Goal: Information Seeking & Learning: Learn about a topic

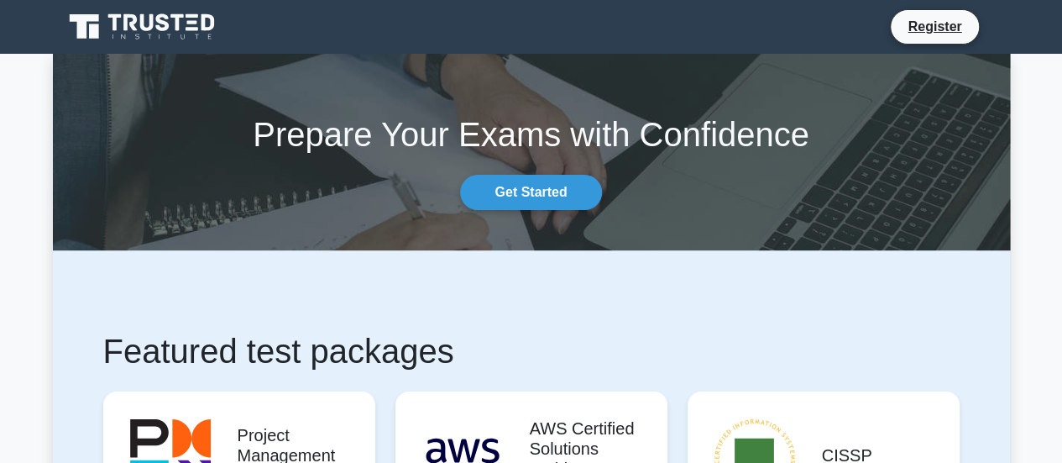
click at [173, 10] on link at bounding box center [143, 27] width 161 height 40
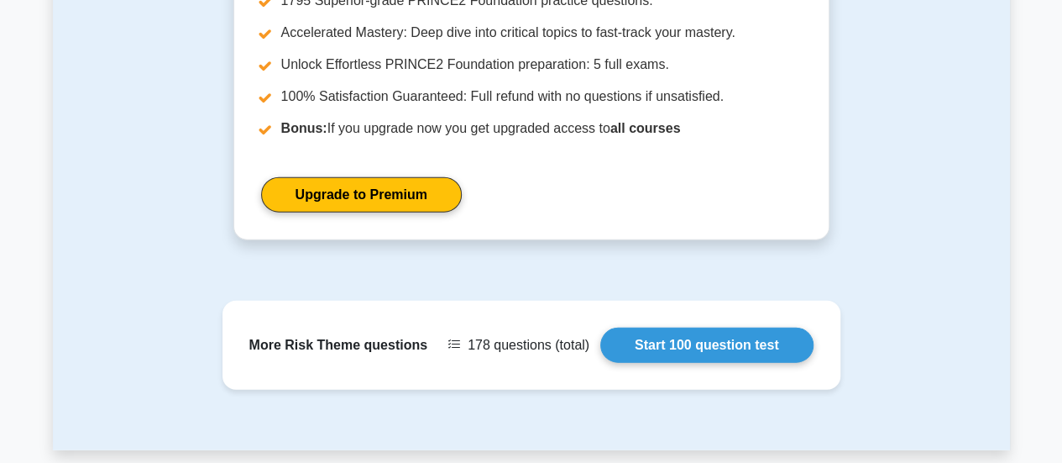
scroll to position [2180, 0]
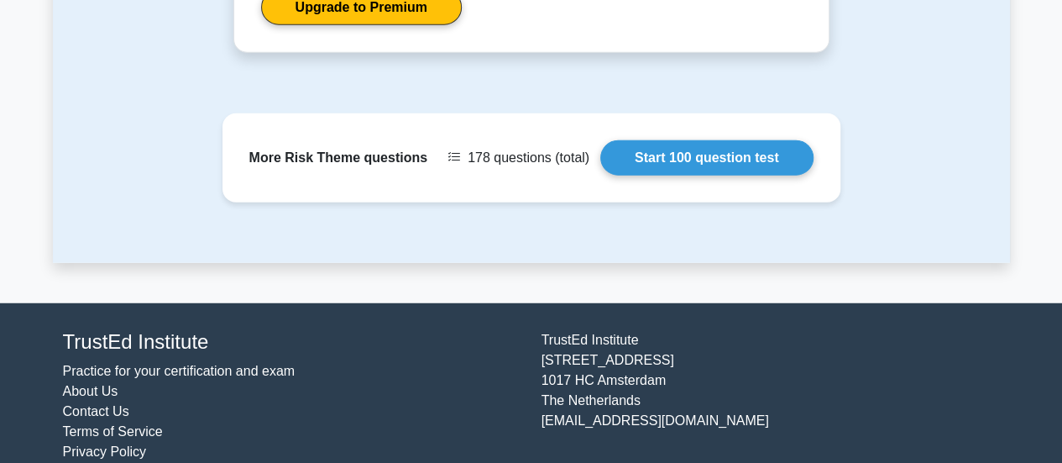
click at [107, 364] on link "Practice for your certification and exam" at bounding box center [179, 371] width 233 height 14
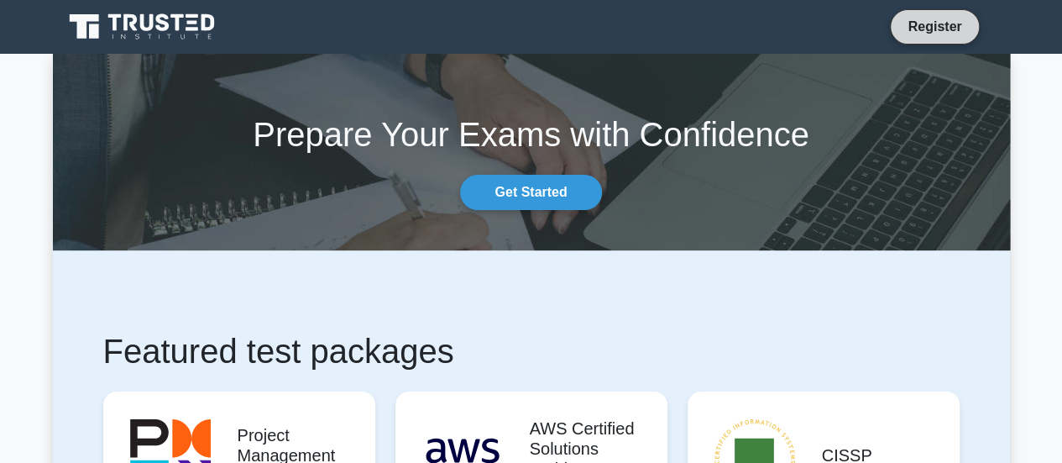
click at [939, 28] on link "Register" at bounding box center [935, 26] width 74 height 21
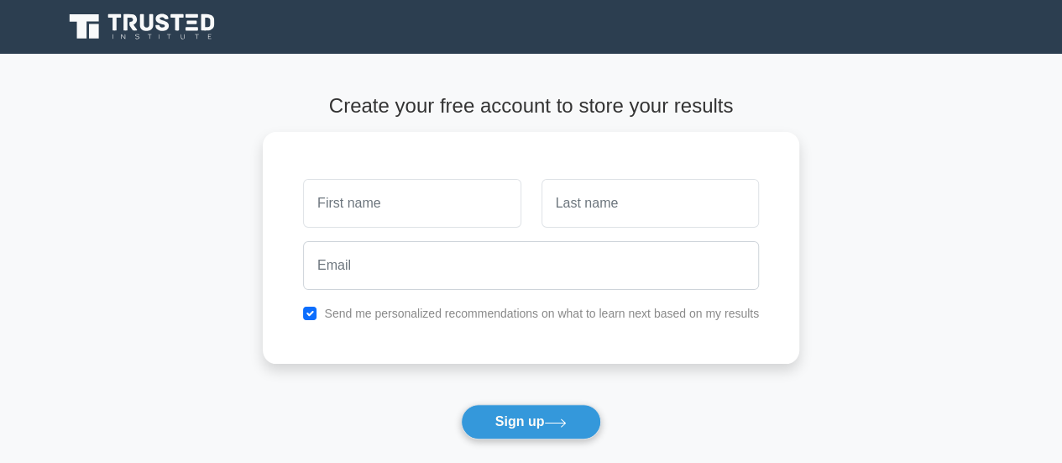
click at [144, 20] on icon at bounding box center [146, 22] width 13 height 17
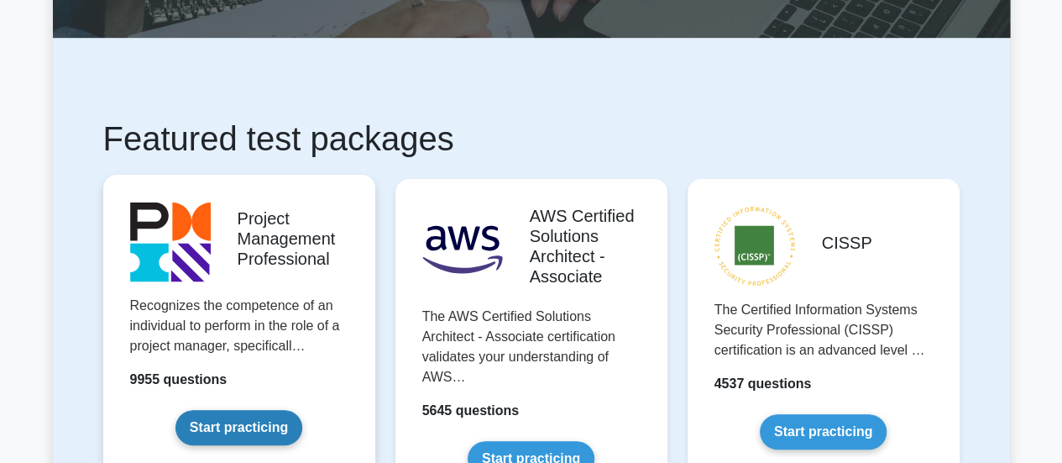
scroll to position [504, 0]
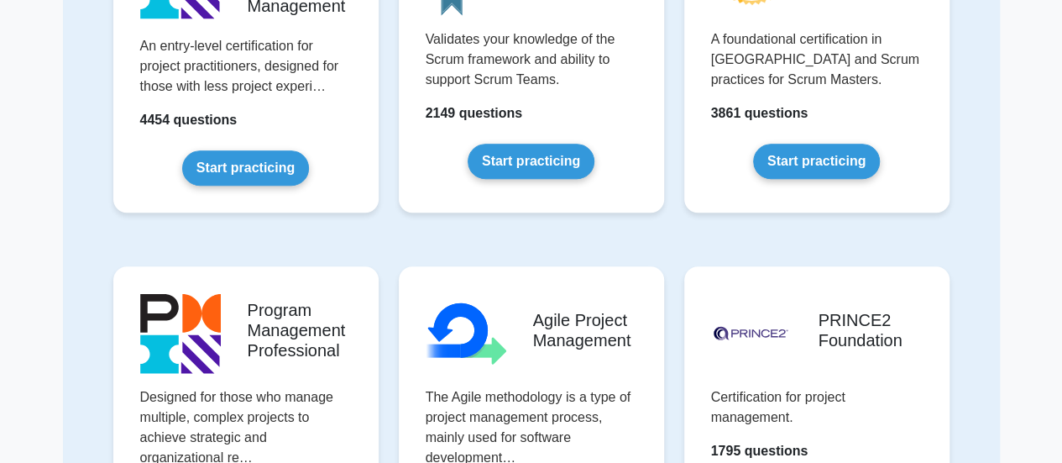
scroll to position [840, 0]
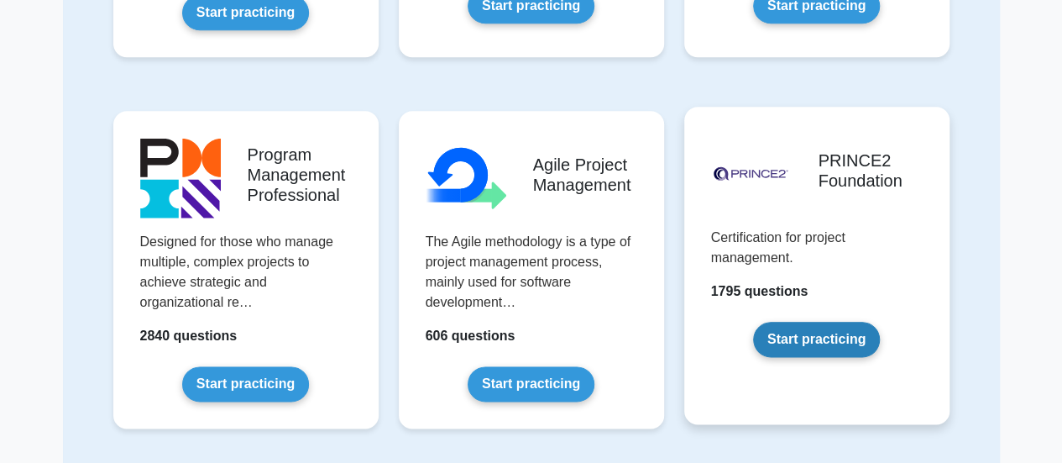
click at [786, 342] on link "Start practicing" at bounding box center [816, 339] width 127 height 35
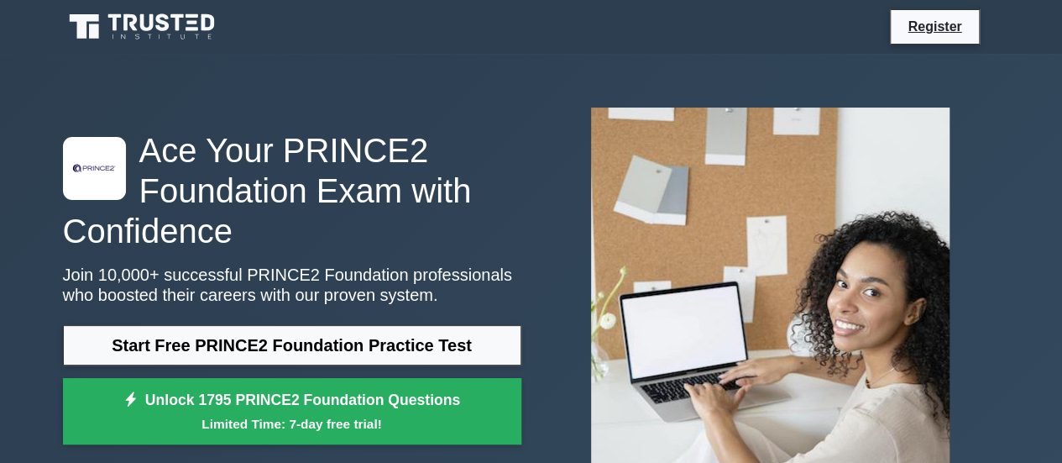
scroll to position [84, 0]
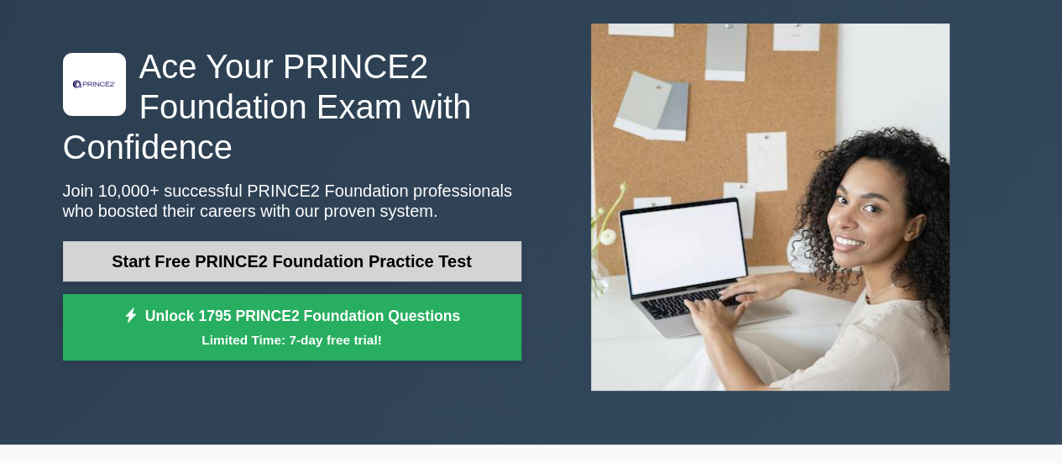
click at [279, 263] on link "Start Free PRINCE2 Foundation Practice Test" at bounding box center [292, 261] width 458 height 40
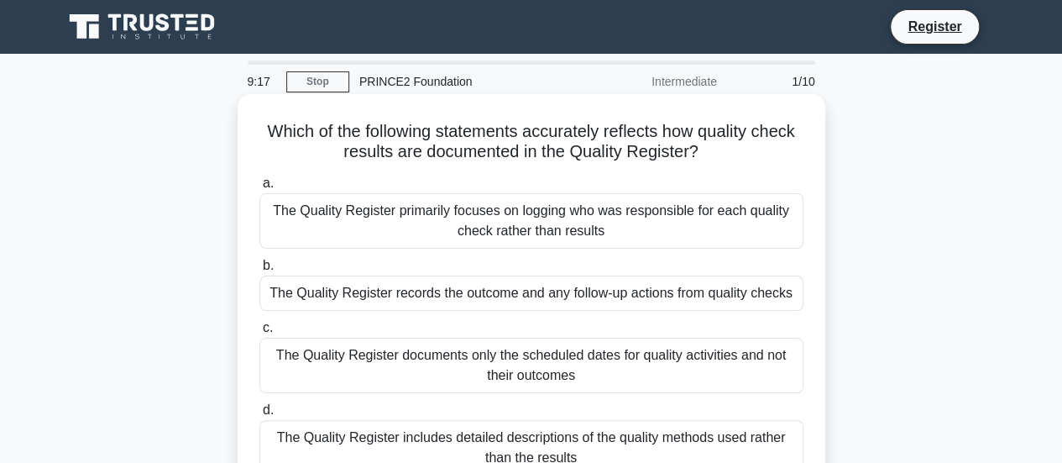
scroll to position [84, 0]
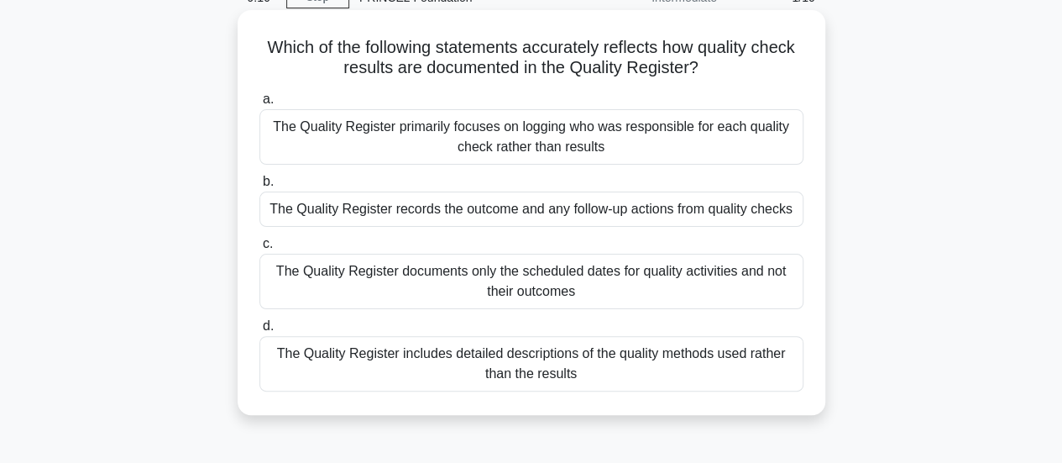
click at [415, 358] on div "The Quality Register includes detailed descriptions of the quality methods used…" at bounding box center [531, 363] width 544 height 55
click at [259, 332] on input "d. The Quality Register includes detailed descriptions of the quality methods u…" at bounding box center [259, 326] width 0 height 11
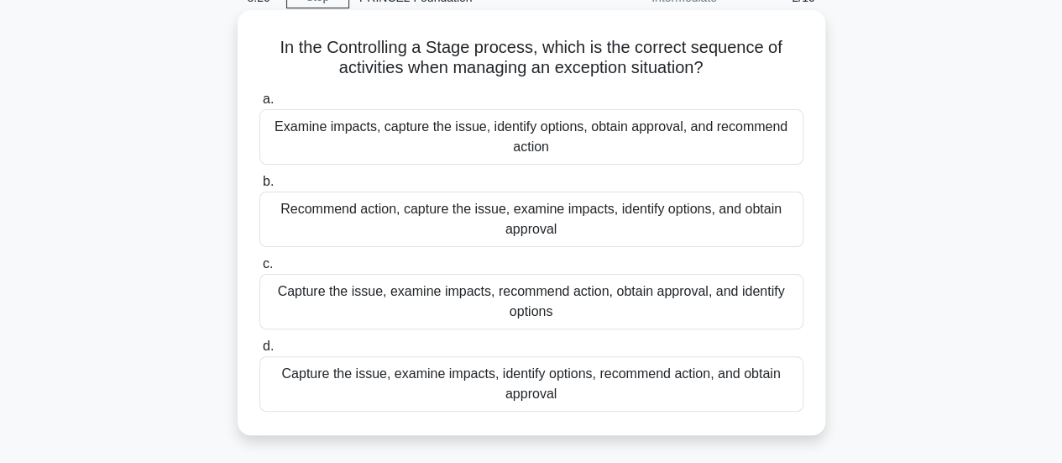
click at [499, 395] on div "Capture the issue, examine impacts, identify options, recommend action, and obt…" at bounding box center [531, 383] width 544 height 55
click at [259, 352] on input "d. Capture the issue, examine impacts, identify options, recommend action, and …" at bounding box center [259, 346] width 0 height 11
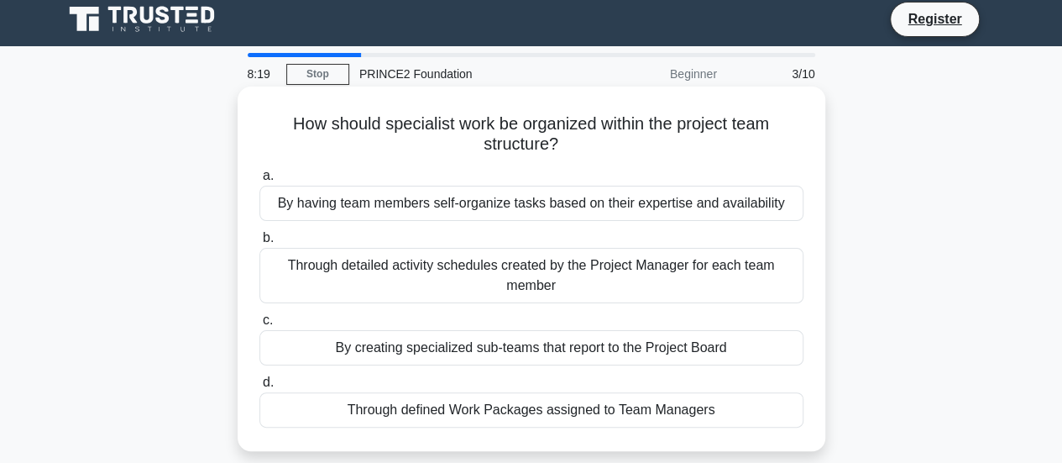
scroll to position [0, 0]
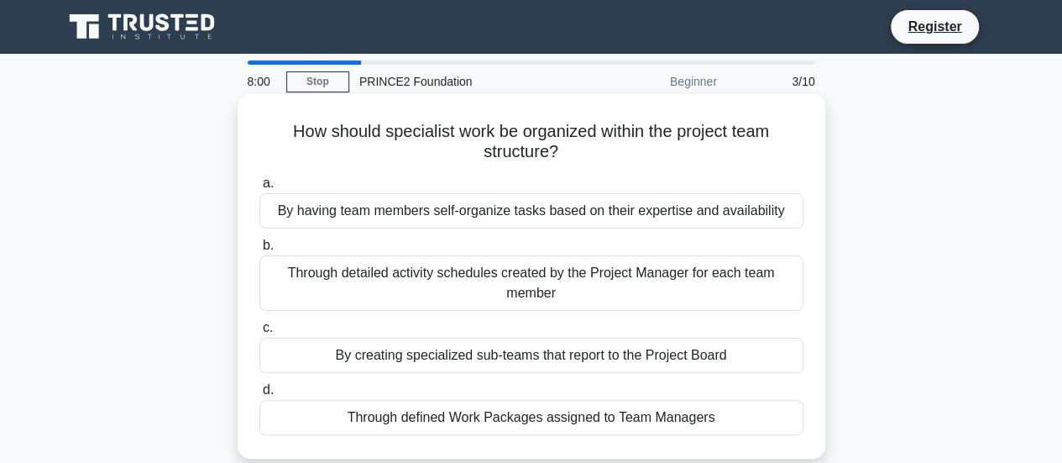
click at [449, 357] on div "By creating specialized sub-teams that report to the Project Board" at bounding box center [531, 355] width 544 height 35
click at [259, 333] on input "c. By creating specialized sub-teams that report to the Project Board" at bounding box center [259, 327] width 0 height 11
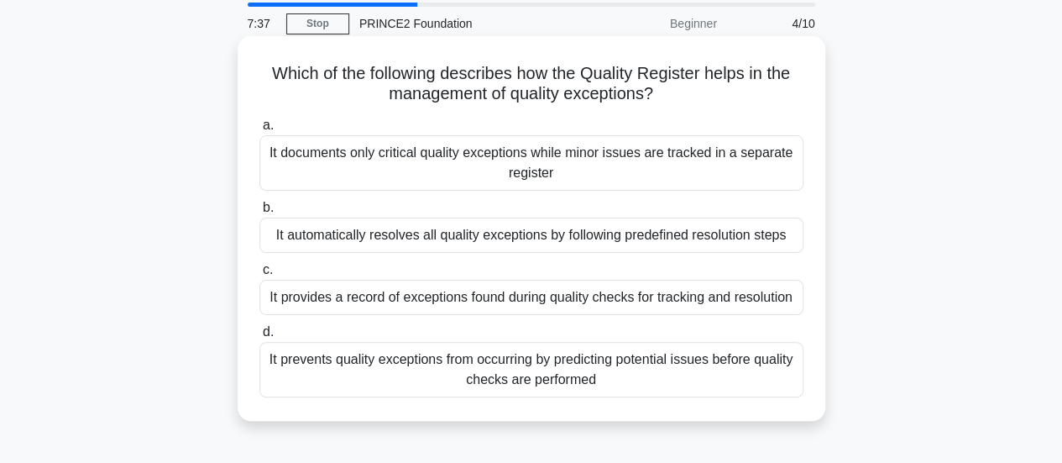
scroll to position [84, 0]
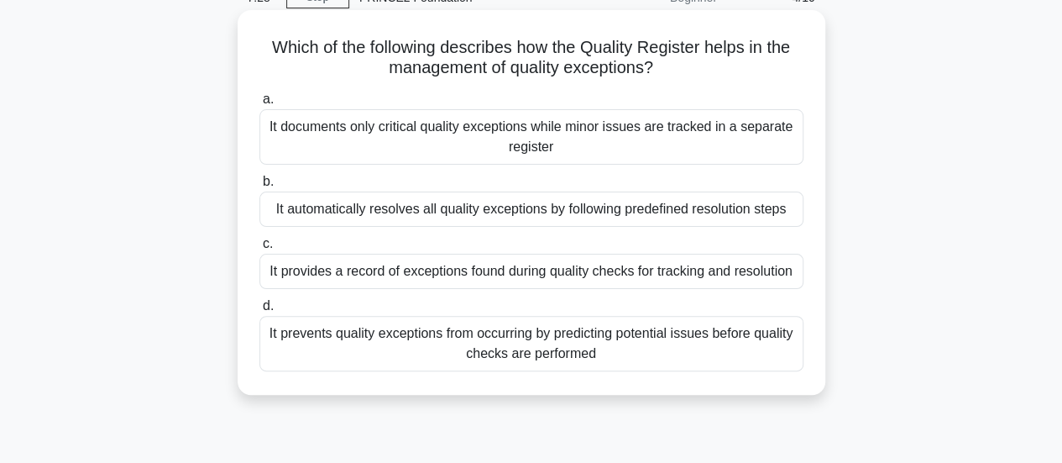
click at [463, 272] on div "It provides a record of exceptions found during quality checks for tracking and…" at bounding box center [531, 271] width 544 height 35
click at [259, 249] on input "c. It provides a record of exceptions found during quality checks for tracking …" at bounding box center [259, 243] width 0 height 11
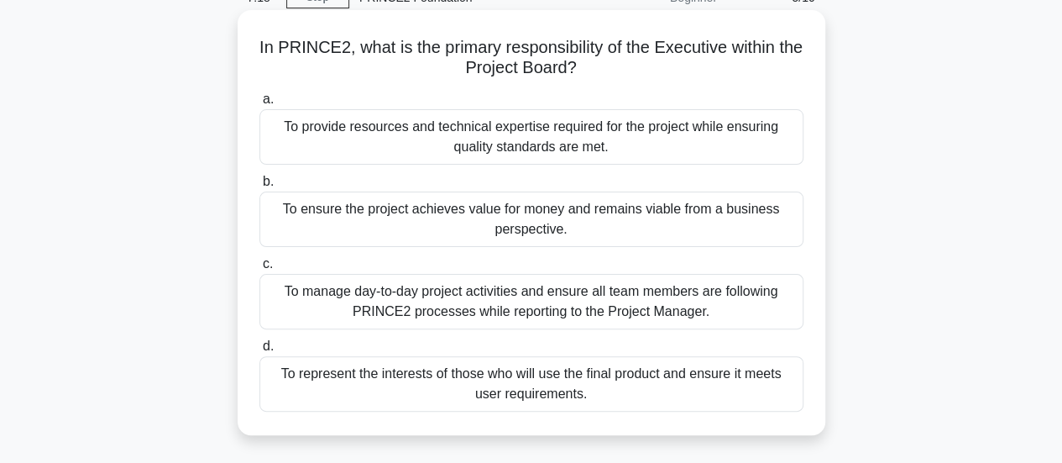
click at [479, 217] on div "To ensure the project achieves value for money and remains viable from a busine…" at bounding box center [531, 218] width 544 height 55
click at [259, 187] on input "b. To ensure the project achieves value for money and remains viable from a bus…" at bounding box center [259, 181] width 0 height 11
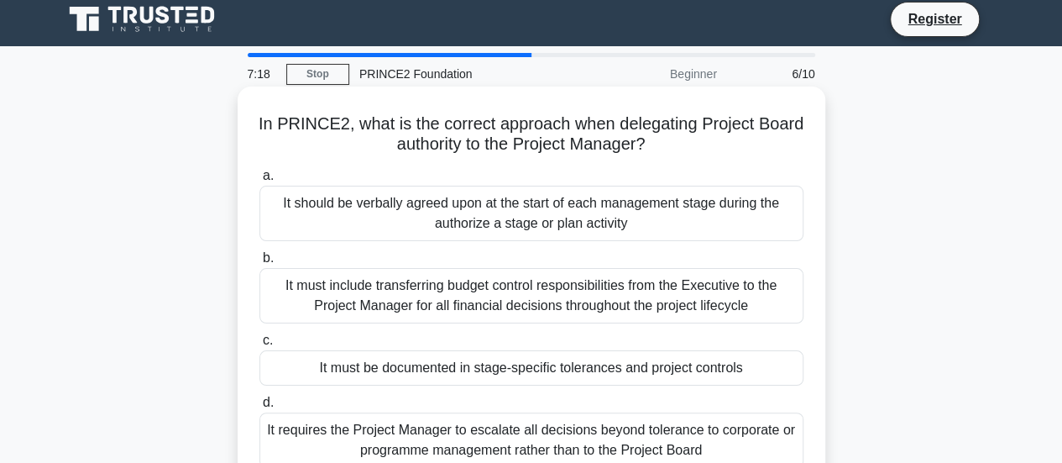
scroll to position [0, 0]
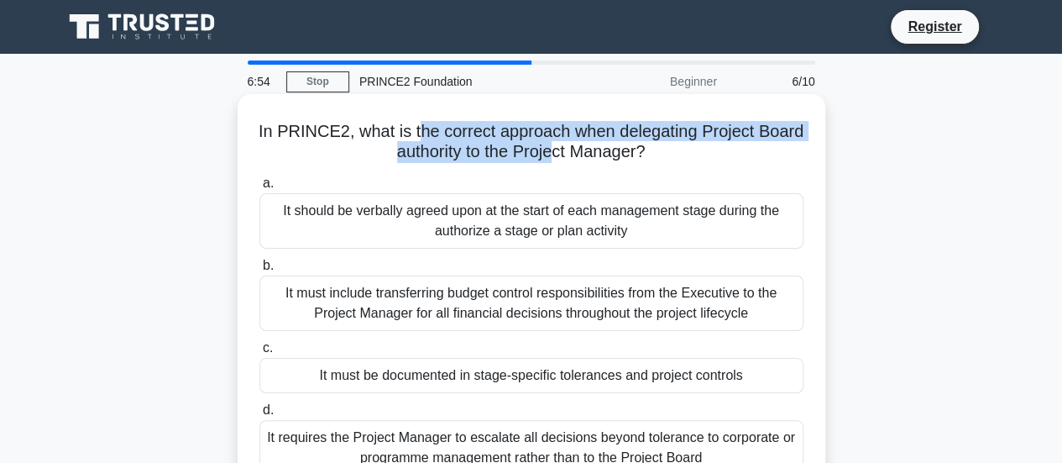
drag, startPoint x: 437, startPoint y: 129, endPoint x: 581, endPoint y: 145, distance: 145.3
click at [581, 145] on h5 "In PRINCE2, what is the correct approach when delegating Project Board authorit…" at bounding box center [531, 142] width 547 height 42
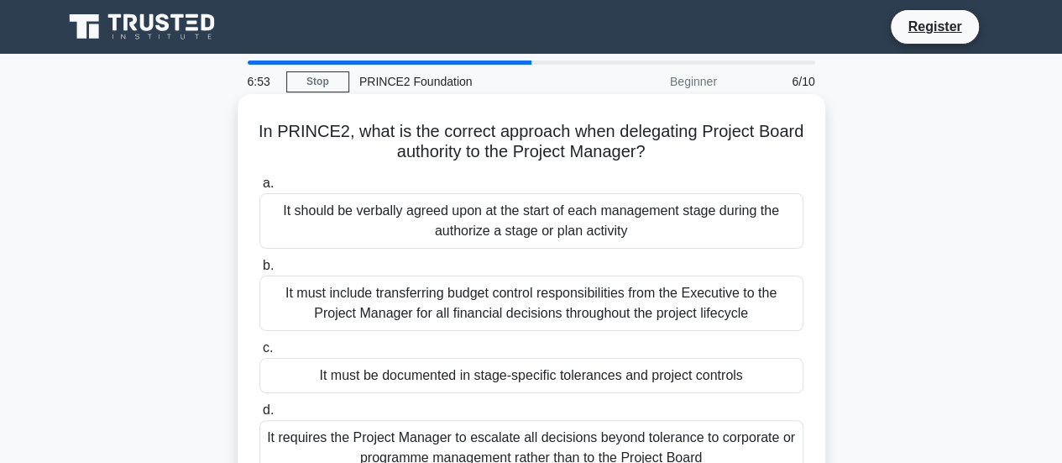
click at [628, 154] on h5 "In PRINCE2, what is the correct approach when delegating Project Board authorit…" at bounding box center [531, 142] width 547 height 42
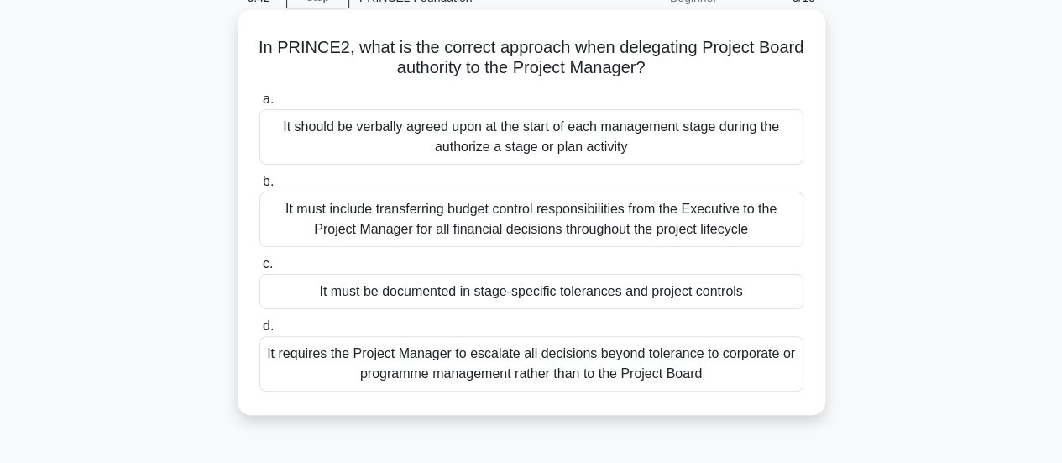
click at [678, 296] on div "It must be documented in stage-specific tolerances and project controls" at bounding box center [531, 291] width 544 height 35
click at [259, 270] on input "c. It must be documented in stage-specific tolerances and project controls" at bounding box center [259, 264] width 0 height 11
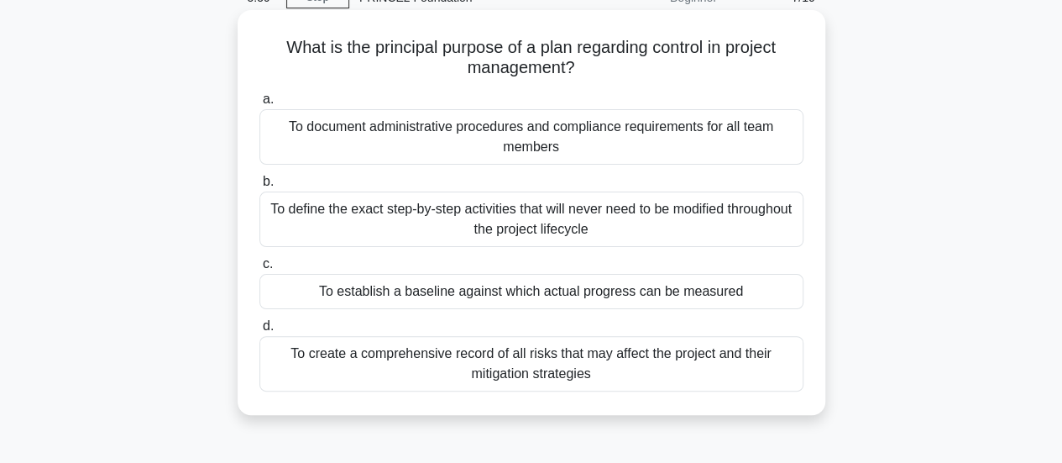
click at [575, 281] on div "To establish a baseline against which actual progress can be measured" at bounding box center [531, 291] width 544 height 35
click at [259, 270] on input "c. To establish a baseline against which actual progress can be measured" at bounding box center [259, 264] width 0 height 11
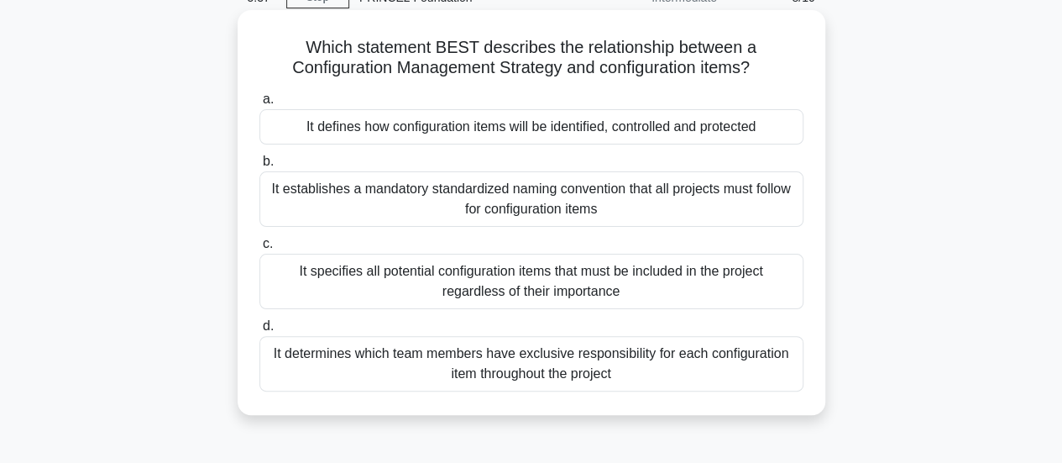
click at [655, 125] on div "It defines how configuration items will be identified, controlled and protected" at bounding box center [531, 126] width 544 height 35
click at [259, 105] on input "a. It defines how configuration items will be identified, controlled and protec…" at bounding box center [259, 99] width 0 height 11
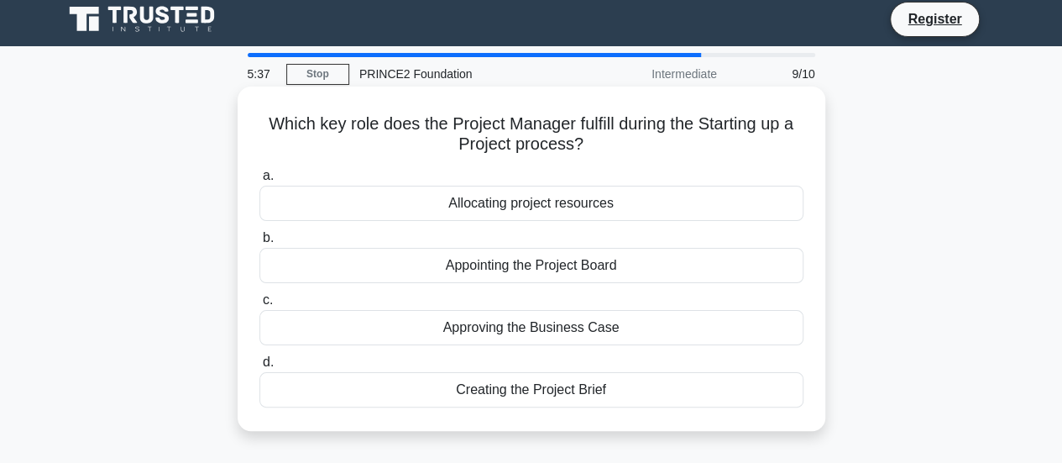
scroll to position [0, 0]
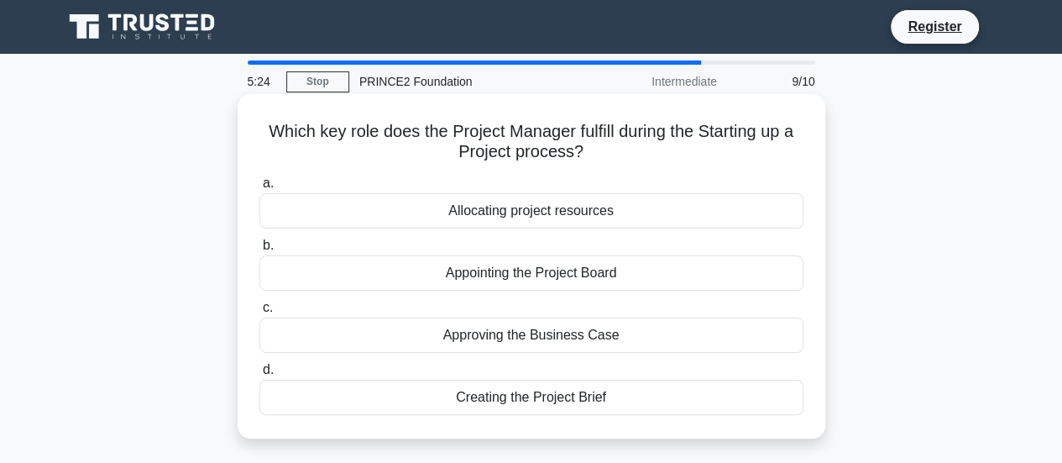
click at [623, 214] on div "Allocating project resources" at bounding box center [531, 210] width 544 height 35
click at [259, 189] on input "a. Allocating project resources" at bounding box center [259, 183] width 0 height 11
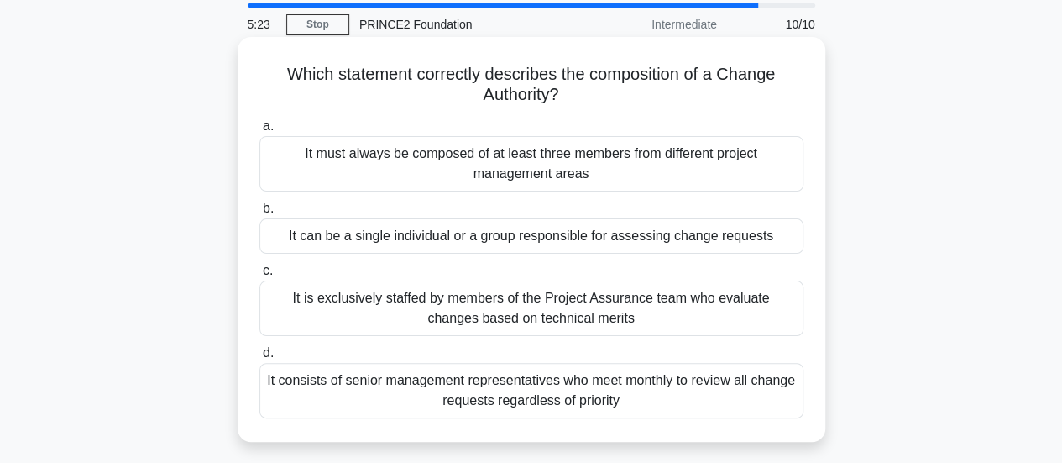
scroll to position [84, 0]
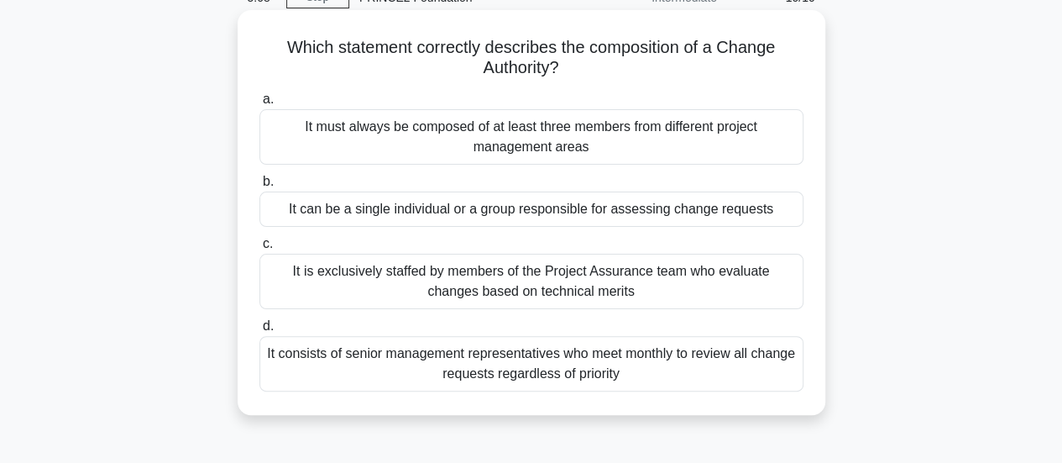
click at [653, 290] on div "It is exclusively staffed by members of the Project Assurance team who evaluate…" at bounding box center [531, 281] width 544 height 55
click at [259, 249] on input "c. It is exclusively staffed by members of the Project Assurance team who evalu…" at bounding box center [259, 243] width 0 height 11
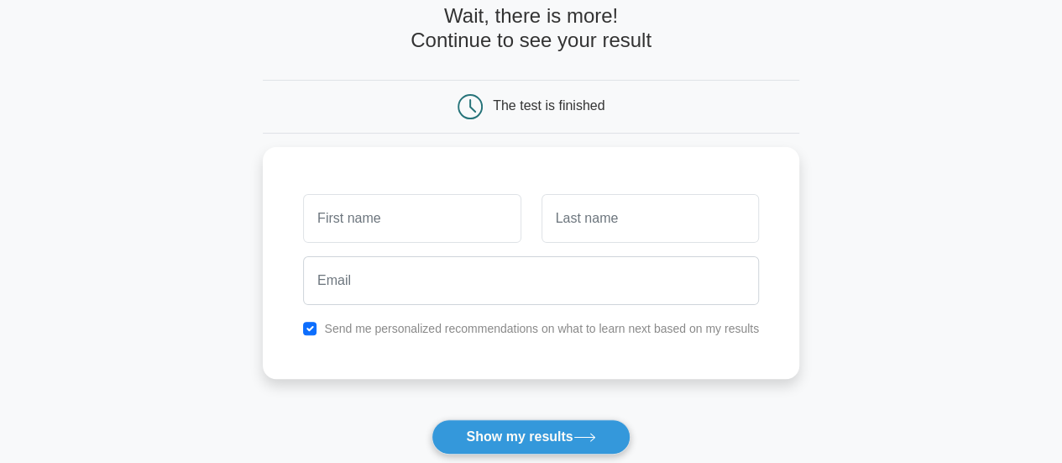
scroll to position [252, 0]
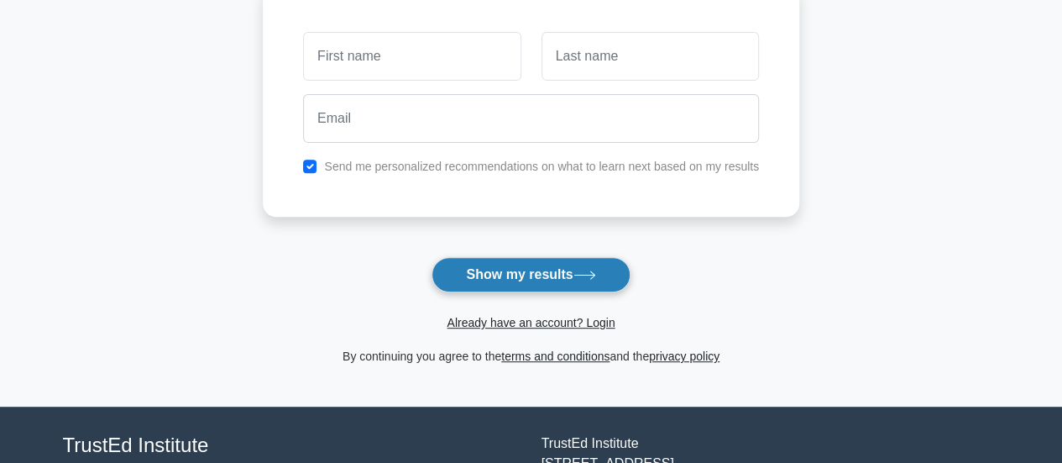
click at [537, 275] on button "Show my results" at bounding box center [531, 274] width 198 height 35
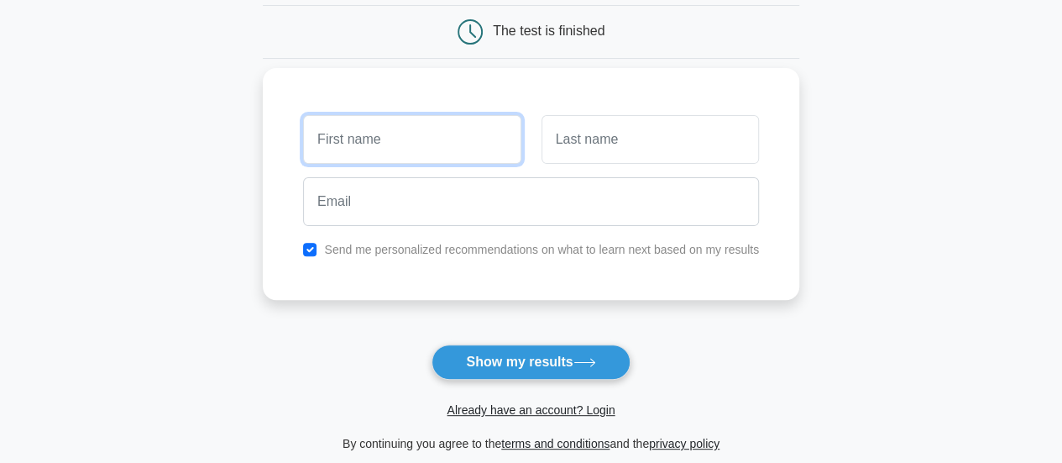
scroll to position [84, 0]
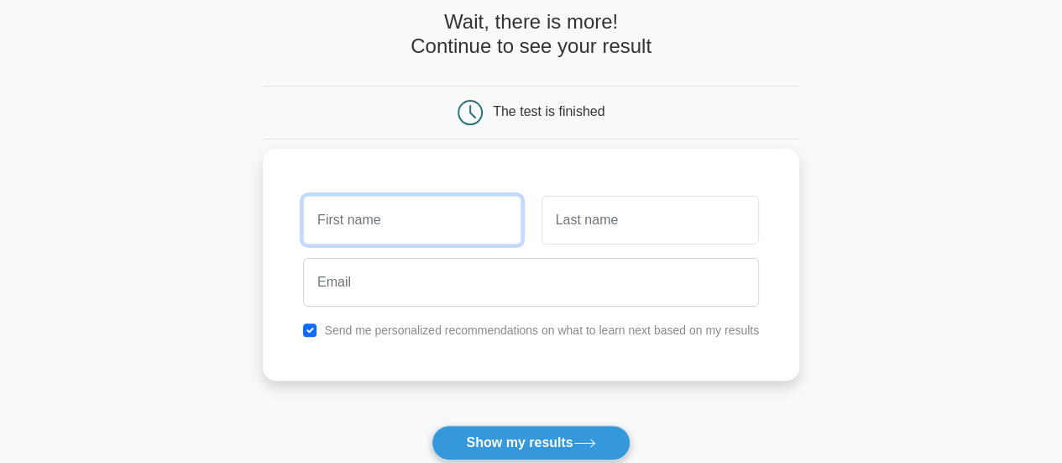
click at [408, 209] on input "text" at bounding box center [411, 220] width 217 height 49
type input "[PERSON_NAME]"
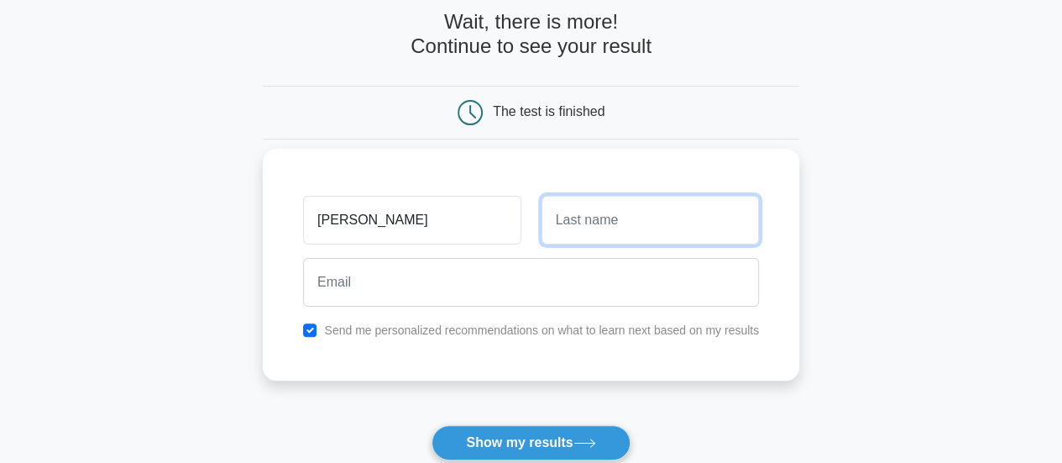
click at [588, 229] on input "text" at bounding box center [650, 220] width 217 height 49
type input "Pestridge"
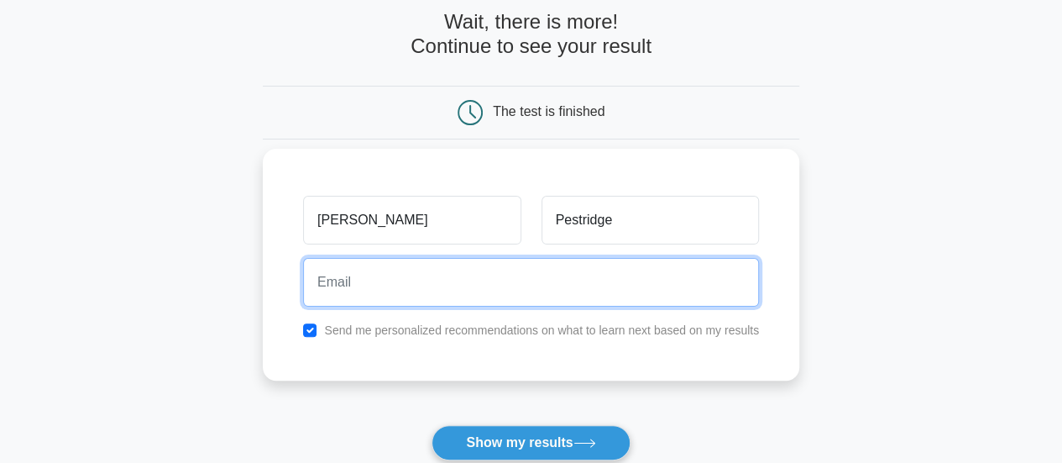
click at [511, 270] on input "email" at bounding box center [531, 282] width 456 height 49
type input "[EMAIL_ADDRESS][DOMAIN_NAME]"
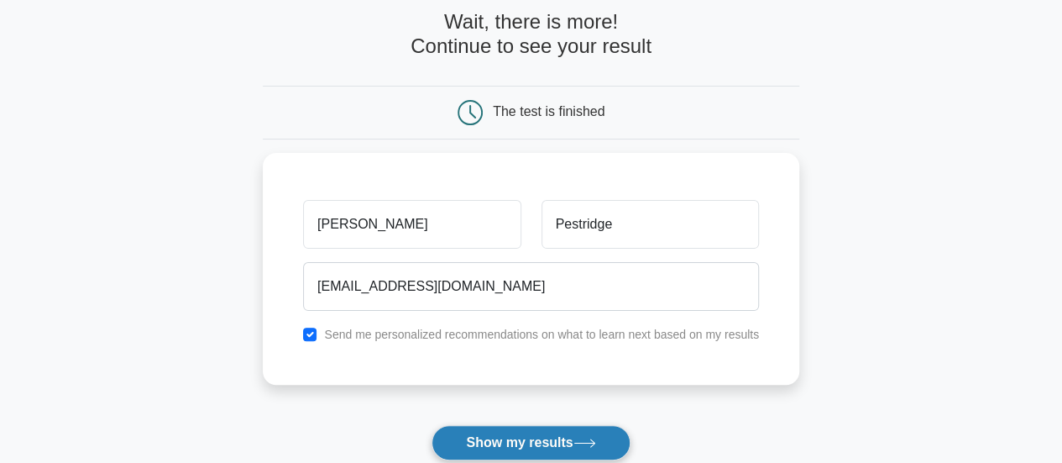
click at [521, 431] on button "Show my results" at bounding box center [531, 442] width 198 height 35
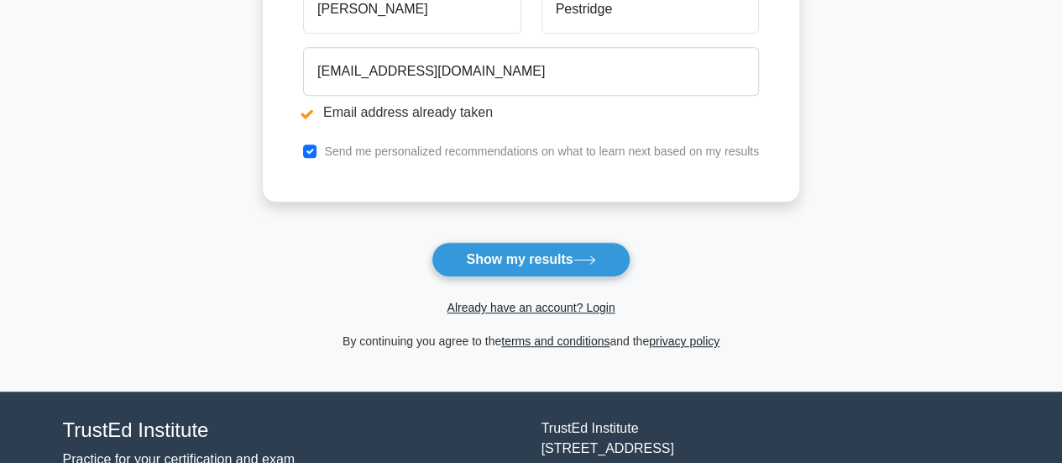
scroll to position [420, 0]
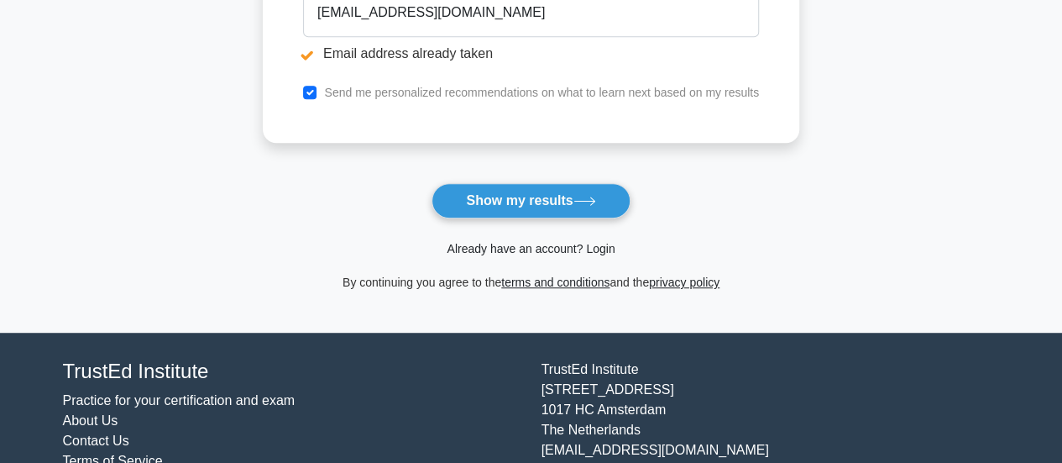
click at [557, 243] on link "Already have an account? Login" at bounding box center [531, 248] width 168 height 13
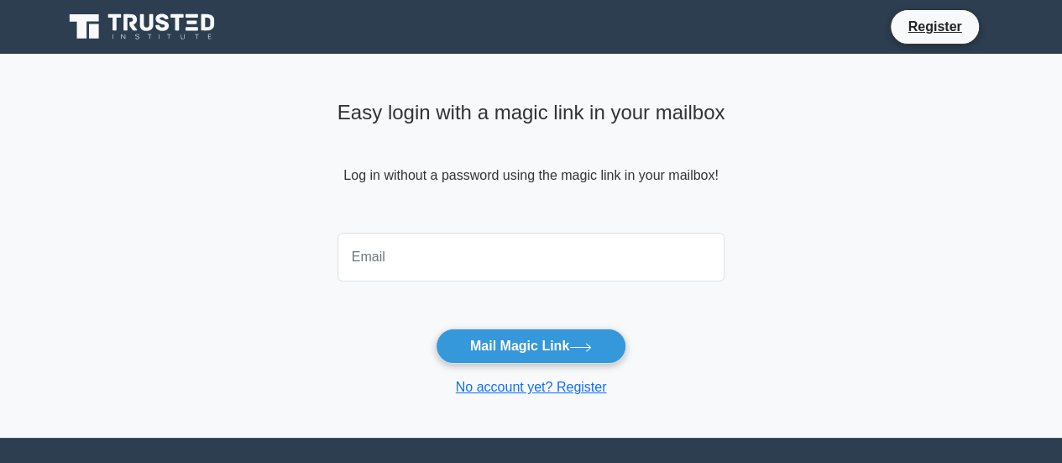
click at [438, 275] on input "email" at bounding box center [532, 257] width 388 height 49
type input "pestridge@hotmail.co.uk"
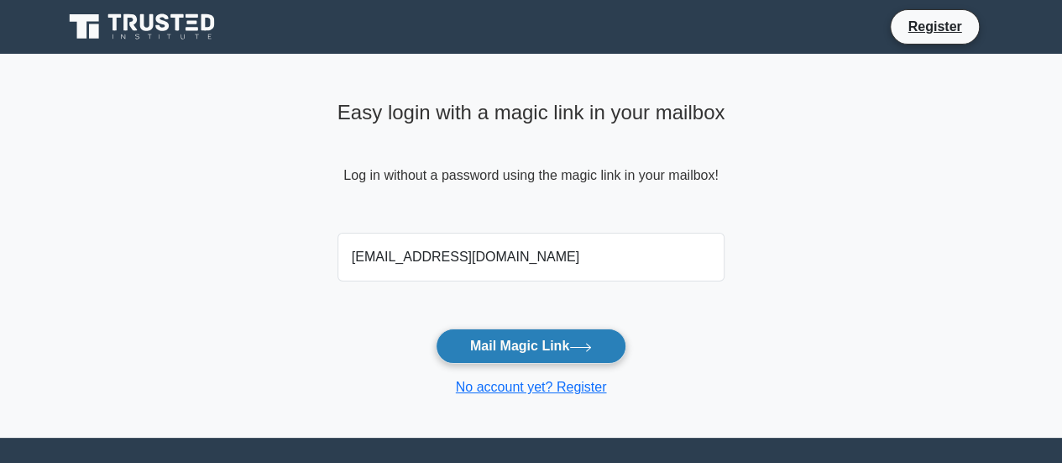
click at [512, 344] on button "Mail Magic Link" at bounding box center [531, 345] width 191 height 35
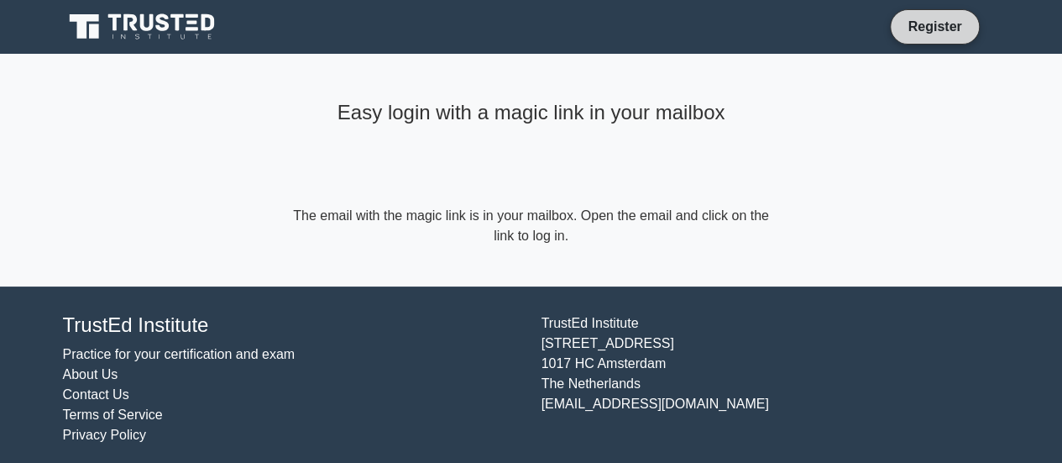
click at [929, 32] on link "Register" at bounding box center [935, 26] width 74 height 21
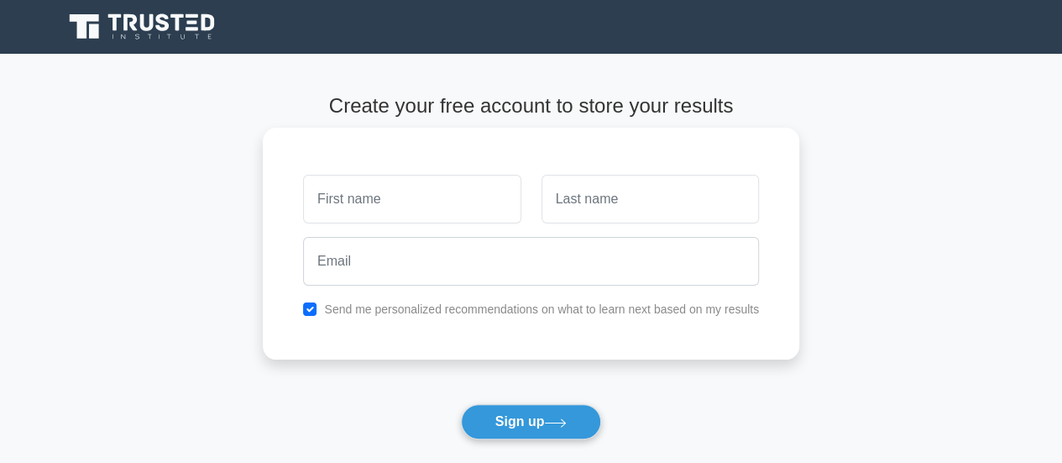
scroll to position [275, 0]
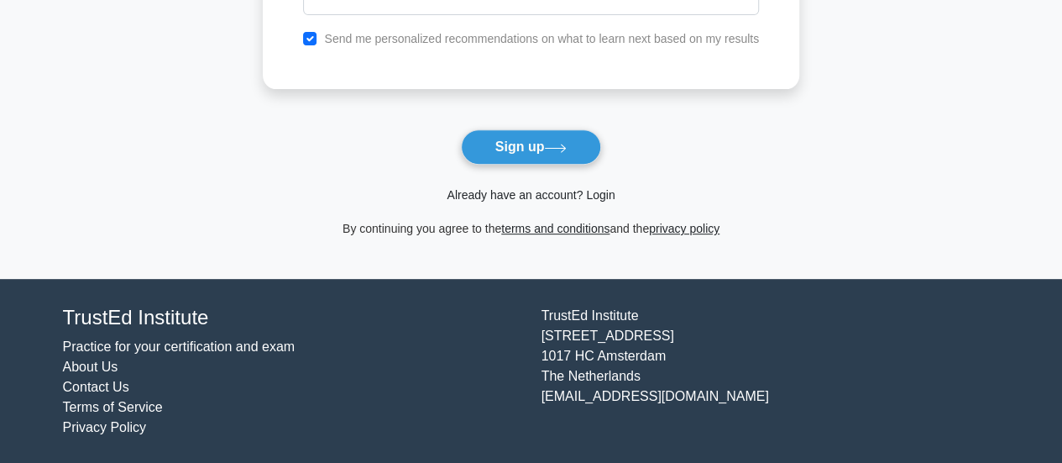
click at [500, 191] on link "Already have an account? Login" at bounding box center [531, 194] width 168 height 13
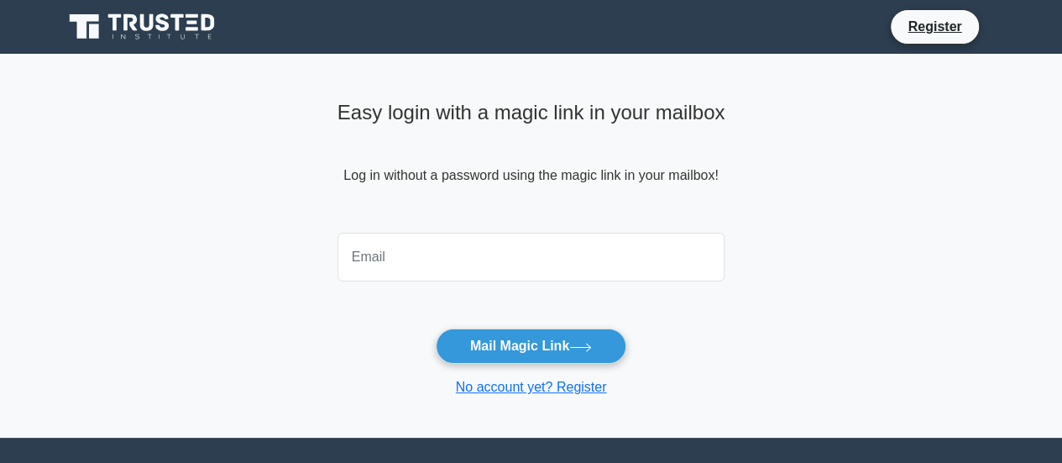
click at [413, 248] on input "email" at bounding box center [532, 257] width 388 height 49
type input "[EMAIL_ADDRESS][DOMAIN_NAME]"
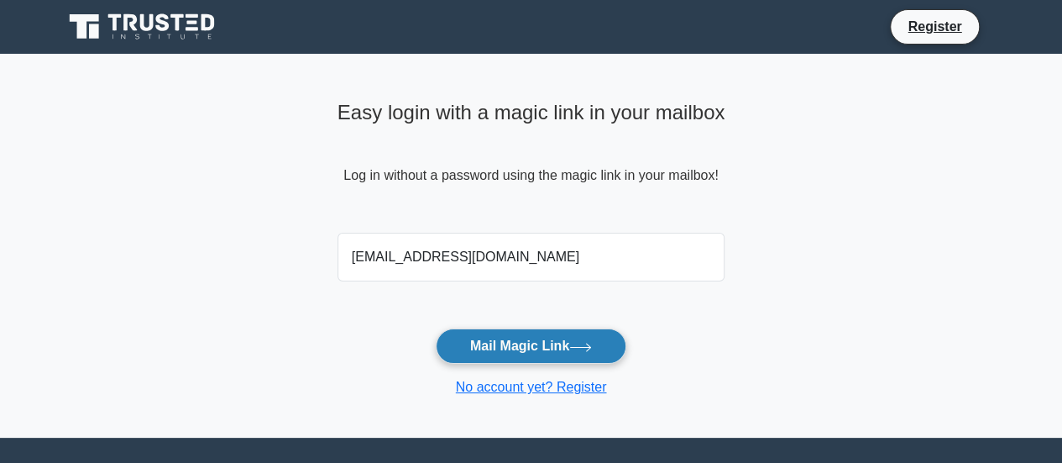
click at [499, 343] on button "Mail Magic Link" at bounding box center [531, 345] width 191 height 35
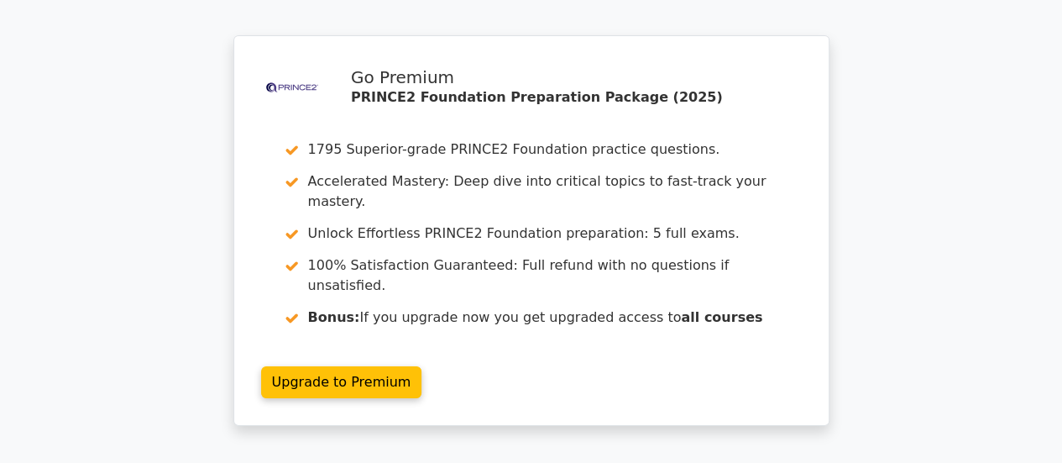
scroll to position [2936, 0]
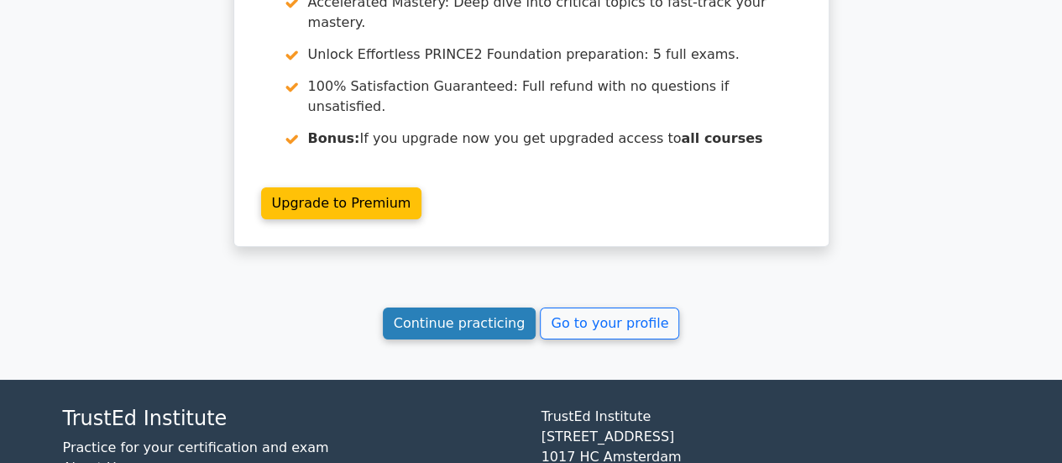
click at [457, 307] on link "Continue practicing" at bounding box center [460, 323] width 154 height 32
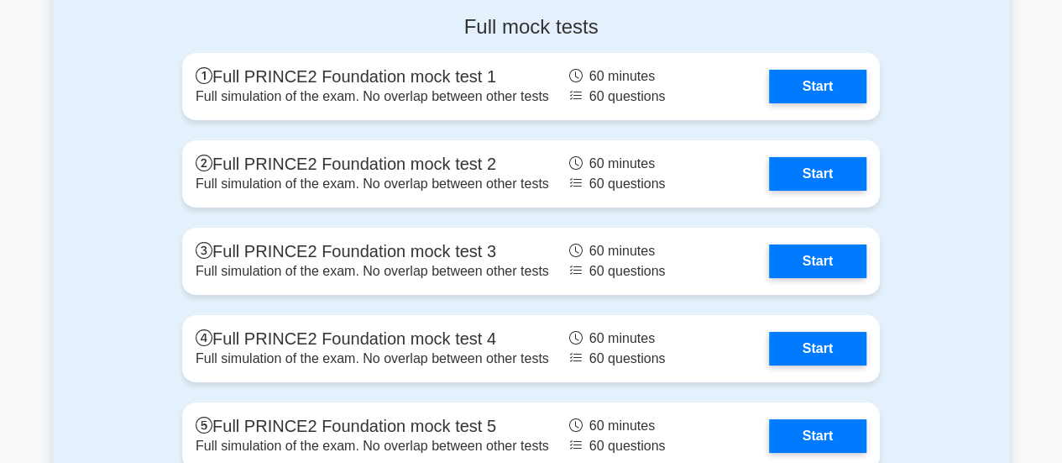
scroll to position [3190, 0]
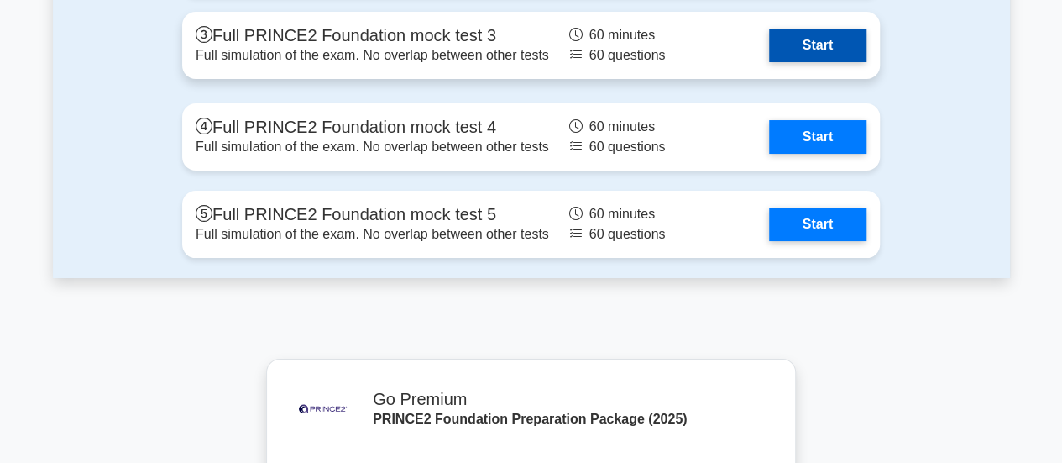
click at [822, 33] on link "Start" at bounding box center [817, 46] width 97 height 34
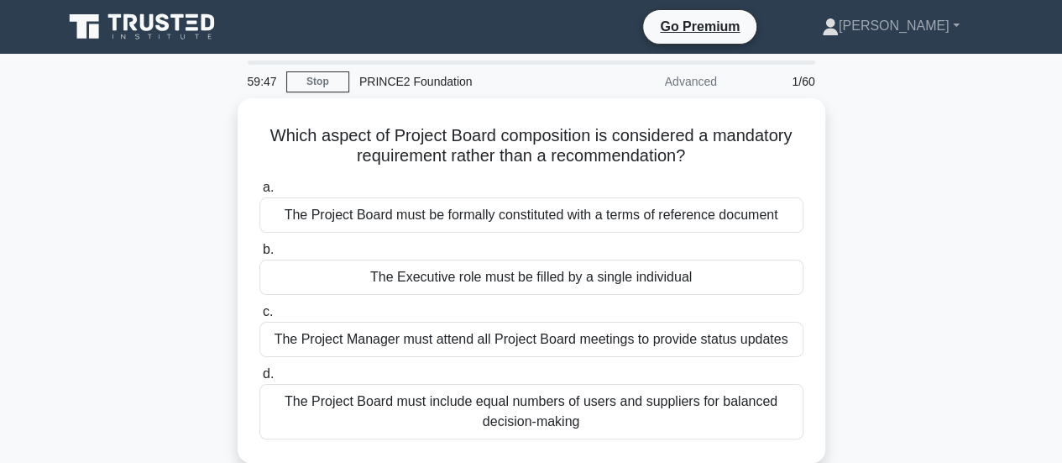
click at [146, 259] on div "Which aspect of Project Board composition is considered a mandatory requirement…" at bounding box center [531, 290] width 957 height 385
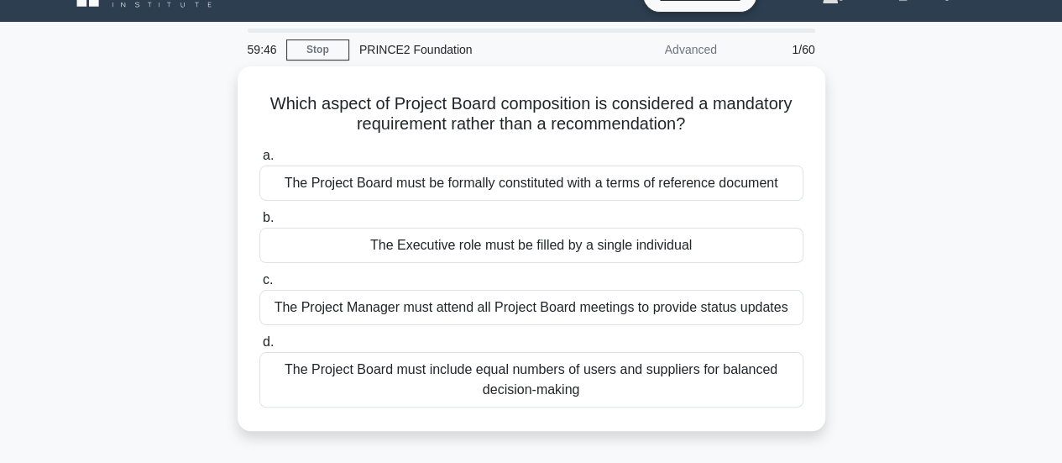
scroll to position [34, 0]
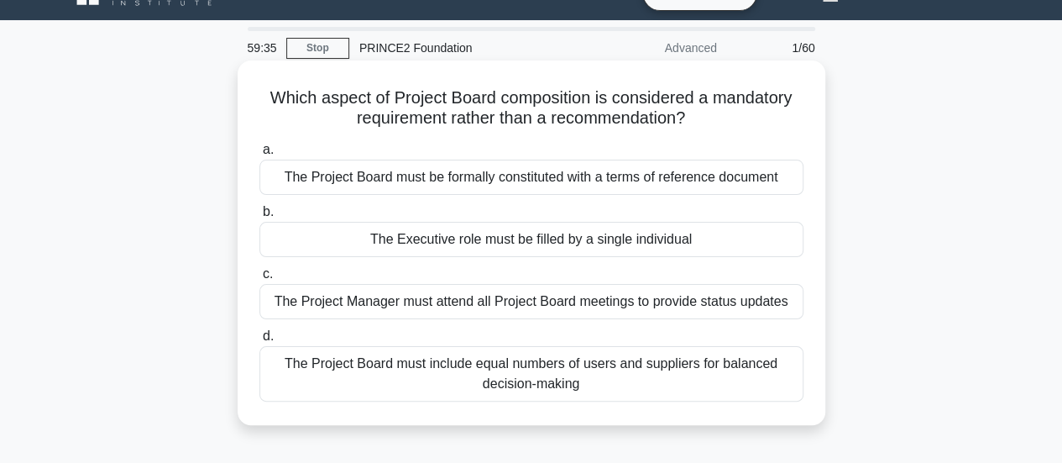
click at [447, 246] on div "The Executive role must be filled by a single individual" at bounding box center [531, 239] width 544 height 35
click at [259, 217] on input "b. The Executive role must be filled by a single individual" at bounding box center [259, 212] width 0 height 11
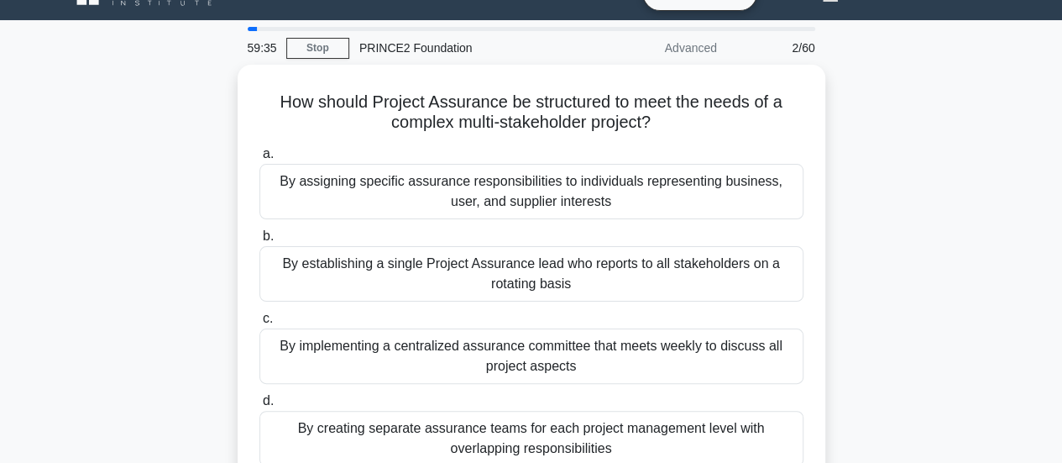
scroll to position [0, 0]
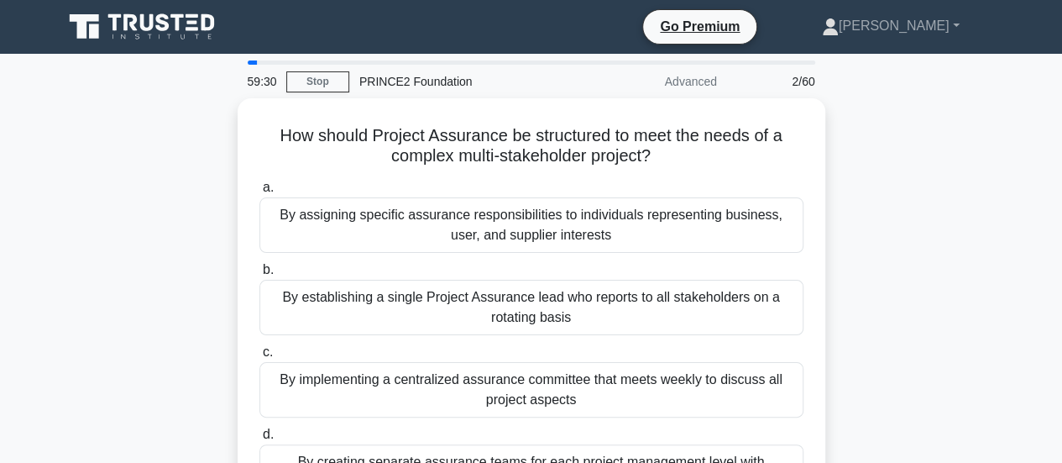
click at [447, 246] on div "By assigning specific assurance responsibilities to individuals representing bu…" at bounding box center [531, 224] width 544 height 55
click at [259, 193] on input "a. By assigning specific assurance responsibilities to individuals representing…" at bounding box center [259, 187] width 0 height 11
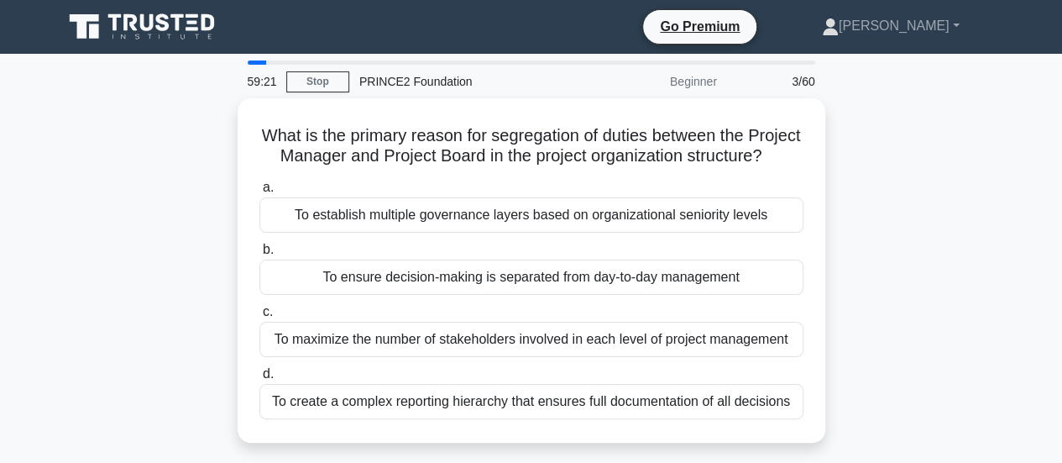
click at [158, 214] on div "What is the primary reason for segregation of duties between the Project Manage…" at bounding box center [531, 280] width 957 height 364
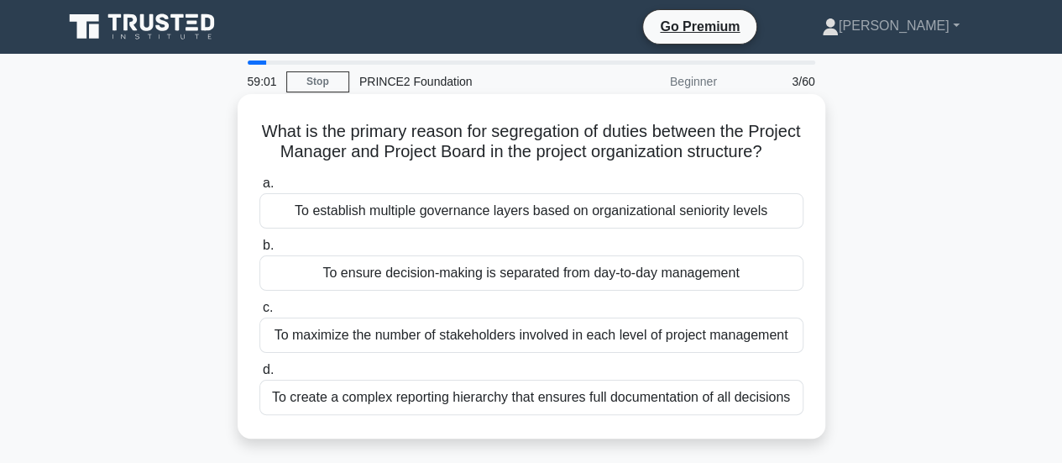
click at [385, 282] on div "To ensure decision-making is separated from day-to-day management" at bounding box center [531, 272] width 544 height 35
click at [259, 251] on input "b. To ensure decision-making is separated from day-to-day management" at bounding box center [259, 245] width 0 height 11
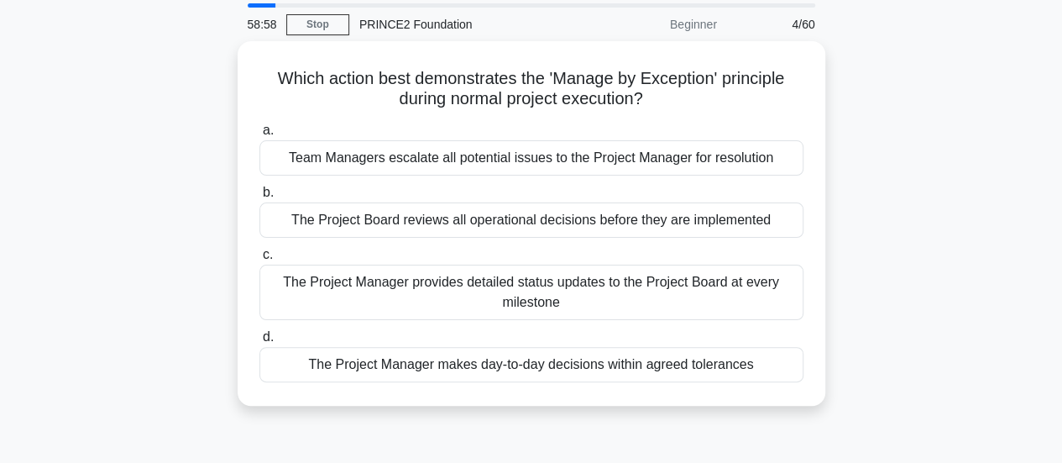
scroll to position [84, 0]
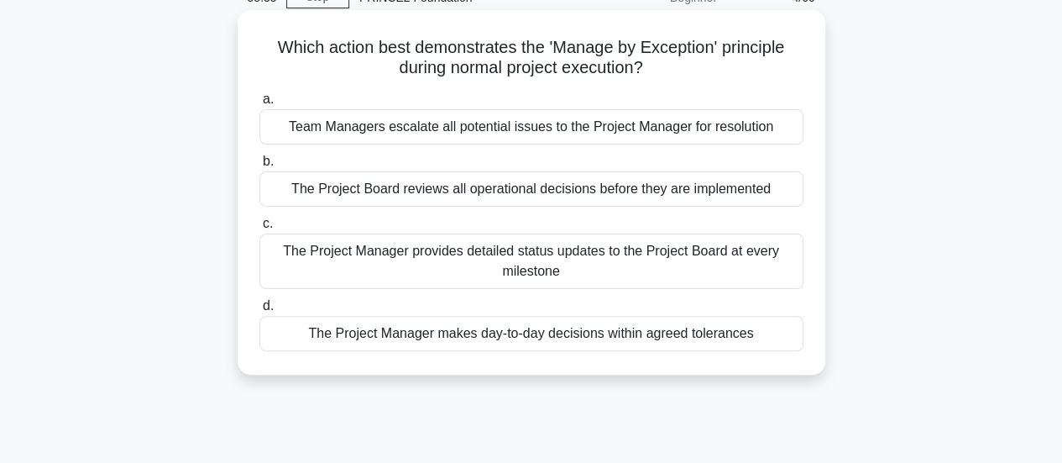
click at [458, 338] on div "The Project Manager makes day-to-day decisions within agreed tolerances" at bounding box center [531, 333] width 544 height 35
click at [259, 311] on input "d. The Project Manager makes day-to-day decisions within agreed tolerances" at bounding box center [259, 306] width 0 height 11
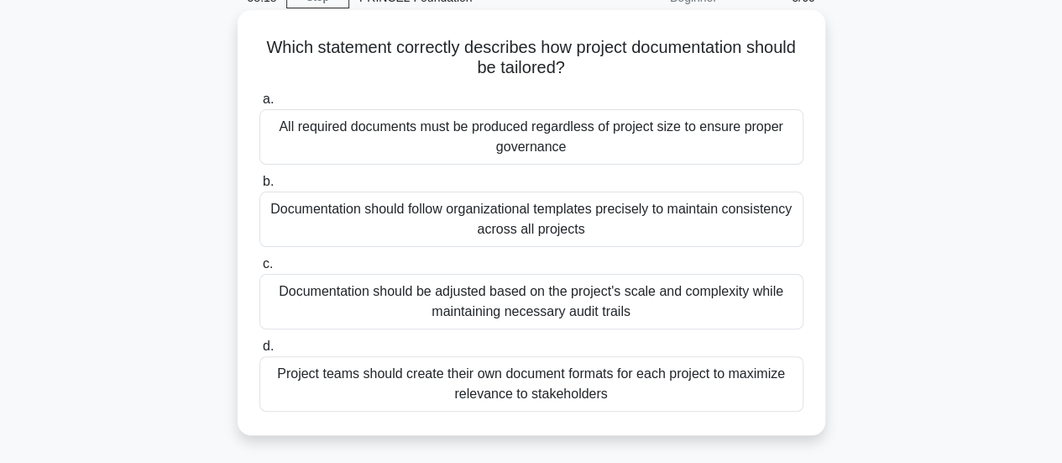
click at [326, 305] on div "Documentation should be adjusted based on the project's scale and complexity wh…" at bounding box center [531, 301] width 544 height 55
click at [259, 270] on input "c. Documentation should be adjusted based on the project's scale and complexity…" at bounding box center [259, 264] width 0 height 11
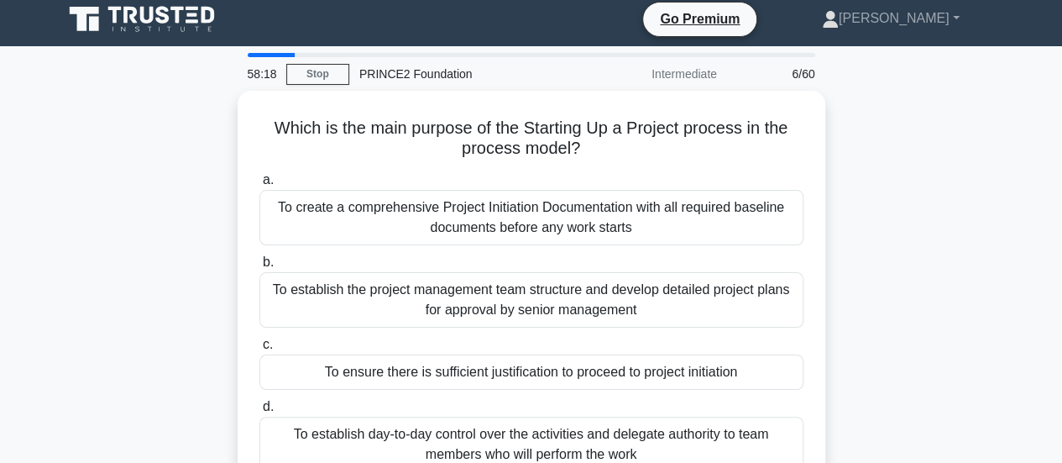
scroll to position [0, 0]
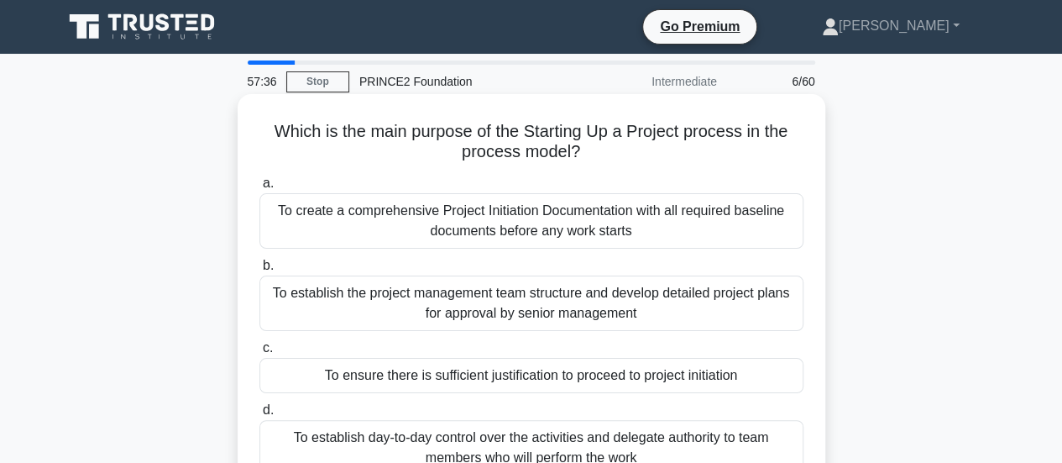
click at [500, 384] on div "To ensure there is sufficient justification to proceed to project initiation" at bounding box center [531, 375] width 544 height 35
click at [259, 353] on input "c. To ensure there is sufficient justification to proceed to project initiation" at bounding box center [259, 348] width 0 height 11
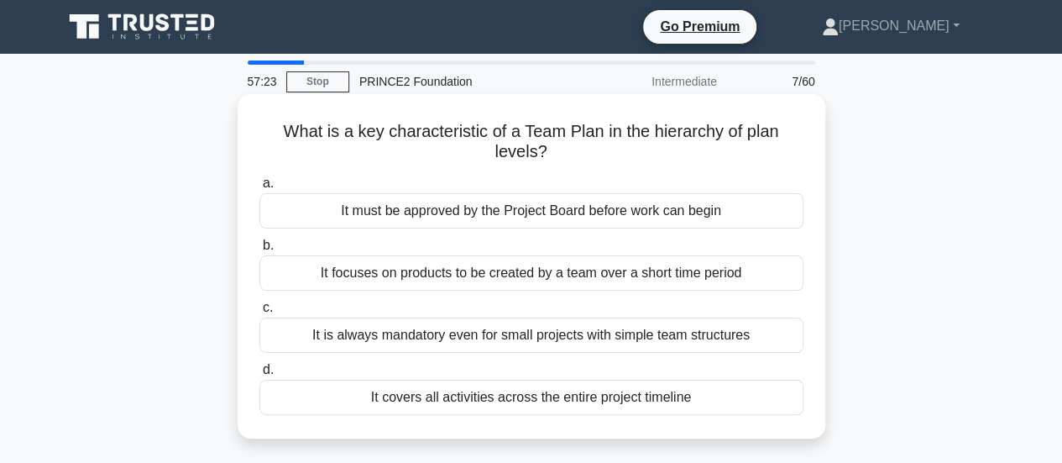
click at [746, 276] on div "It focuses on products to be created by a team over a short time period" at bounding box center [531, 272] width 544 height 35
click at [259, 251] on input "b. It focuses on products to be created by a team over a short time period" at bounding box center [259, 245] width 0 height 11
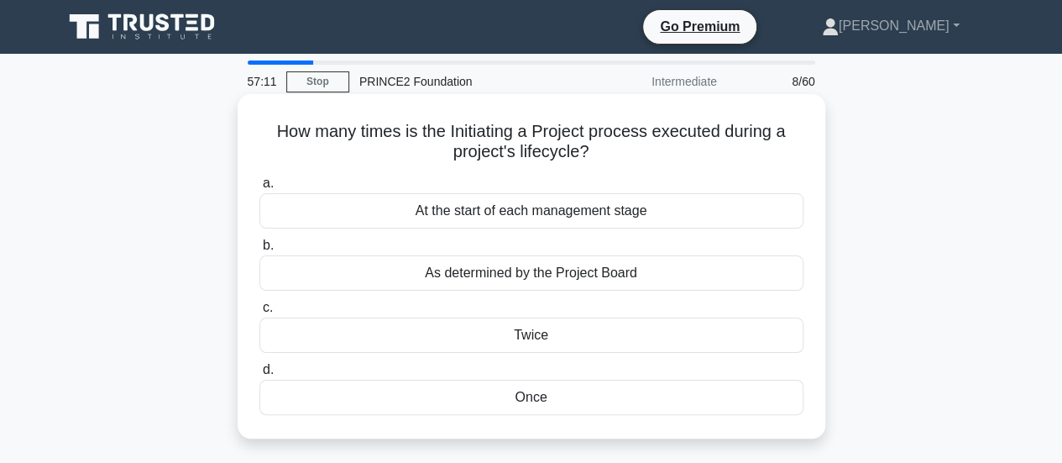
click at [578, 397] on div "Once" at bounding box center [531, 396] width 544 height 35
click at [259, 375] on input "d. Once" at bounding box center [259, 369] width 0 height 11
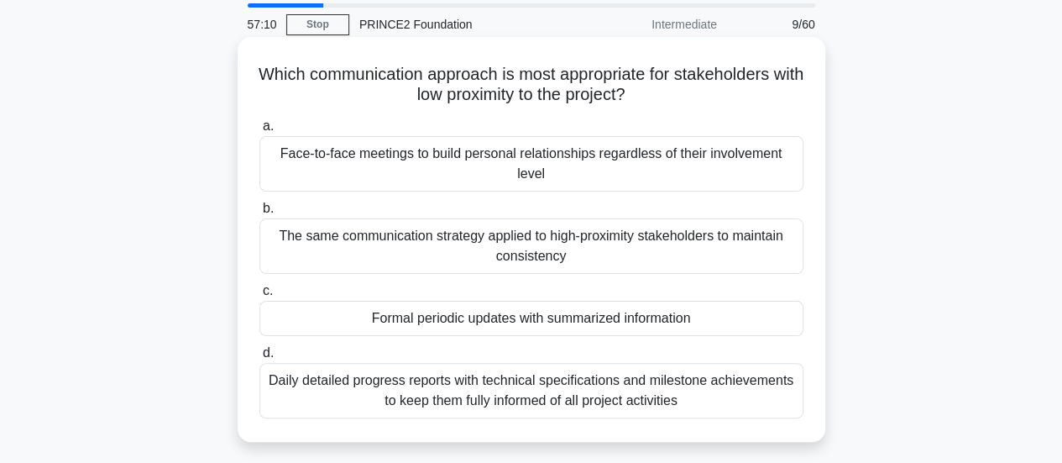
scroll to position [84, 0]
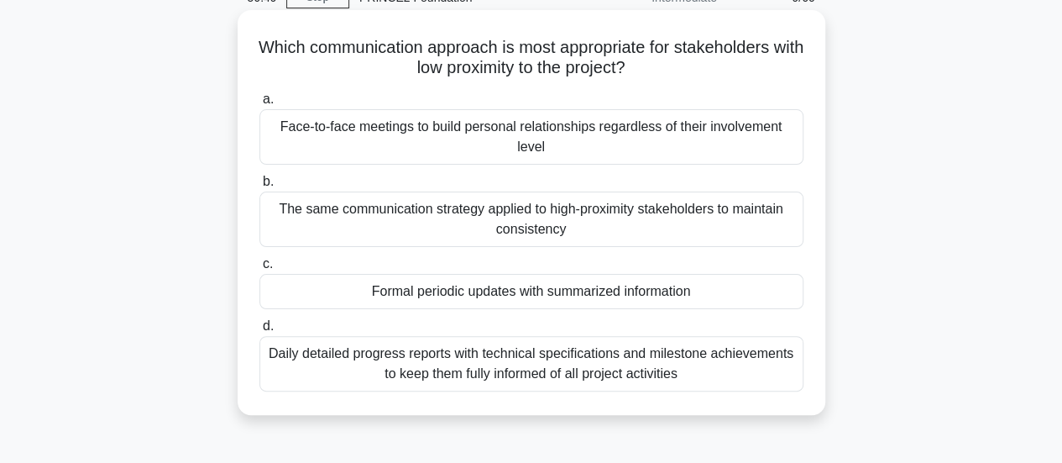
click at [715, 295] on div "Formal periodic updates with summarized information" at bounding box center [531, 291] width 544 height 35
click at [259, 270] on input "c. Formal periodic updates with summarized information" at bounding box center [259, 264] width 0 height 11
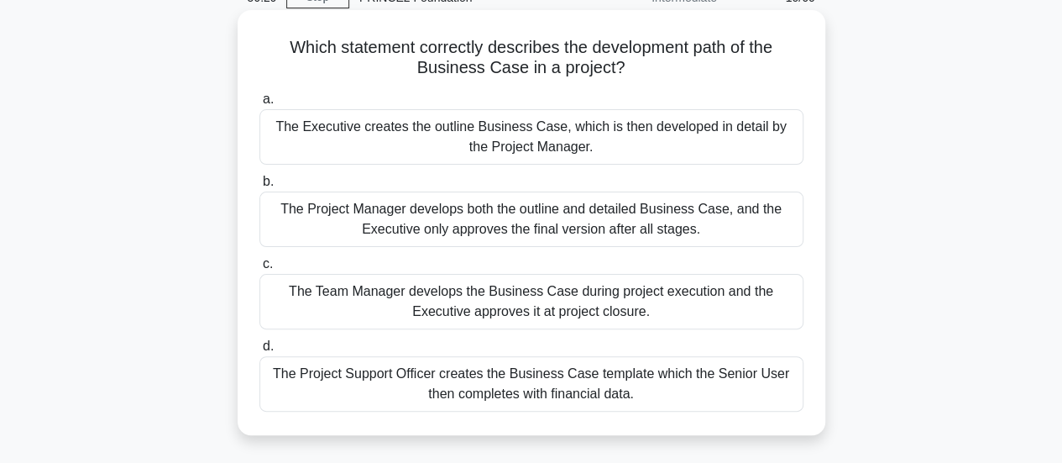
click at [692, 146] on div "The Executive creates the outline Business Case, which is then developed in det…" at bounding box center [531, 136] width 544 height 55
click at [259, 105] on input "a. The Executive creates the outline Business Case, which is then developed in …" at bounding box center [259, 99] width 0 height 11
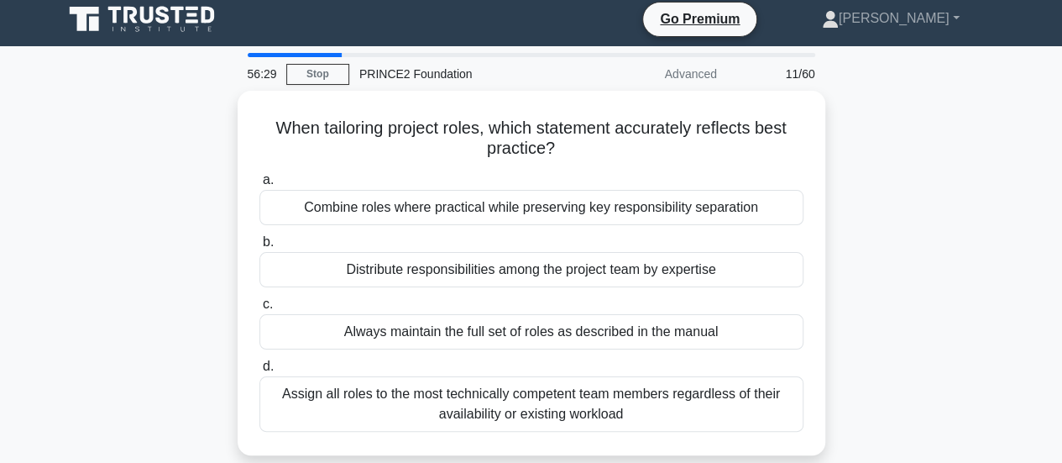
scroll to position [0, 0]
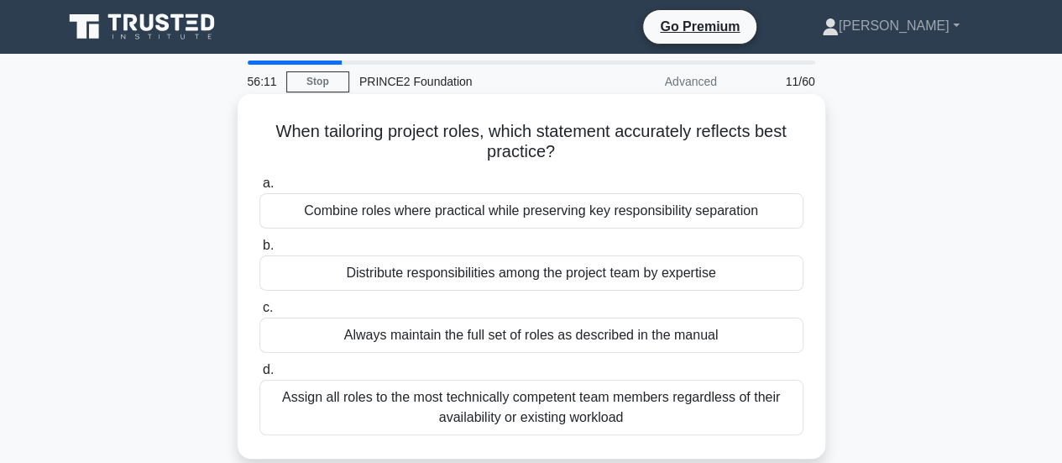
click at [556, 213] on div "Combine roles where practical while preserving key responsibility separation" at bounding box center [531, 210] width 544 height 35
click at [259, 189] on input "a. Combine roles where practical while preserving key responsibility separation" at bounding box center [259, 183] width 0 height 11
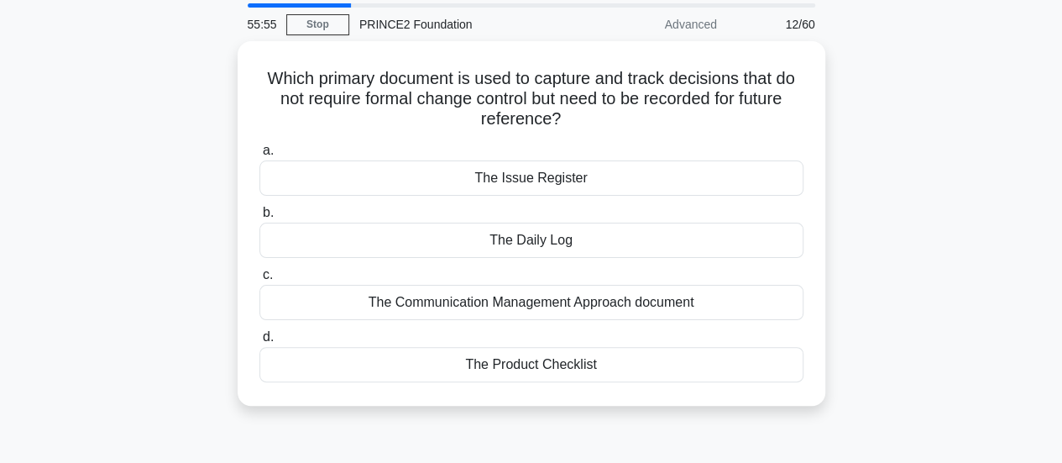
scroll to position [84, 0]
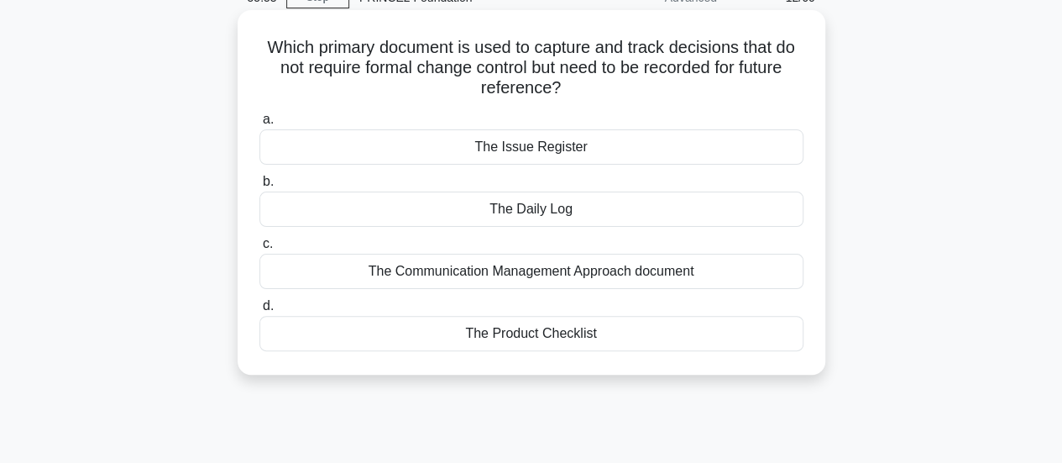
click at [662, 214] on div "The Daily Log" at bounding box center [531, 208] width 544 height 35
click at [259, 187] on input "b. The Daily Log" at bounding box center [259, 181] width 0 height 11
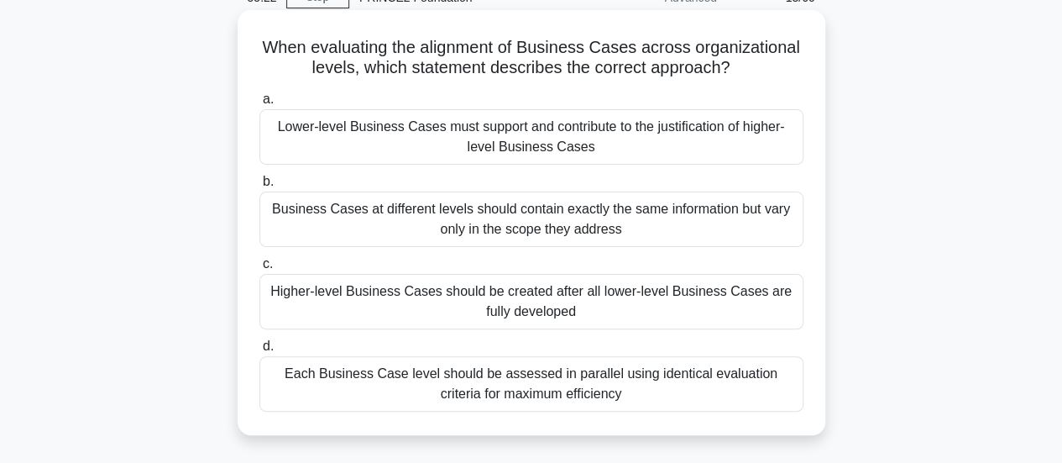
click at [704, 374] on div "Each Business Case level should be assessed in parallel using identical evaluat…" at bounding box center [531, 383] width 544 height 55
click at [259, 352] on input "d. Each Business Case level should be assessed in parallel using identical eval…" at bounding box center [259, 346] width 0 height 11
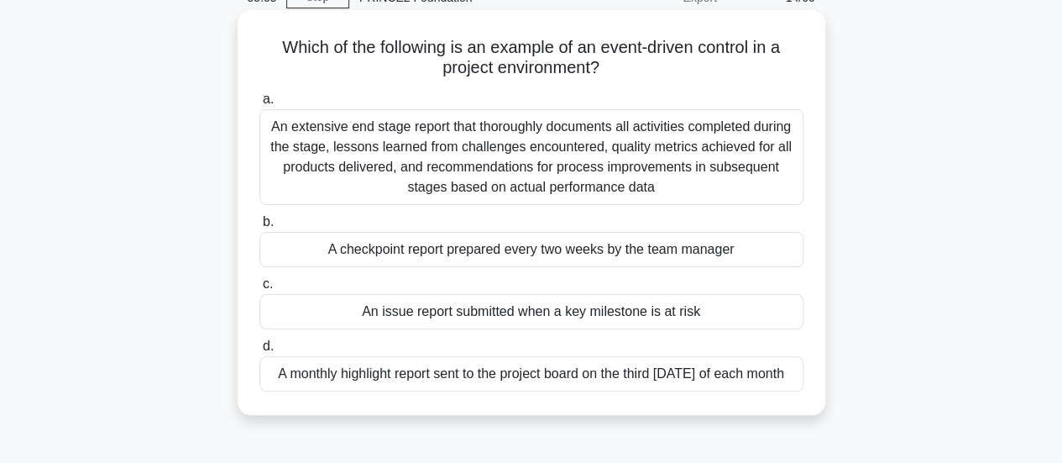
click at [692, 316] on div "An issue report submitted when a key milestone is at risk" at bounding box center [531, 311] width 544 height 35
click at [259, 290] on input "c. An issue report submitted when a key milestone is at risk" at bounding box center [259, 284] width 0 height 11
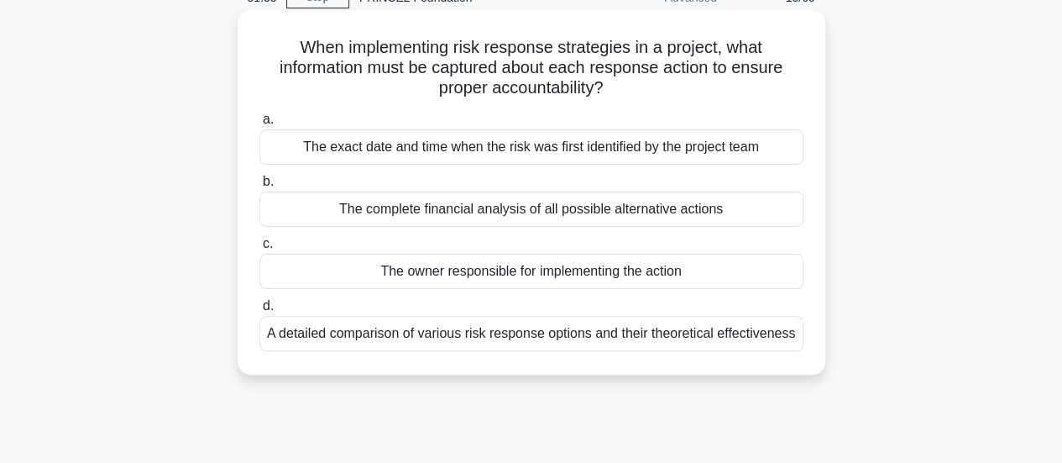
click at [419, 142] on div "The exact date and time when the risk was first identified by the project team" at bounding box center [531, 146] width 544 height 35
click at [259, 125] on input "a. The exact date and time when the risk was first identified by the project te…" at bounding box center [259, 119] width 0 height 11
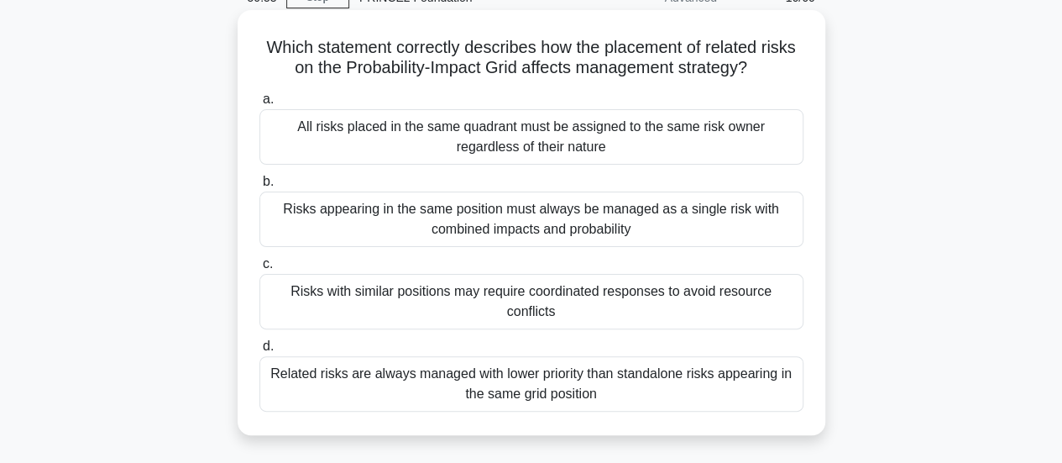
click at [371, 291] on div "Risks with similar positions may require coordinated responses to avoid resourc…" at bounding box center [531, 301] width 544 height 55
click at [259, 270] on input "c. Risks with similar positions may require coordinated responses to avoid reso…" at bounding box center [259, 264] width 0 height 11
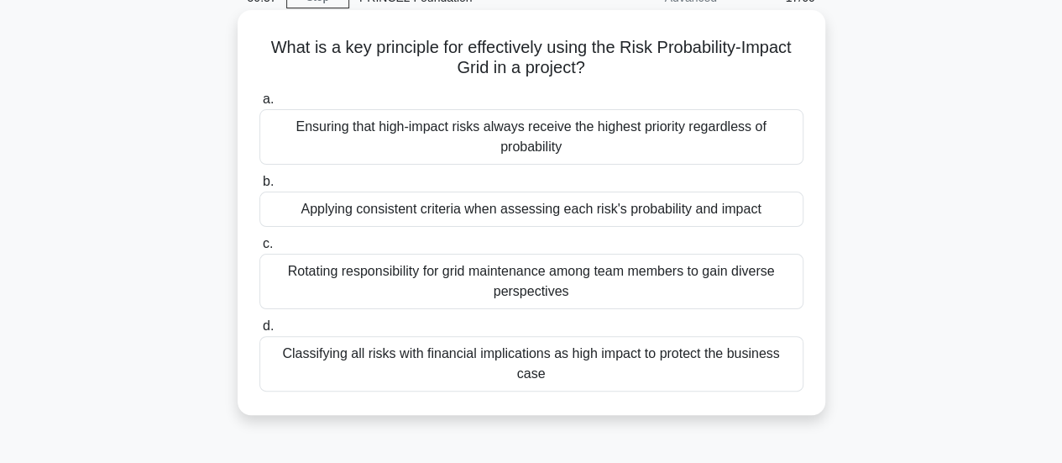
click at [393, 213] on div "Applying consistent criteria when assessing each risk's probability and impact" at bounding box center [531, 208] width 544 height 35
click at [259, 187] on input "b. Applying consistent criteria when assessing each risk's probability and impa…" at bounding box center [259, 181] width 0 height 11
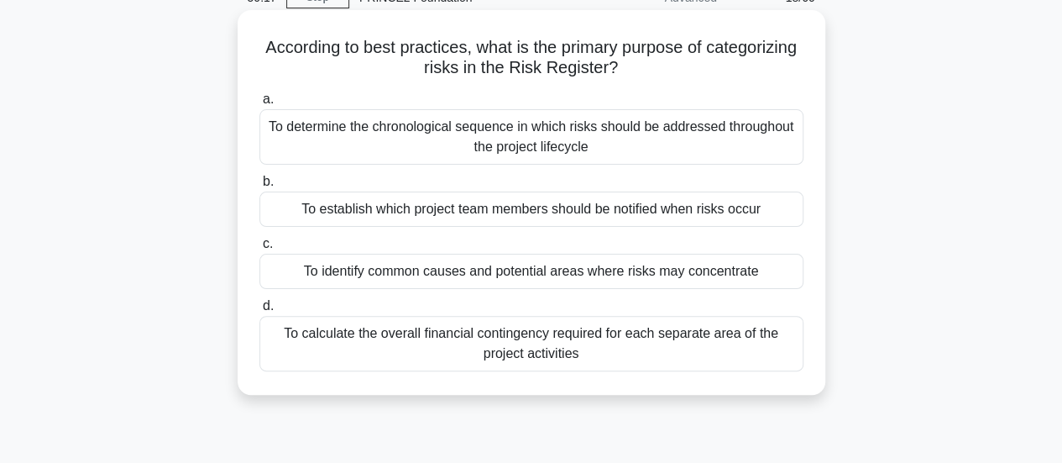
click at [727, 273] on div "To identify common causes and potential areas where risks may concentrate" at bounding box center [531, 271] width 544 height 35
click at [259, 249] on input "c. To identify common causes and potential areas where risks may concentrate" at bounding box center [259, 243] width 0 height 11
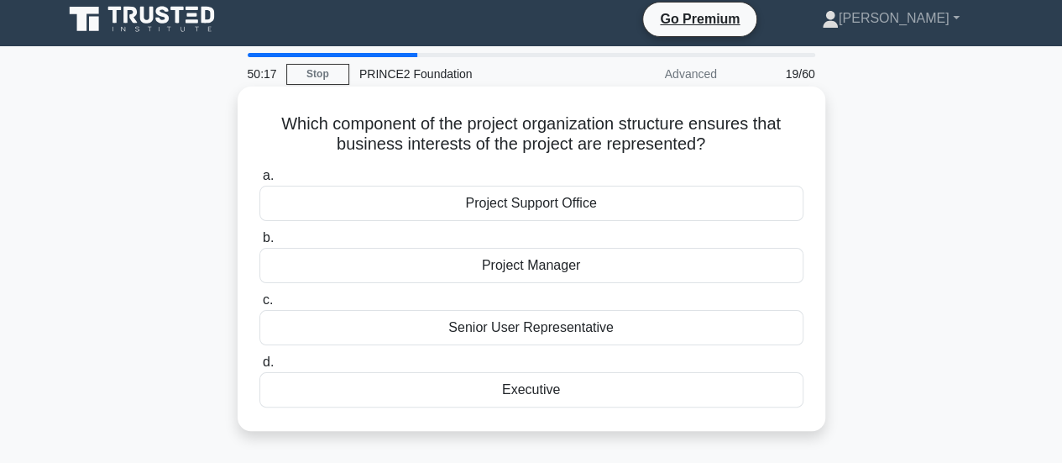
scroll to position [0, 0]
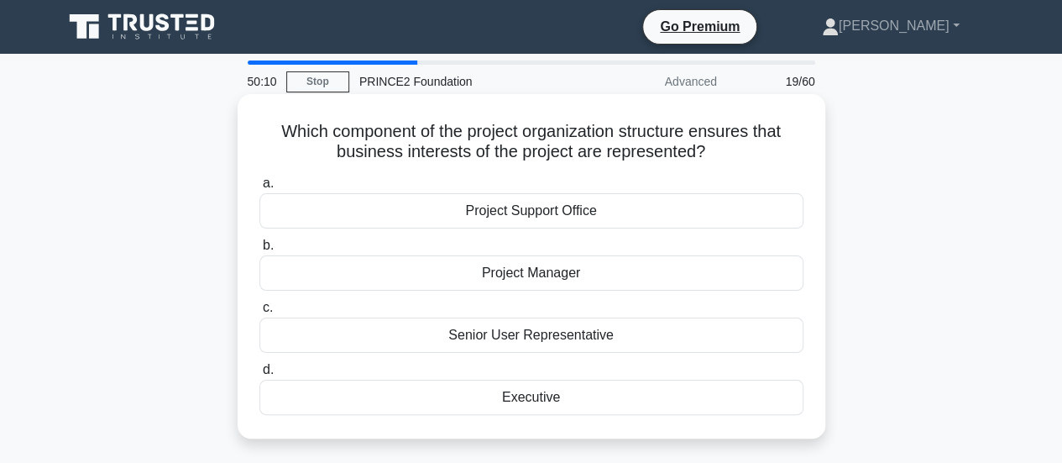
click at [638, 331] on div "Senior User Representative" at bounding box center [531, 334] width 544 height 35
click at [259, 313] on input "c. Senior User Representative" at bounding box center [259, 307] width 0 height 11
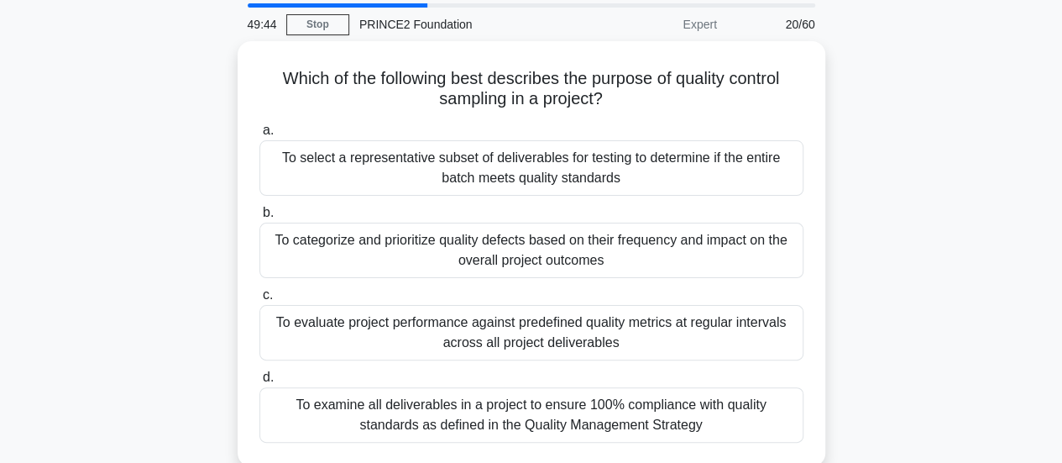
scroll to position [84, 0]
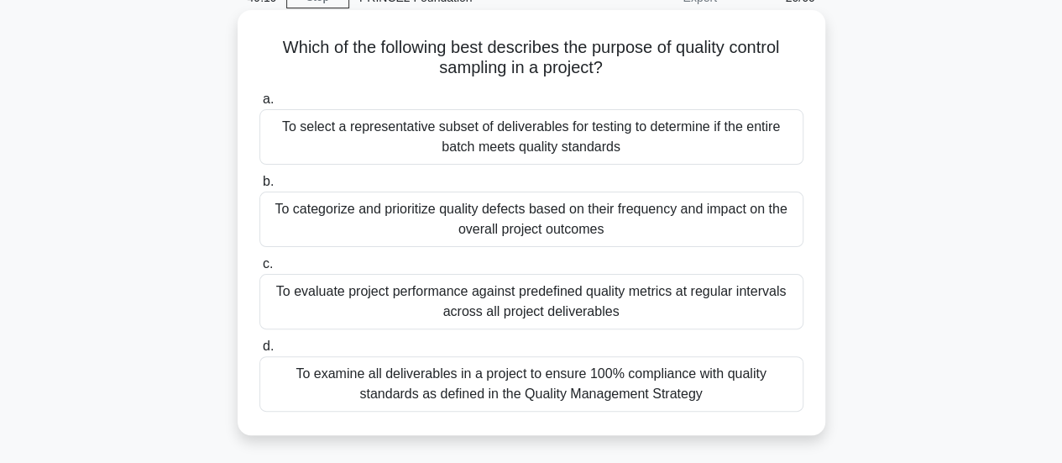
click at [662, 306] on div "To evaluate project performance against predefined quality metrics at regular i…" at bounding box center [531, 301] width 544 height 55
click at [259, 270] on input "c. To evaluate project performance against predefined quality metrics at regula…" at bounding box center [259, 264] width 0 height 11
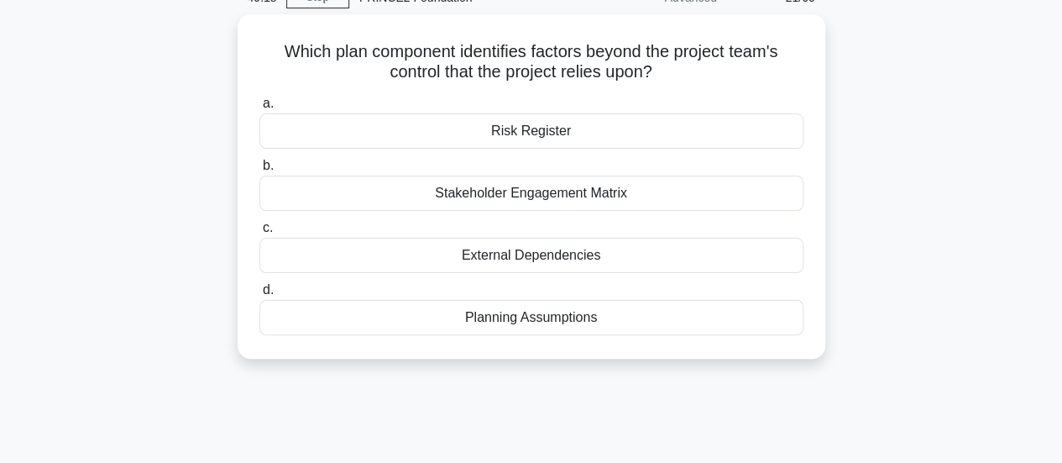
scroll to position [0, 0]
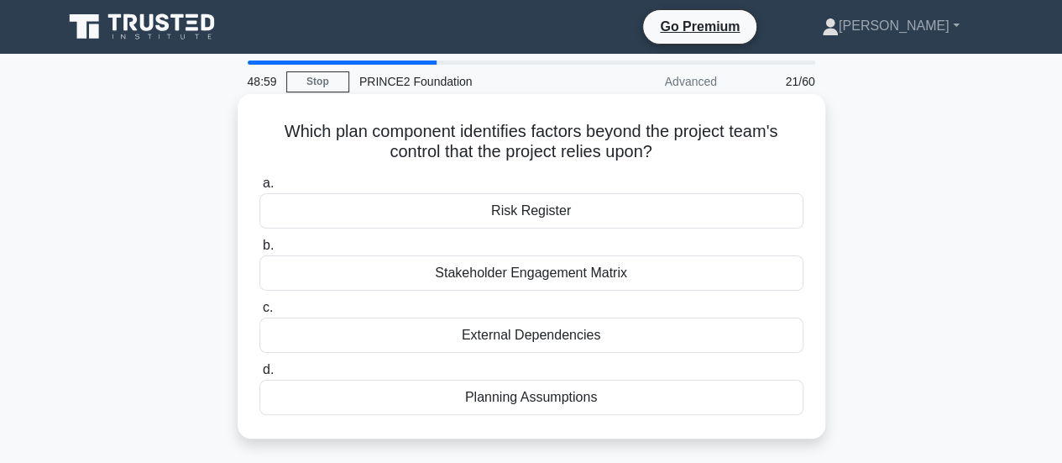
click at [641, 334] on div "External Dependencies" at bounding box center [531, 334] width 544 height 35
click at [259, 313] on input "c. External Dependencies" at bounding box center [259, 307] width 0 height 11
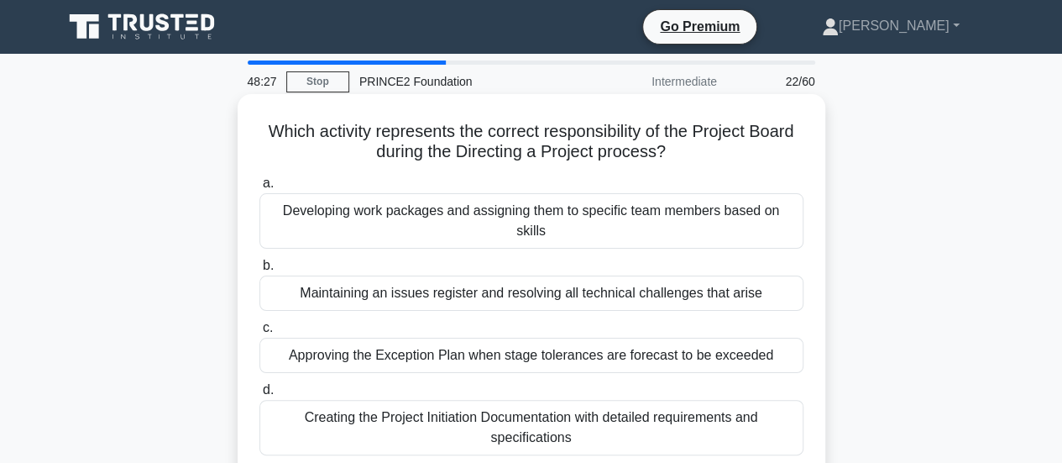
click at [626, 344] on div "Approving the Exception Plan when stage tolerances are forecast to be exceeded" at bounding box center [531, 355] width 544 height 35
click at [259, 333] on input "c. Approving the Exception Plan when stage tolerances are forecast to be exceed…" at bounding box center [259, 327] width 0 height 11
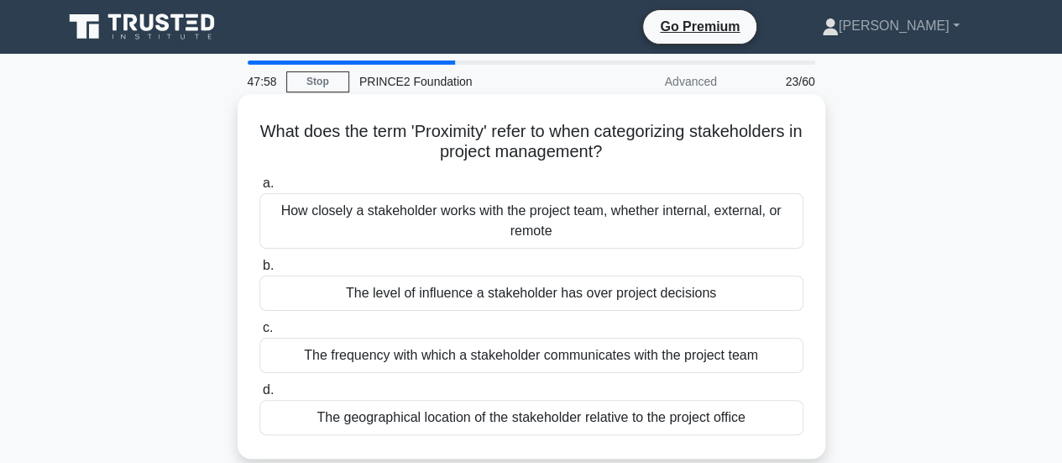
click at [667, 221] on div "How closely a stakeholder works with the project team, whether internal, extern…" at bounding box center [531, 220] width 544 height 55
click at [259, 189] on input "a. How closely a stakeholder works with the project team, whether internal, ext…" at bounding box center [259, 183] width 0 height 11
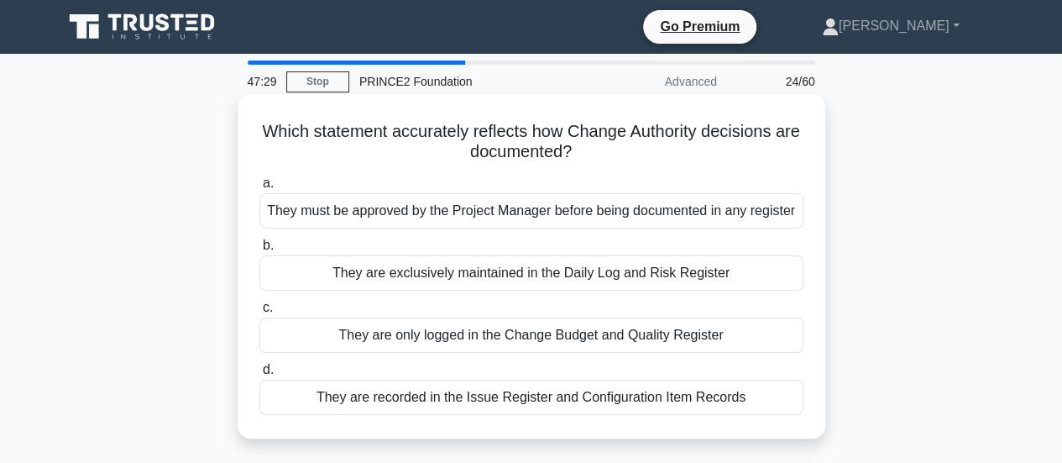
click at [573, 394] on div "They are recorded in the Issue Register and Configuration Item Records" at bounding box center [531, 396] width 544 height 35
click at [259, 375] on input "d. They are recorded in the Issue Register and Configuration Item Records" at bounding box center [259, 369] width 0 height 11
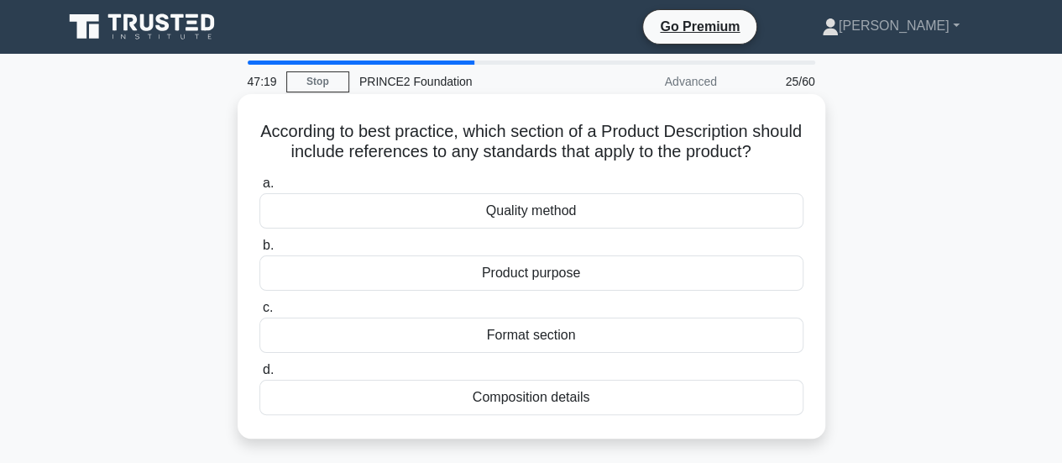
click at [613, 228] on div "Quality method" at bounding box center [531, 210] width 544 height 35
click at [259, 189] on input "a. Quality method" at bounding box center [259, 183] width 0 height 11
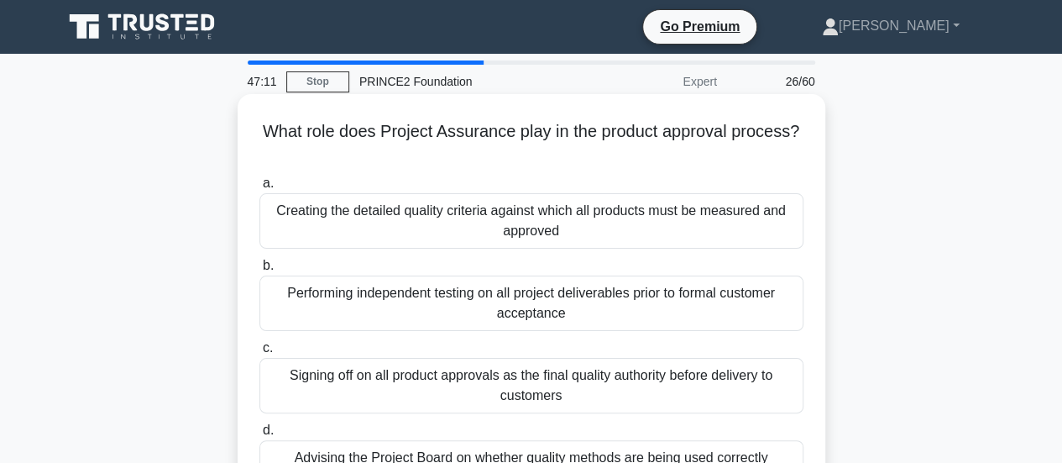
scroll to position [84, 0]
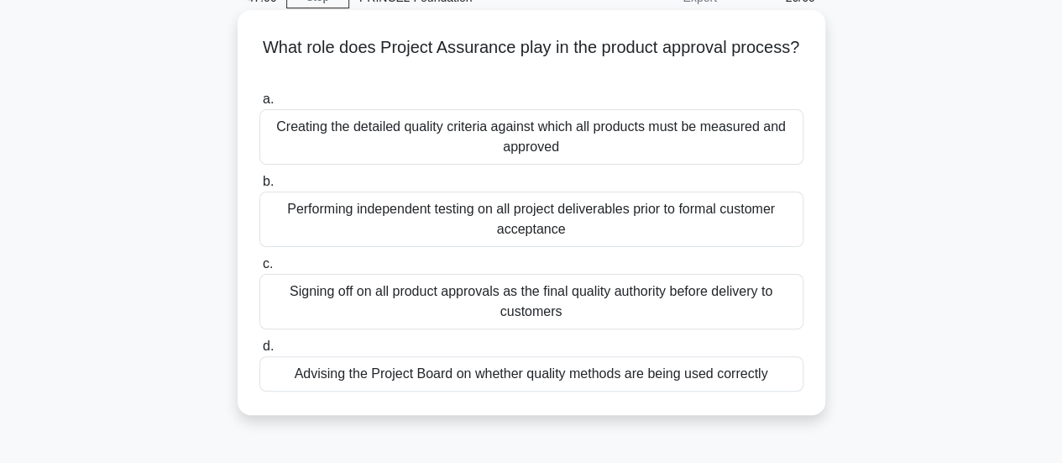
click at [666, 374] on div "Advising the Project Board on whether quality methods are being used correctly" at bounding box center [531, 373] width 544 height 35
click at [259, 352] on input "d. Advising the Project Board on whether quality methods are being used correct…" at bounding box center [259, 346] width 0 height 11
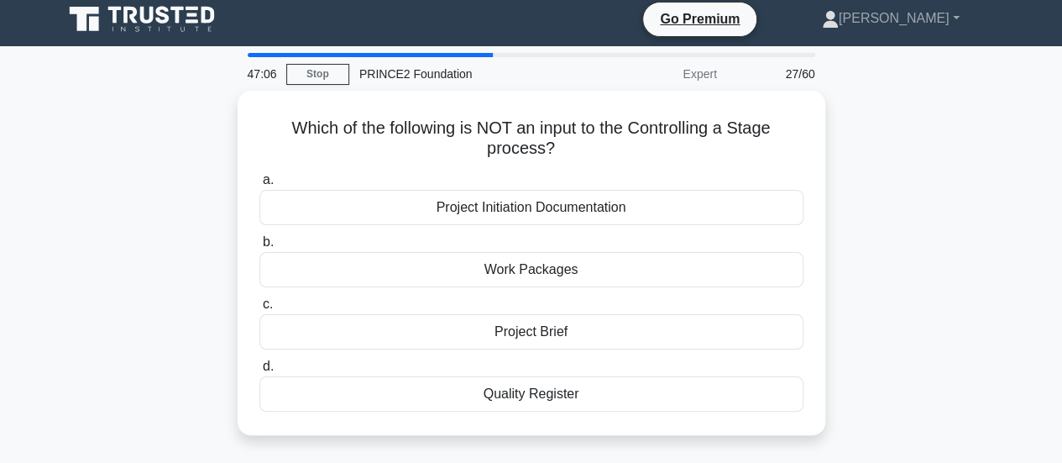
scroll to position [0, 0]
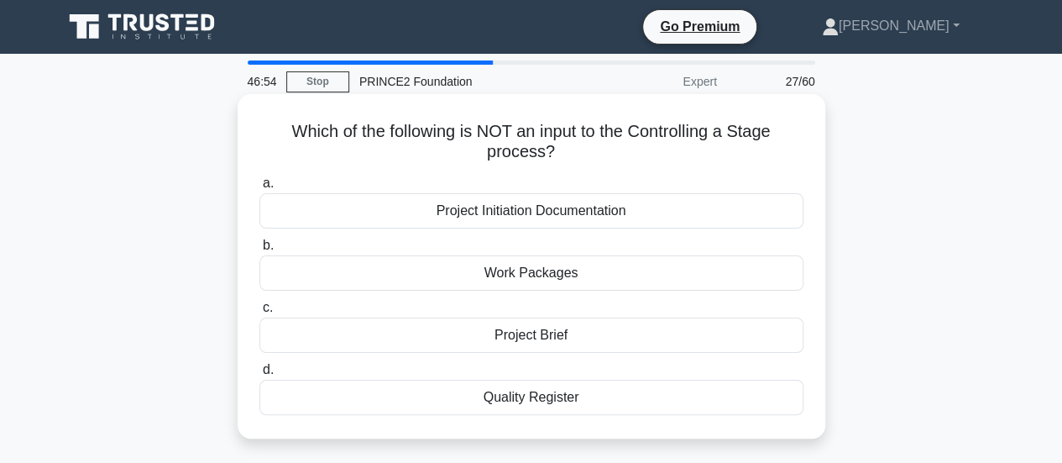
click at [579, 278] on div "Work Packages" at bounding box center [531, 272] width 544 height 35
click at [259, 251] on input "b. Work Packages" at bounding box center [259, 245] width 0 height 11
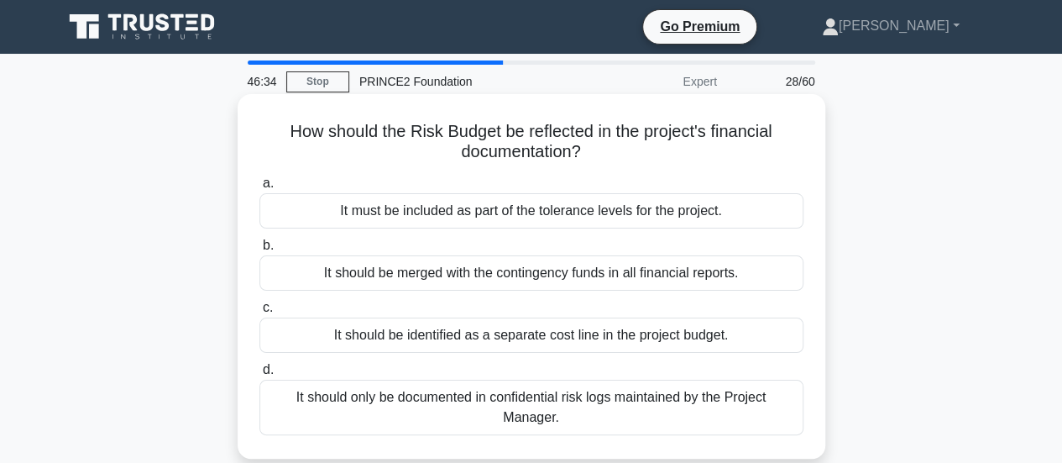
click at [569, 342] on div "It should be identified as a separate cost line in the project budget." at bounding box center [531, 334] width 544 height 35
click at [259, 313] on input "c. It should be identified as a separate cost line in the project budget." at bounding box center [259, 307] width 0 height 11
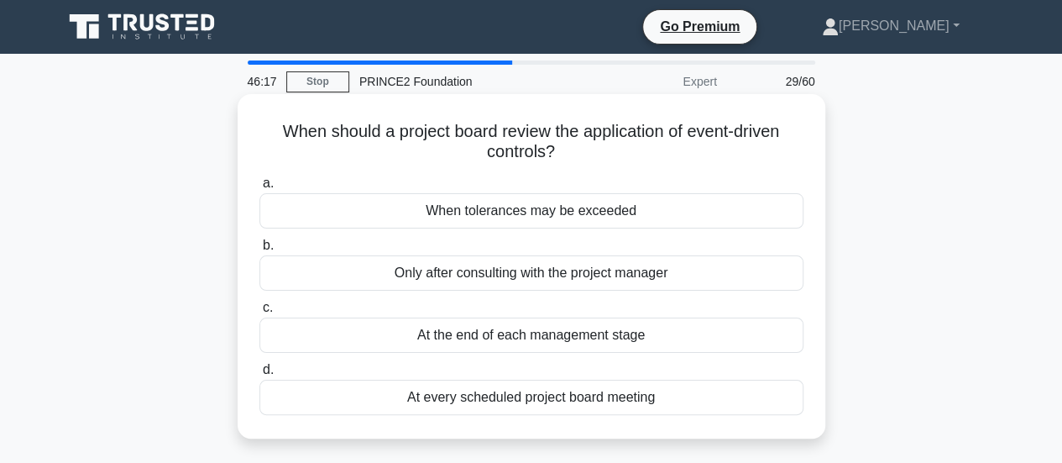
click at [611, 213] on div "When tolerances may be exceeded" at bounding box center [531, 210] width 544 height 35
click at [259, 189] on input "a. When tolerances may be exceeded" at bounding box center [259, 183] width 0 height 11
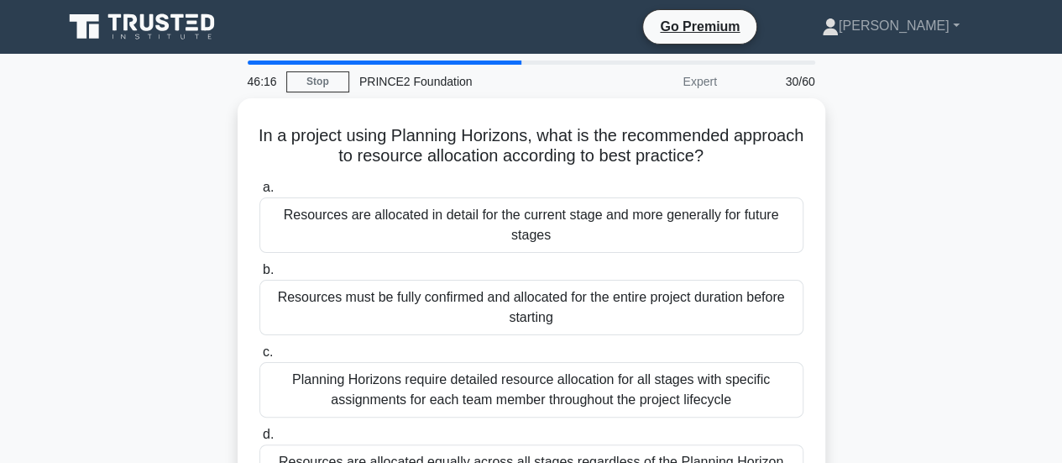
scroll to position [84, 0]
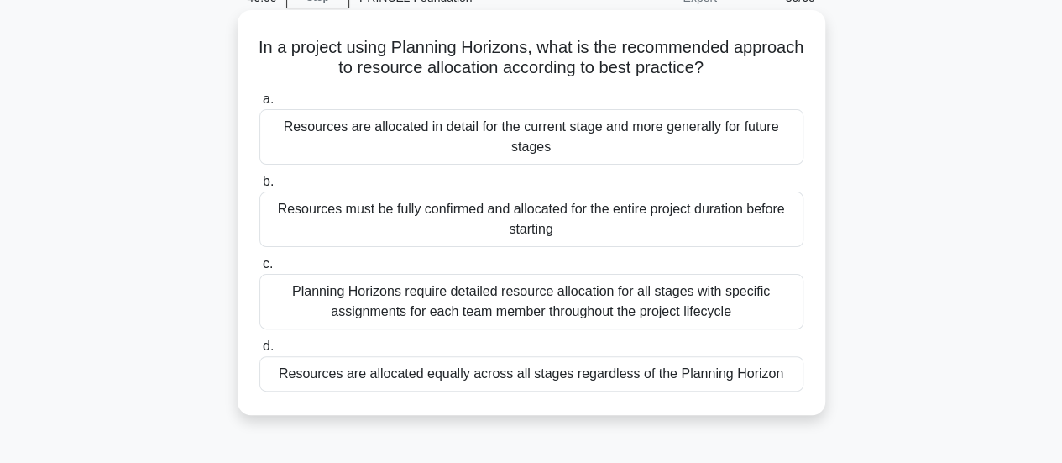
click at [570, 139] on div "Resources are allocated in detail for the current stage and more generally for …" at bounding box center [531, 136] width 544 height 55
click at [259, 105] on input "a. Resources are allocated in detail for the current stage and more generally f…" at bounding box center [259, 99] width 0 height 11
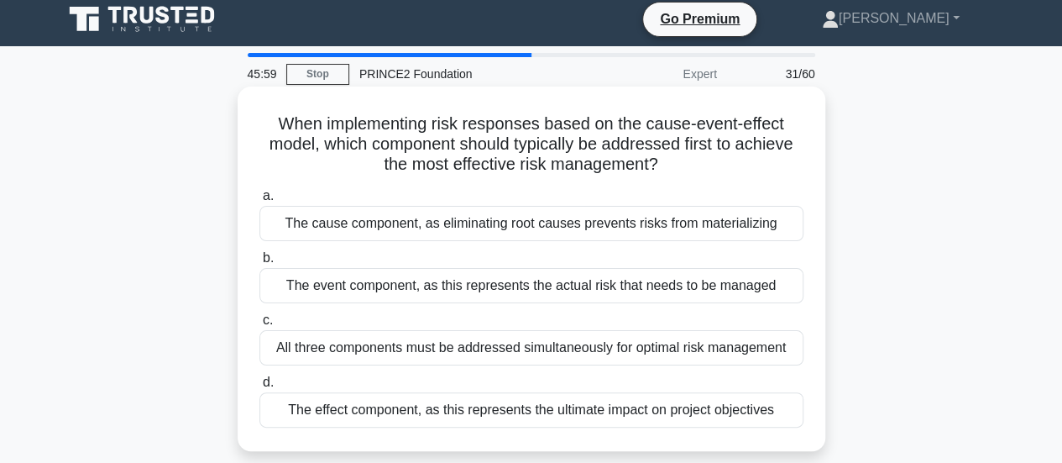
scroll to position [0, 0]
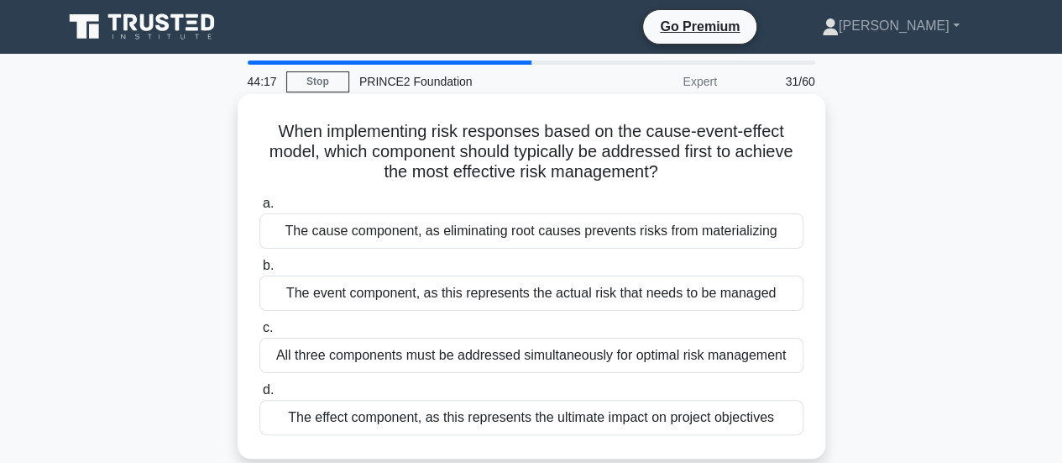
click at [646, 352] on div "All three components must be addressed simultaneously for optimal risk manageme…" at bounding box center [531, 355] width 544 height 35
click at [259, 333] on input "c. All three components must be addressed simultaneously for optimal risk manag…" at bounding box center [259, 327] width 0 height 11
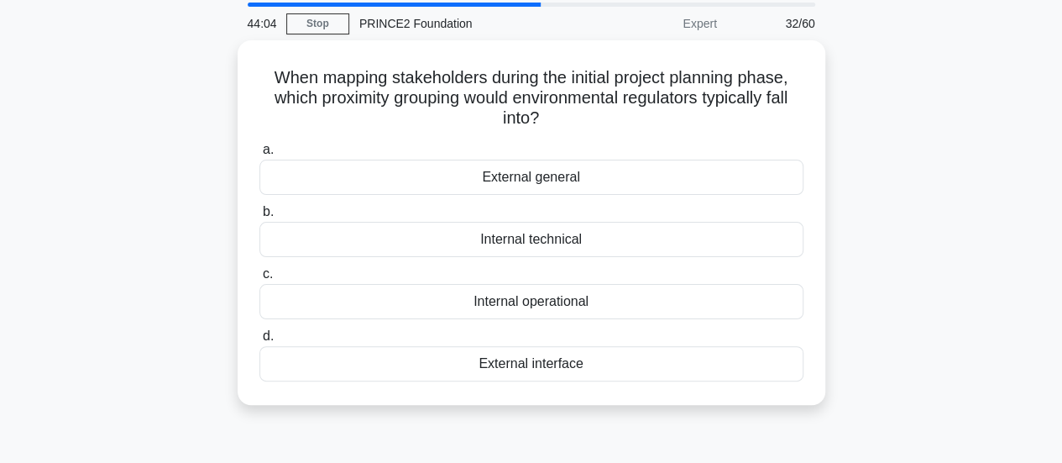
scroll to position [84, 0]
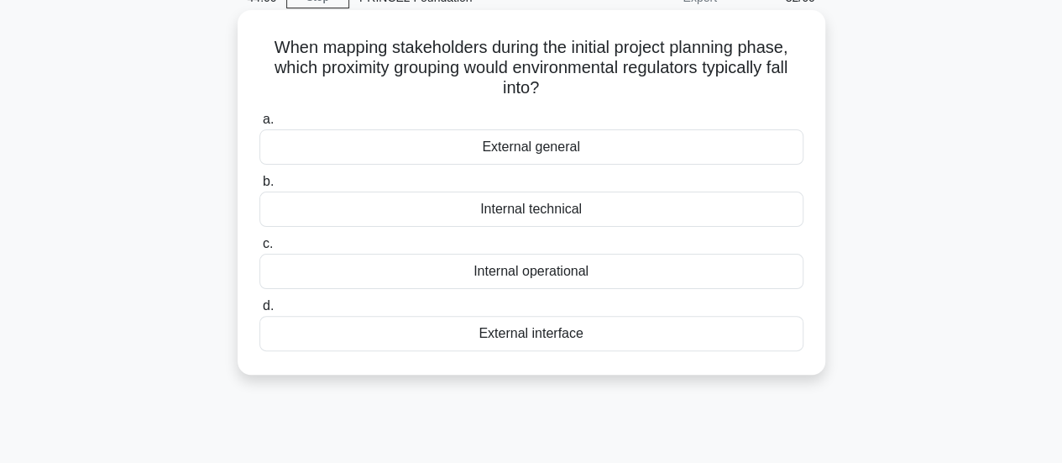
click at [506, 332] on div "External interface" at bounding box center [531, 333] width 544 height 35
click at [259, 311] on input "d. External interface" at bounding box center [259, 306] width 0 height 11
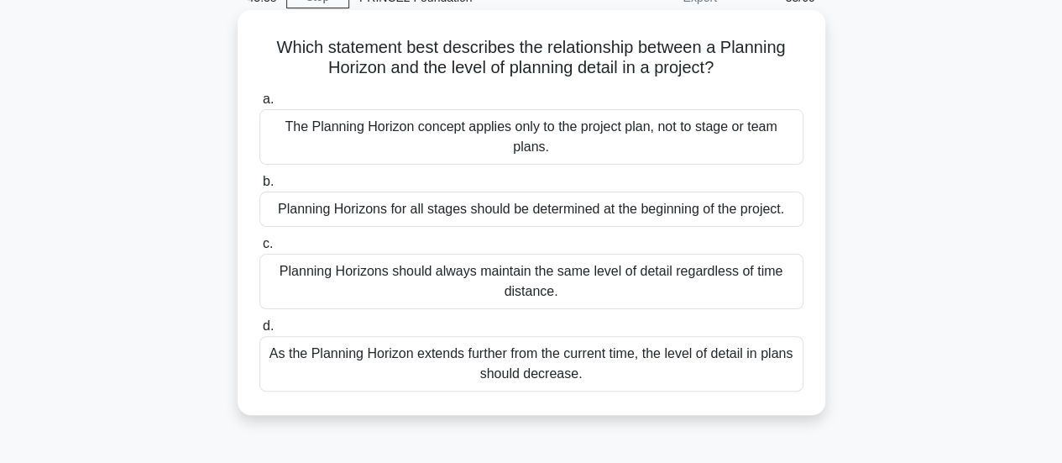
click at [478, 372] on div "As the Planning Horizon extends further from the current time, the level of det…" at bounding box center [531, 363] width 544 height 55
click at [259, 332] on input "d. As the Planning Horizon extends further from the current time, the level of …" at bounding box center [259, 326] width 0 height 11
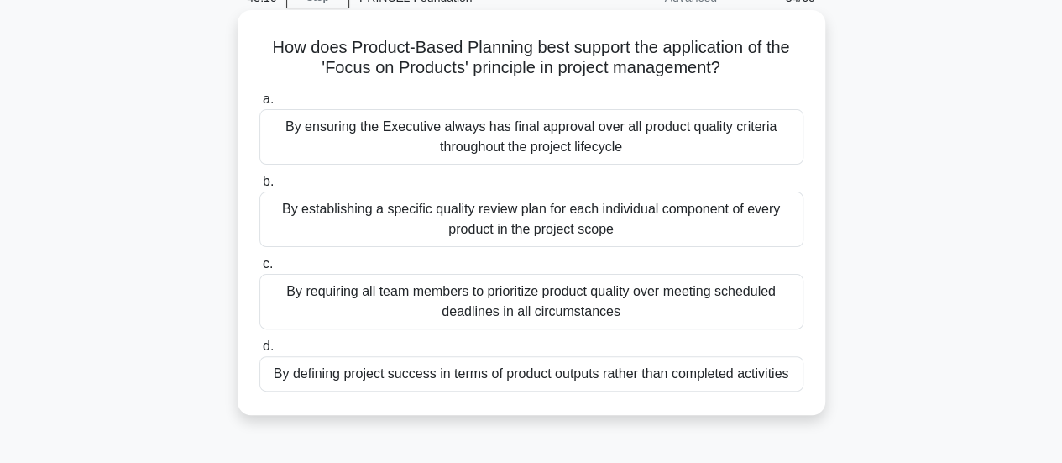
click at [301, 222] on div "By establishing a specific quality review plan for each individual component of…" at bounding box center [531, 218] width 544 height 55
click at [259, 187] on input "b. By establishing a specific quality review plan for each individual component…" at bounding box center [259, 181] width 0 height 11
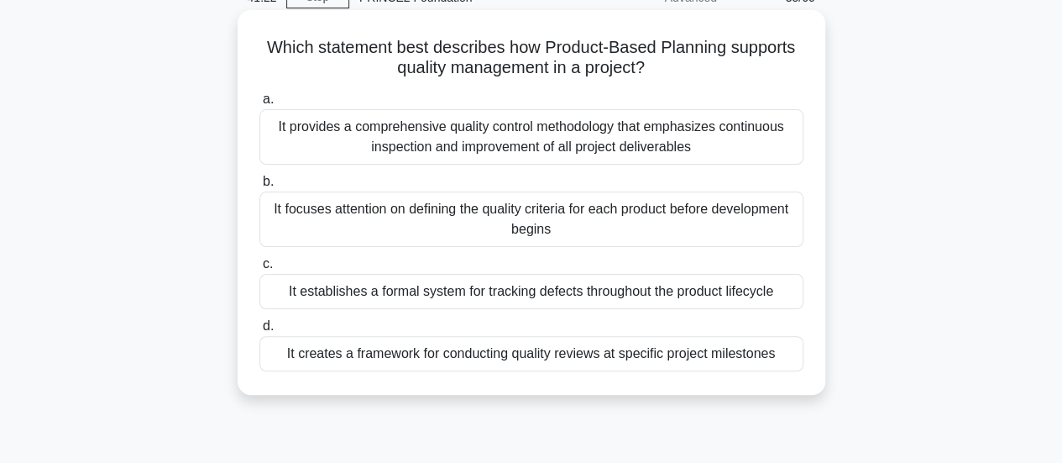
click at [477, 217] on div "It focuses attention on defining the quality criteria for each product before d…" at bounding box center [531, 218] width 544 height 55
click at [259, 187] on input "b. It focuses attention on defining the quality criteria for each product befor…" at bounding box center [259, 181] width 0 height 11
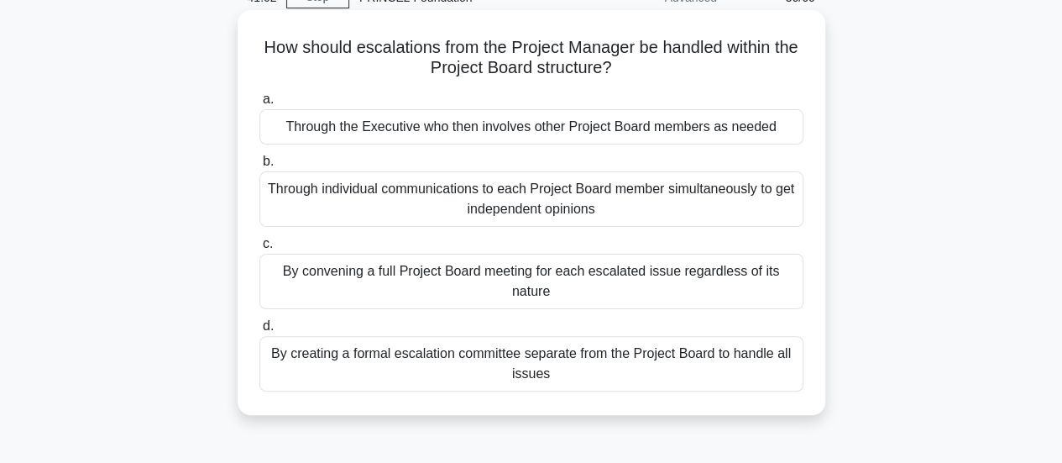
click at [512, 132] on div "Through the Executive who then involves other Project Board members as needed" at bounding box center [531, 126] width 544 height 35
click at [259, 105] on input "a. Through the Executive who then involves other Project Board members as needed" at bounding box center [259, 99] width 0 height 11
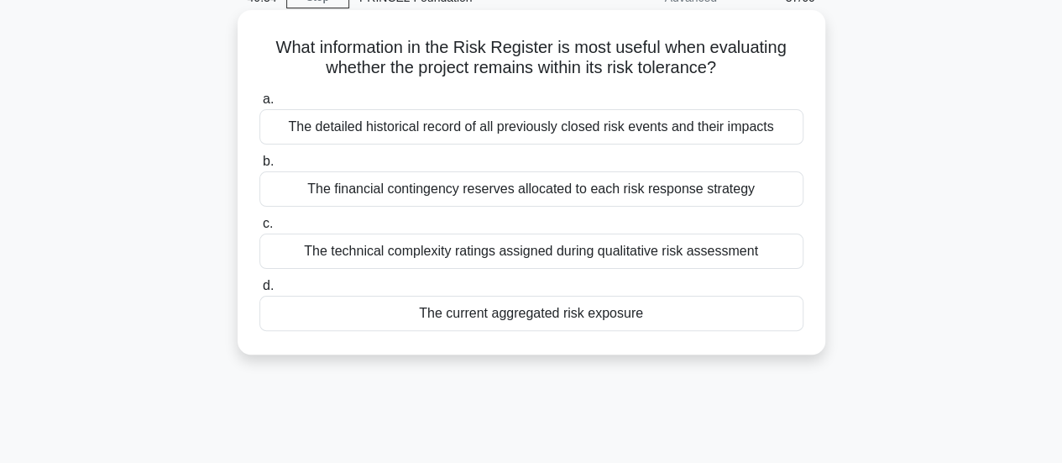
click at [390, 317] on div "The current aggregated risk exposure" at bounding box center [531, 313] width 544 height 35
click at [259, 291] on input "d. The current aggregated risk exposure" at bounding box center [259, 285] width 0 height 11
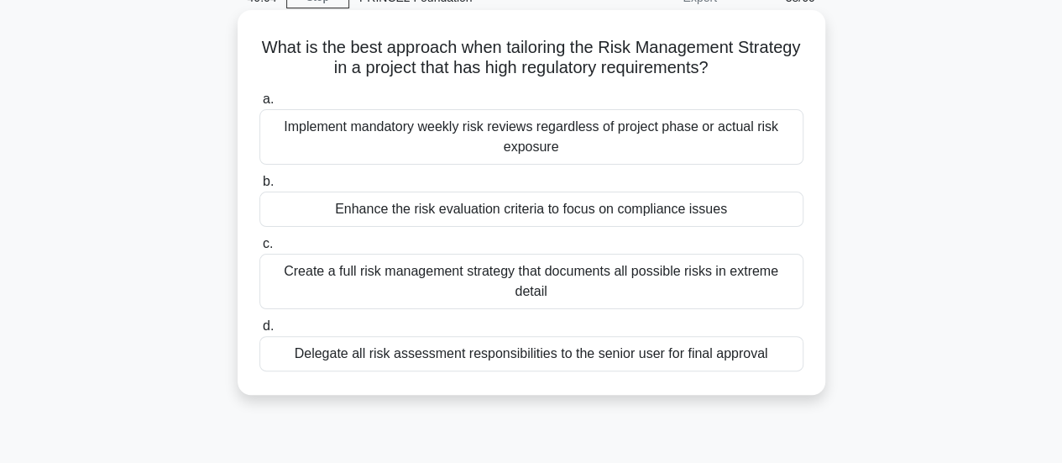
click at [403, 216] on div "Enhance the risk evaluation criteria to focus on compliance issues" at bounding box center [531, 208] width 544 height 35
click at [259, 187] on input "b. Enhance the risk evaluation criteria to focus on compliance issues" at bounding box center [259, 181] width 0 height 11
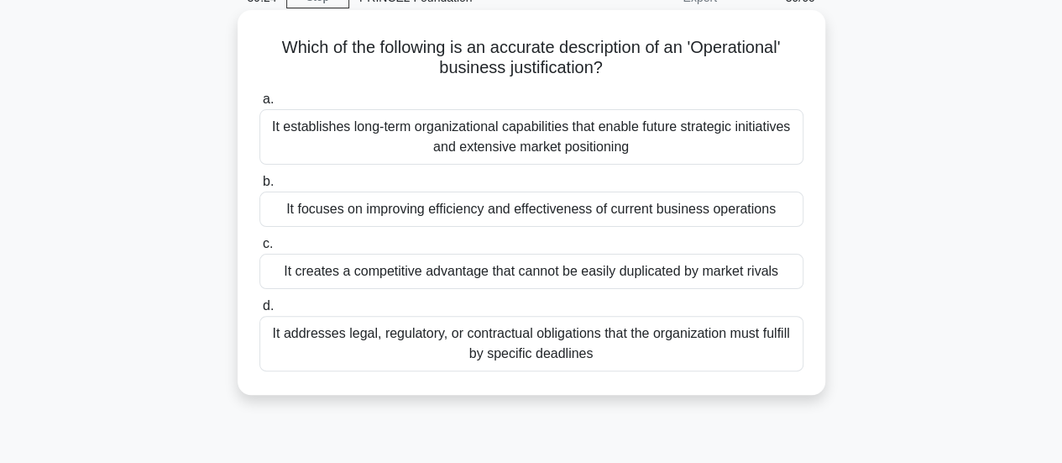
click at [459, 211] on div "It focuses on improving efficiency and effectiveness of current business operat…" at bounding box center [531, 208] width 544 height 35
click at [259, 187] on input "b. It focuses on improving efficiency and effectiveness of current business ope…" at bounding box center [259, 181] width 0 height 11
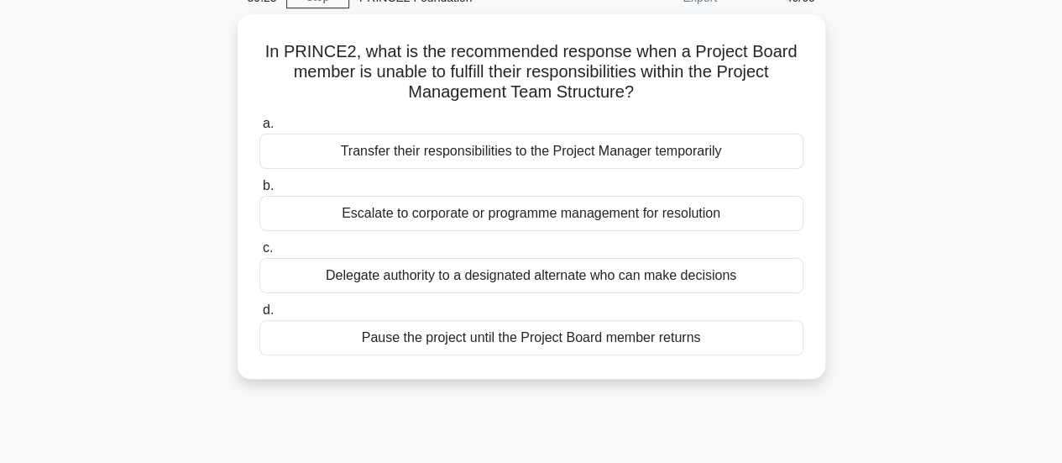
scroll to position [0, 0]
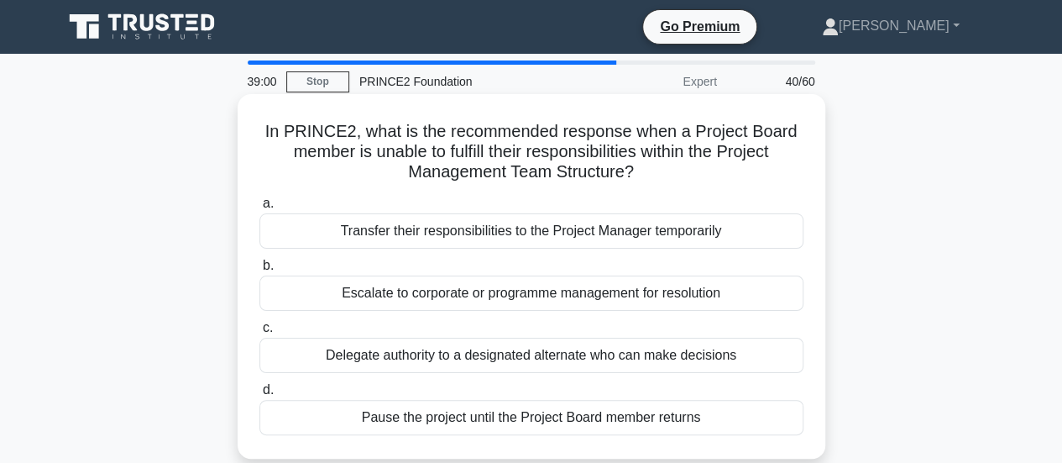
click at [495, 293] on div "Escalate to corporate or programme management for resolution" at bounding box center [531, 292] width 544 height 35
click at [259, 271] on input "b. Escalate to corporate or programme management for resolution" at bounding box center [259, 265] width 0 height 11
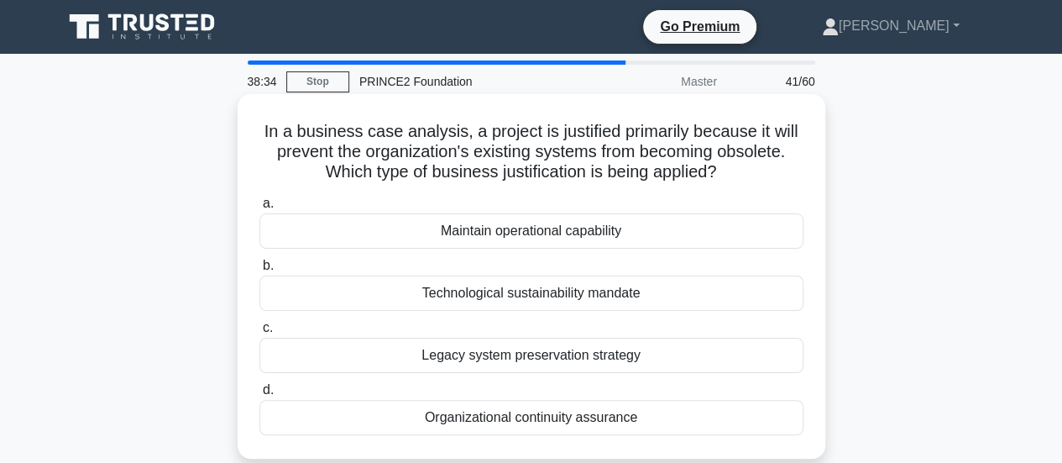
click at [526, 232] on div "Maintain operational capability" at bounding box center [531, 230] width 544 height 35
click at [259, 209] on input "a. Maintain operational capability" at bounding box center [259, 203] width 0 height 11
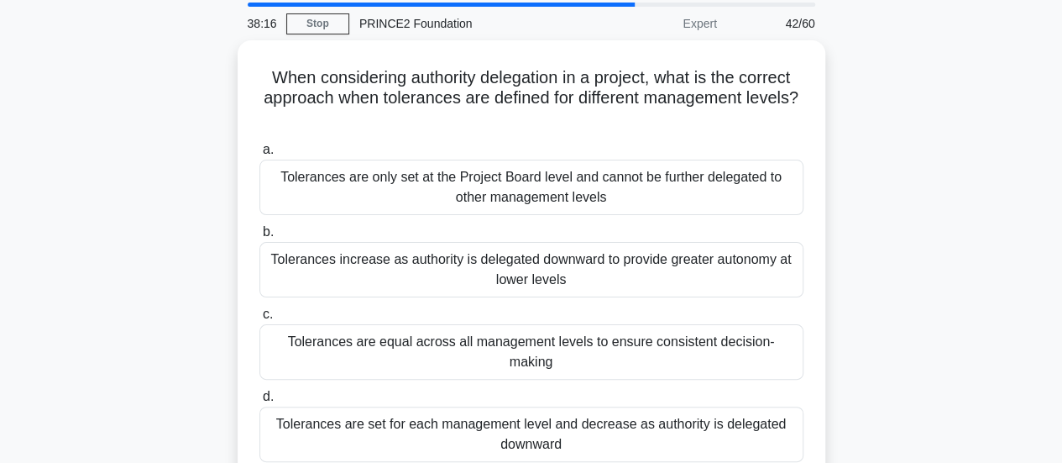
scroll to position [84, 0]
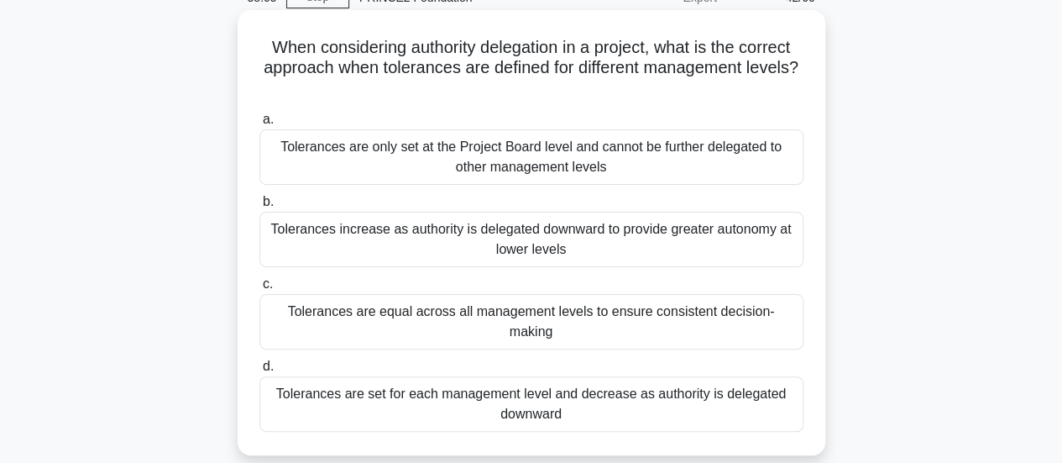
click at [693, 390] on div "Tolerances are set for each management level and decrease as authority is deleg…" at bounding box center [531, 403] width 544 height 55
click at [259, 372] on input "d. Tolerances are set for each management level and decrease as authority is de…" at bounding box center [259, 366] width 0 height 11
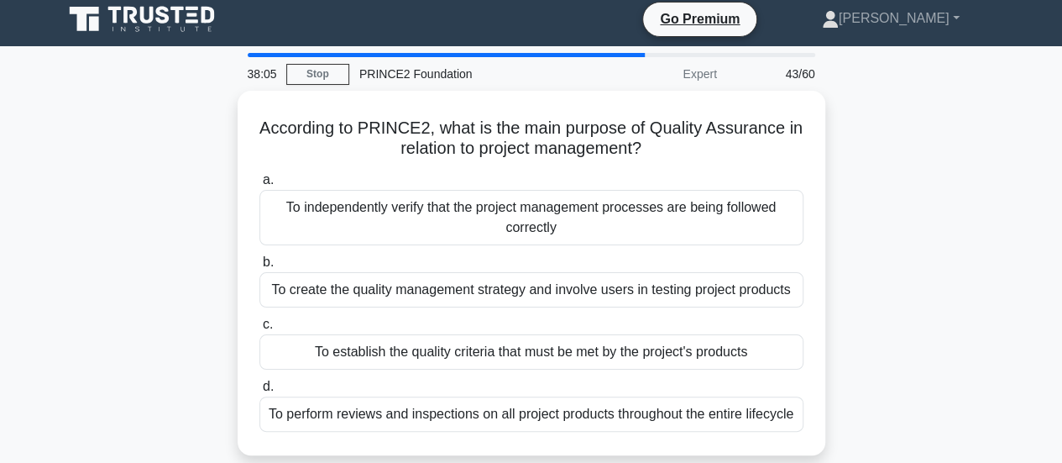
scroll to position [0, 0]
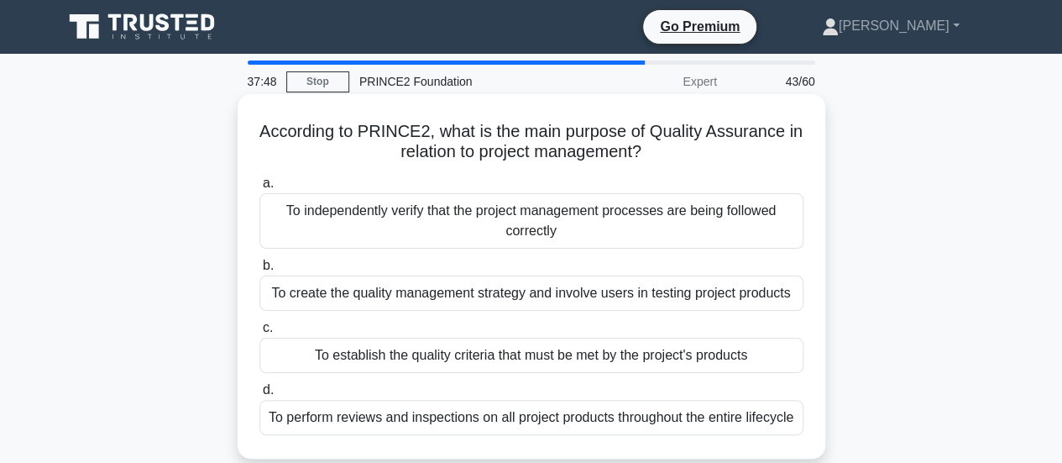
click at [772, 220] on div "To independently verify that the project management processes are being followe…" at bounding box center [531, 220] width 544 height 55
click at [259, 189] on input "a. To independently verify that the project management processes are being foll…" at bounding box center [259, 183] width 0 height 11
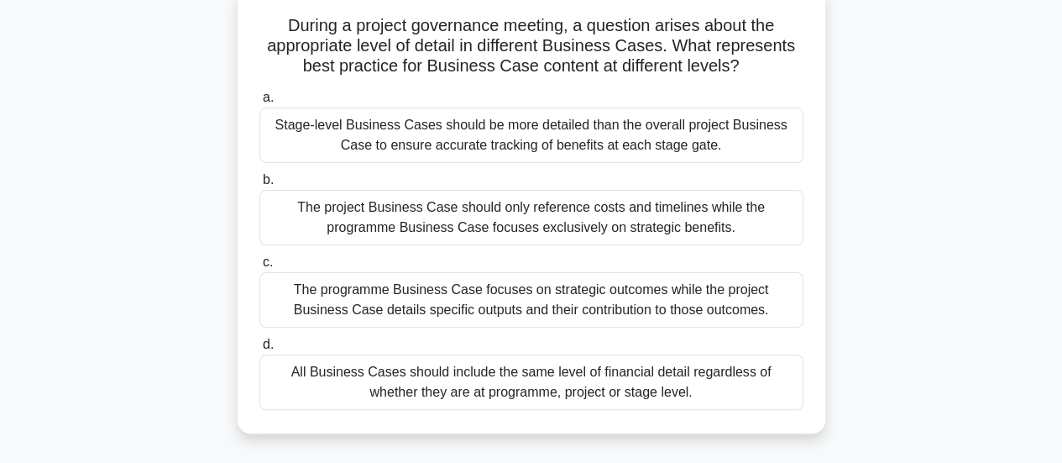
scroll to position [84, 0]
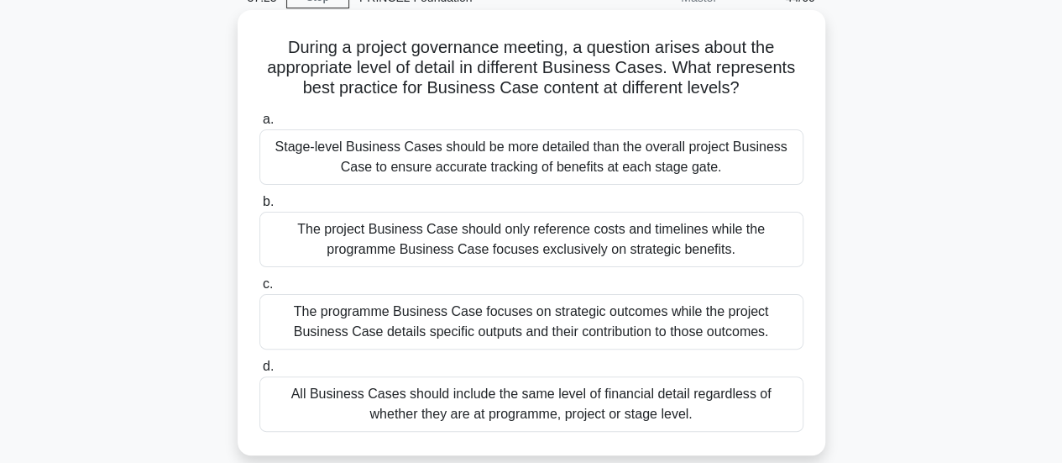
click at [673, 165] on div "Stage-level Business Cases should be more detailed than the overall project Bus…" at bounding box center [531, 156] width 544 height 55
click at [259, 125] on input "a. Stage-level Business Cases should be more detailed than the overall project …" at bounding box center [259, 119] width 0 height 11
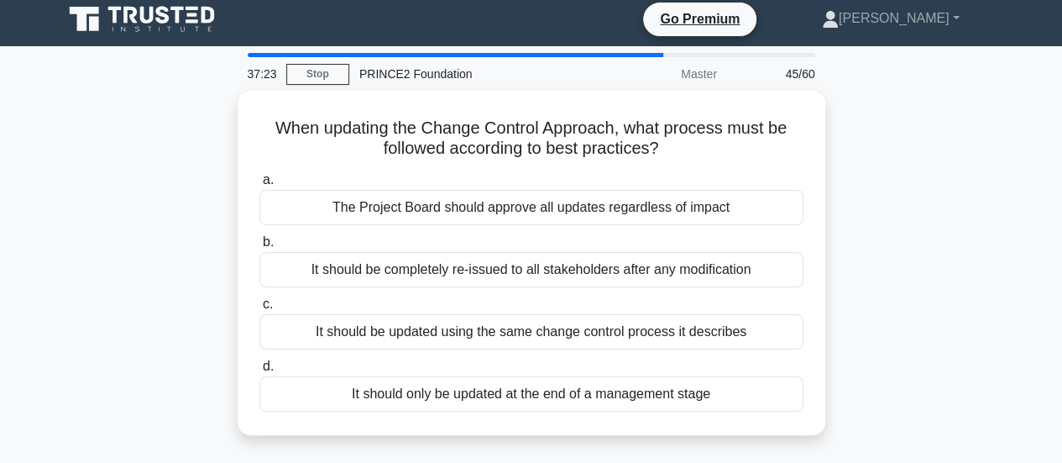
scroll to position [0, 0]
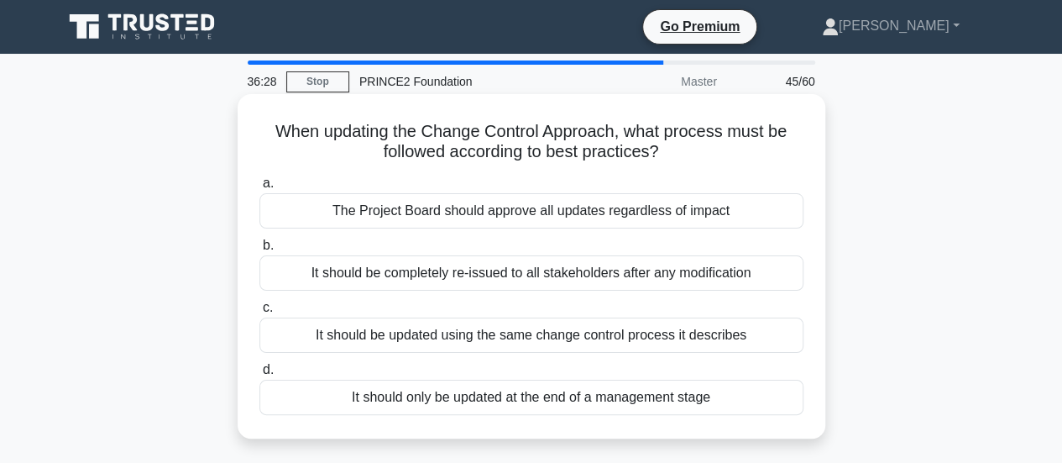
click at [516, 394] on div "It should only be updated at the end of a management stage" at bounding box center [531, 396] width 544 height 35
click at [259, 375] on input "d. It should only be updated at the end of a management stage" at bounding box center [259, 369] width 0 height 11
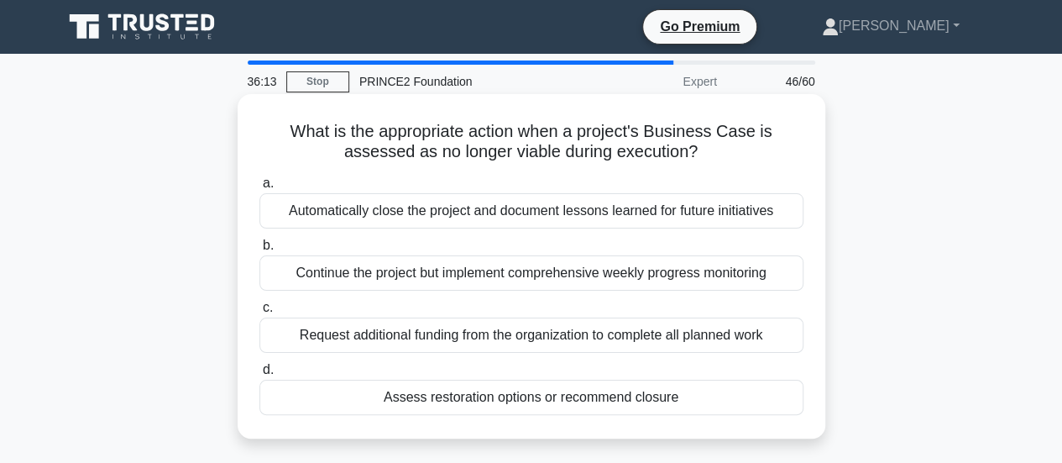
click at [476, 395] on div "Assess restoration options or recommend closure" at bounding box center [531, 396] width 544 height 35
click at [259, 375] on input "d. Assess restoration options or recommend closure" at bounding box center [259, 369] width 0 height 11
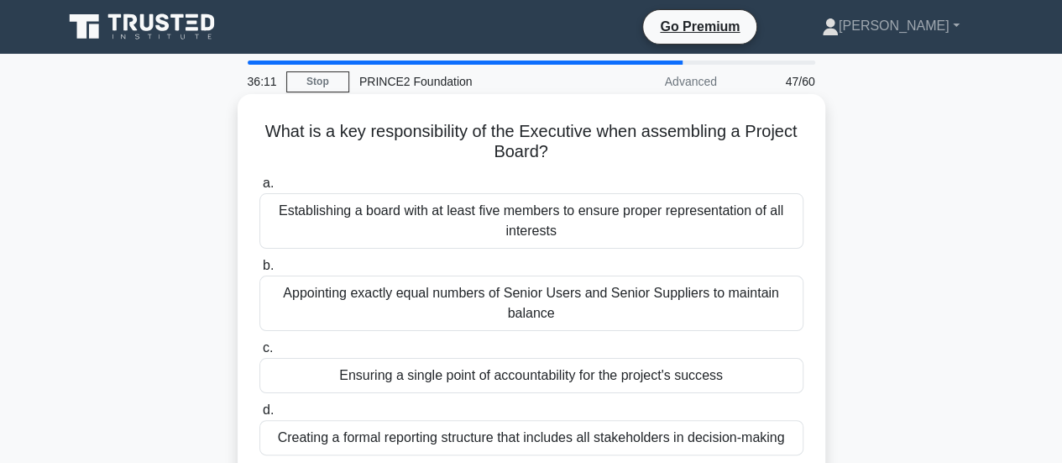
scroll to position [84, 0]
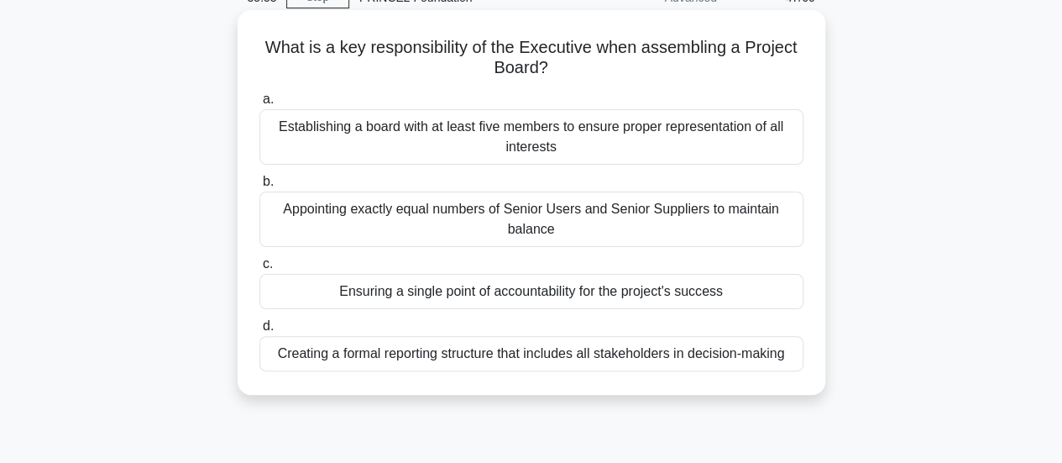
click at [438, 293] on div "Ensuring a single point of accountability for the project's success" at bounding box center [531, 291] width 544 height 35
click at [259, 270] on input "c. Ensuring a single point of accountability for the project's success" at bounding box center [259, 264] width 0 height 11
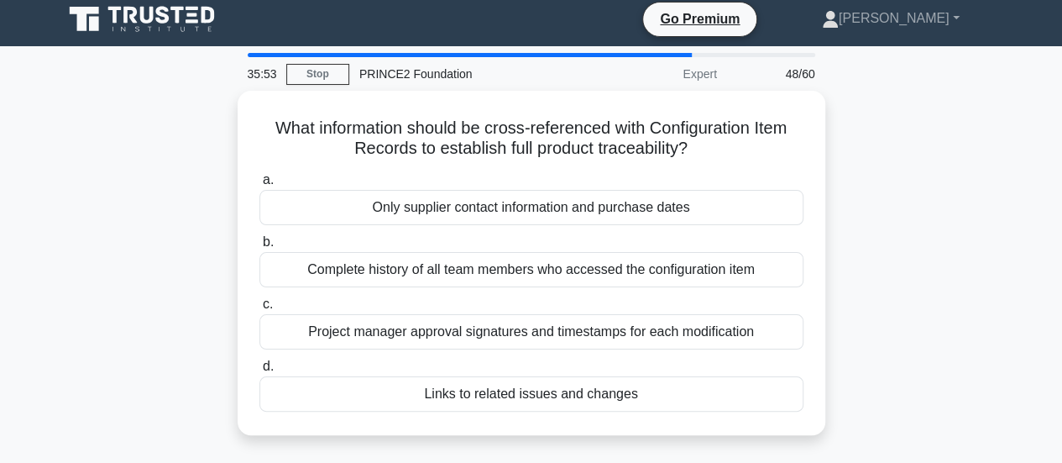
scroll to position [0, 0]
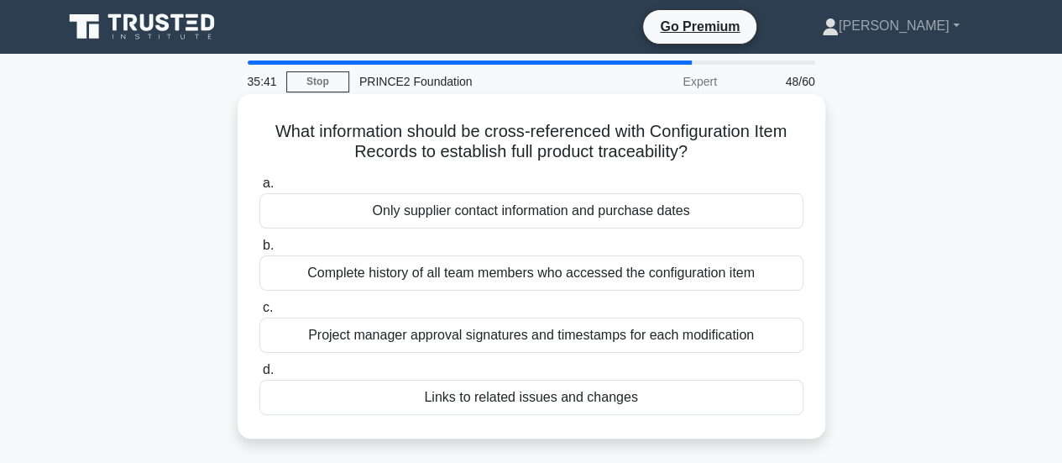
click at [456, 392] on div "Links to related issues and changes" at bounding box center [531, 396] width 544 height 35
click at [259, 375] on input "d. Links to related issues and changes" at bounding box center [259, 369] width 0 height 11
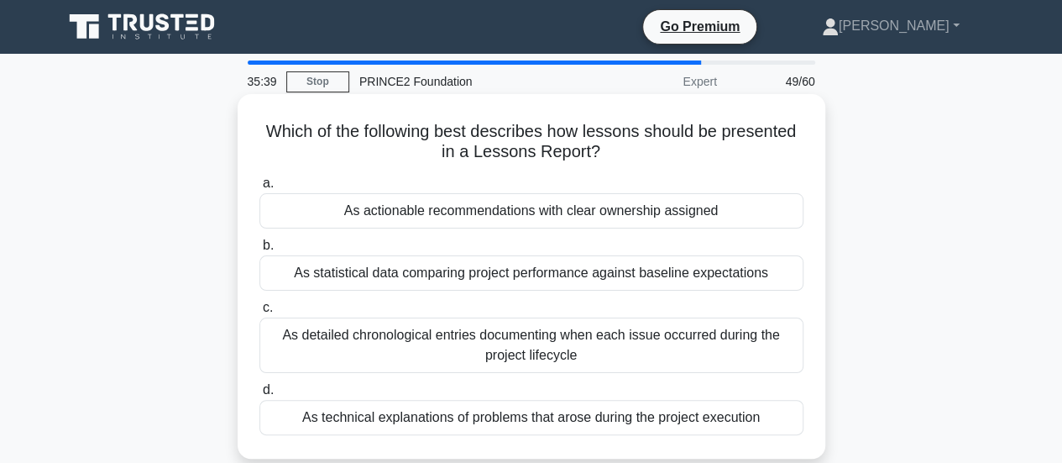
scroll to position [84, 0]
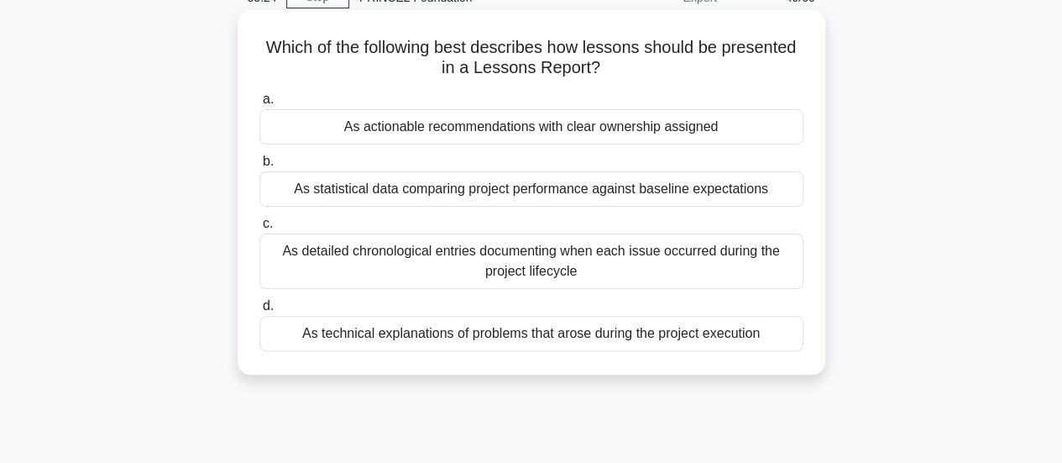
click at [417, 338] on div "As technical explanations of problems that arose during the project execution" at bounding box center [531, 333] width 544 height 35
click at [259, 311] on input "d. As technical explanations of problems that arose during the project execution" at bounding box center [259, 306] width 0 height 11
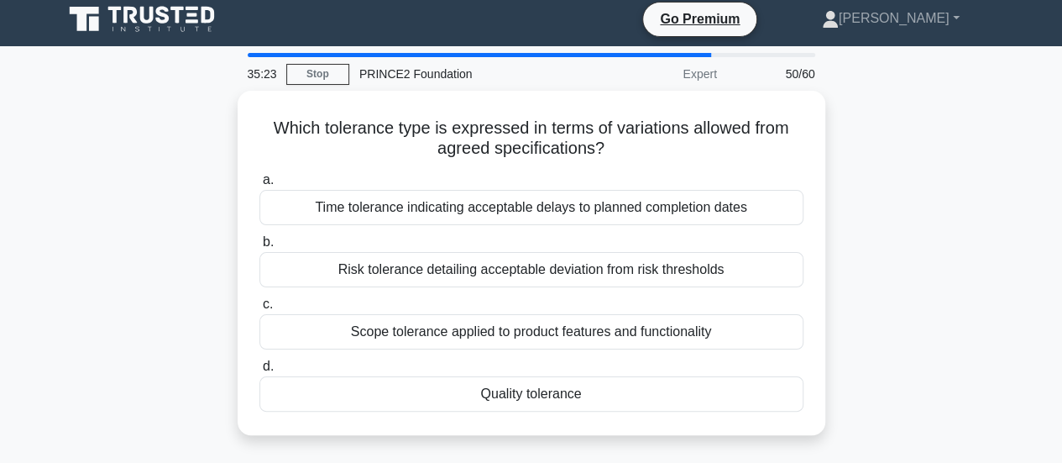
scroll to position [0, 0]
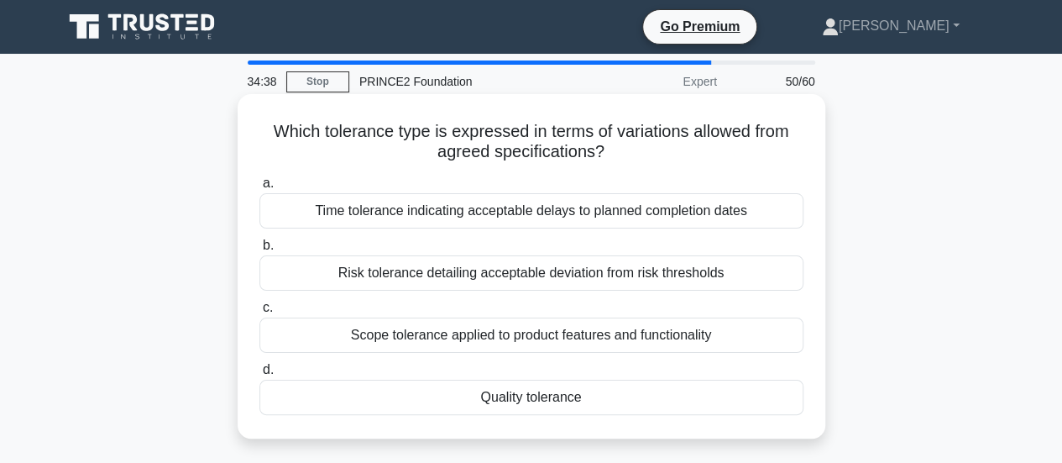
click at [485, 395] on div "Quality tolerance" at bounding box center [531, 396] width 544 height 35
click at [259, 375] on input "d. Quality tolerance" at bounding box center [259, 369] width 0 height 11
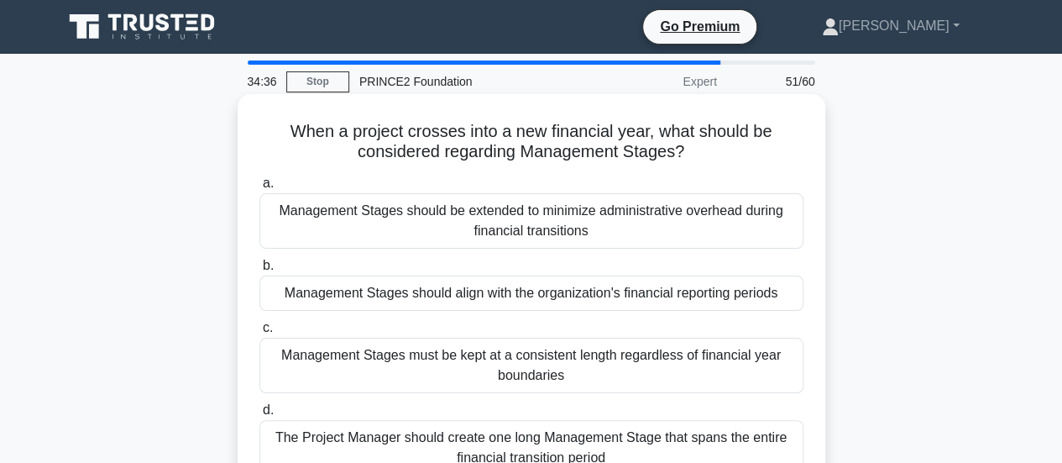
scroll to position [84, 0]
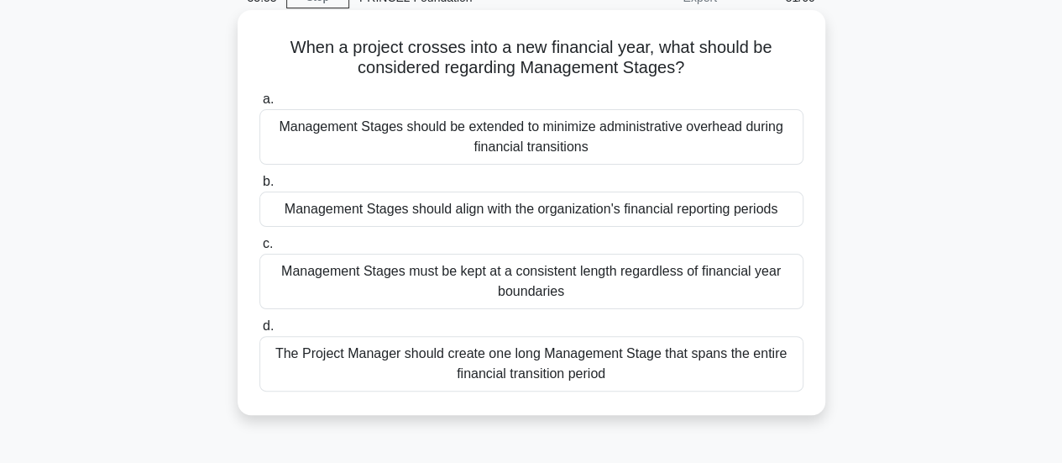
click at [390, 207] on div "Management Stages should align with the organization's financial reporting peri…" at bounding box center [531, 208] width 544 height 35
click at [259, 187] on input "b. Management Stages should align with the organization's financial reporting p…" at bounding box center [259, 181] width 0 height 11
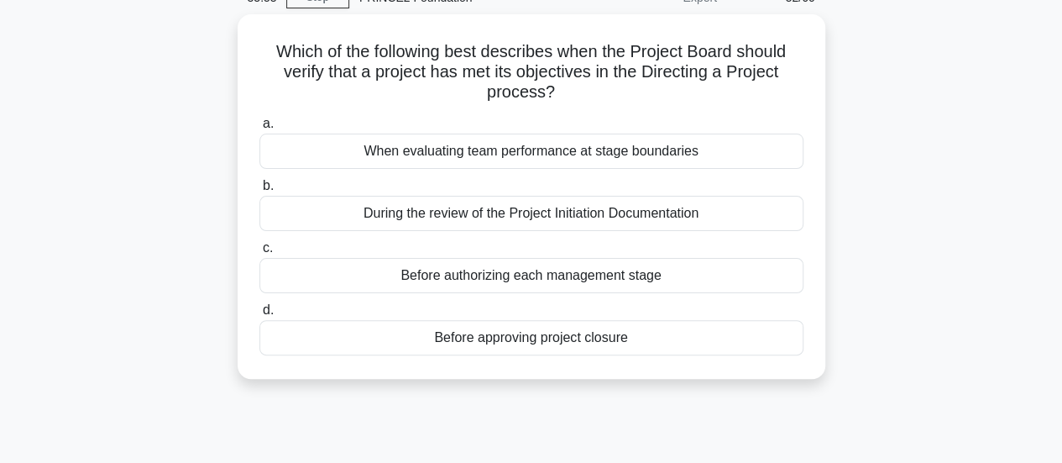
scroll to position [0, 0]
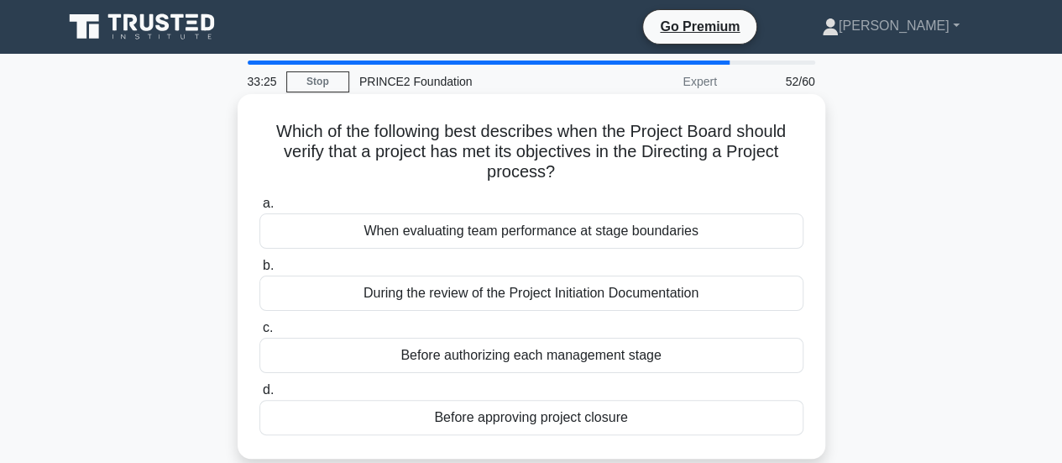
click at [475, 424] on div "Before approving project closure" at bounding box center [531, 417] width 544 height 35
click at [259, 395] on input "d. Before approving project closure" at bounding box center [259, 390] width 0 height 11
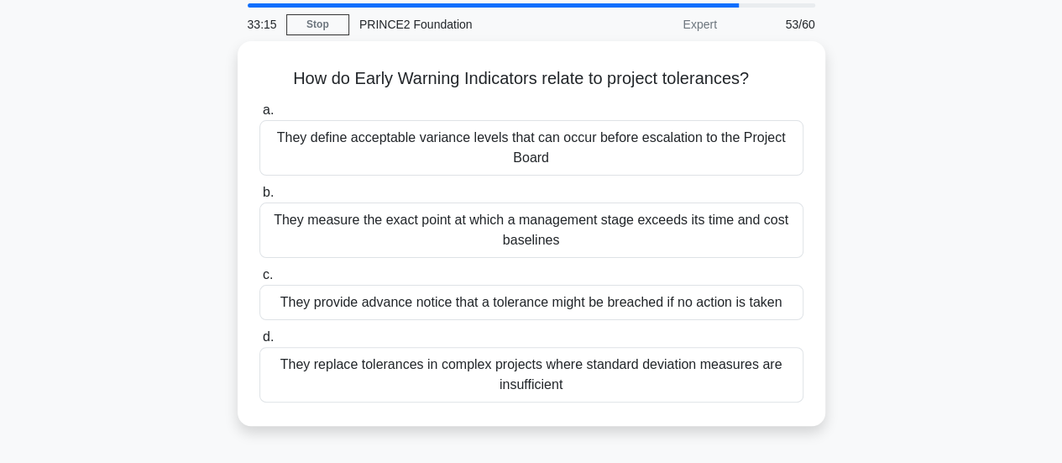
scroll to position [84, 0]
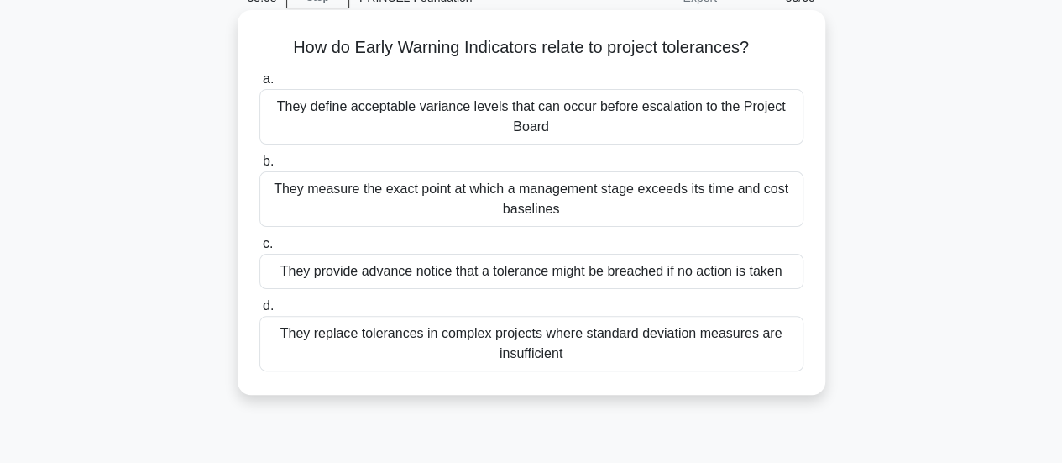
click at [438, 276] on div "They provide advance notice that a tolerance might be breached if no action is …" at bounding box center [531, 271] width 544 height 35
click at [259, 249] on input "c. They provide advance notice that a tolerance might be breached if no action …" at bounding box center [259, 243] width 0 height 11
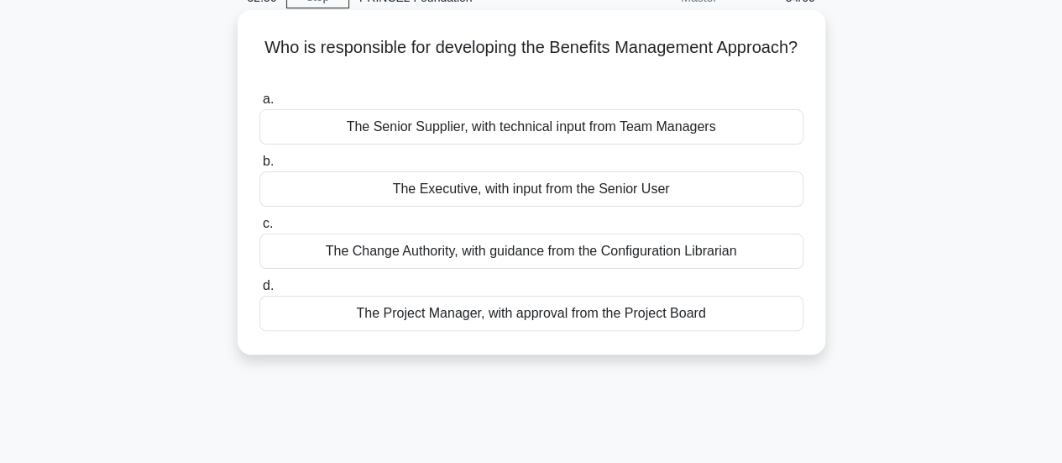
click at [482, 313] on div "The Project Manager, with approval from the Project Board" at bounding box center [531, 313] width 544 height 35
click at [259, 291] on input "d. The Project Manager, with approval from the Project Board" at bounding box center [259, 285] width 0 height 11
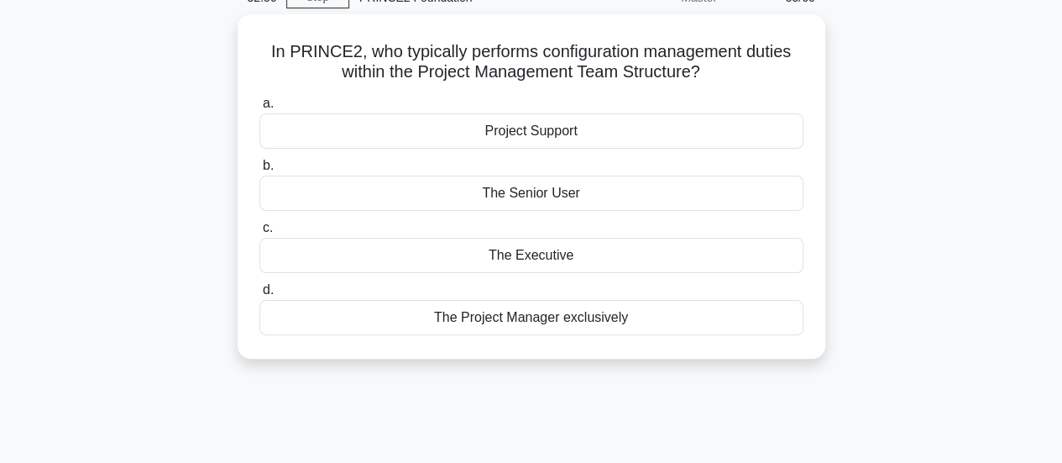
scroll to position [0, 0]
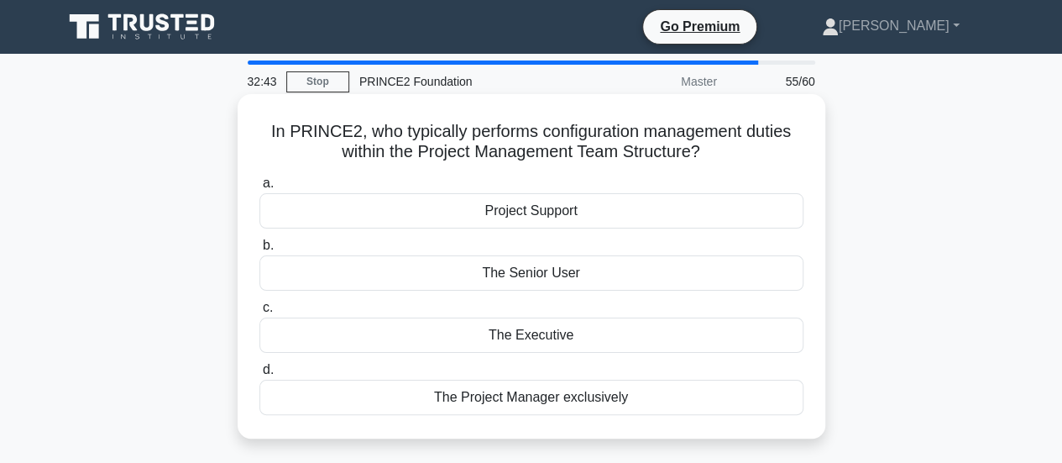
click at [508, 339] on div "The Executive" at bounding box center [531, 334] width 544 height 35
click at [259, 313] on input "c. The Executive" at bounding box center [259, 307] width 0 height 11
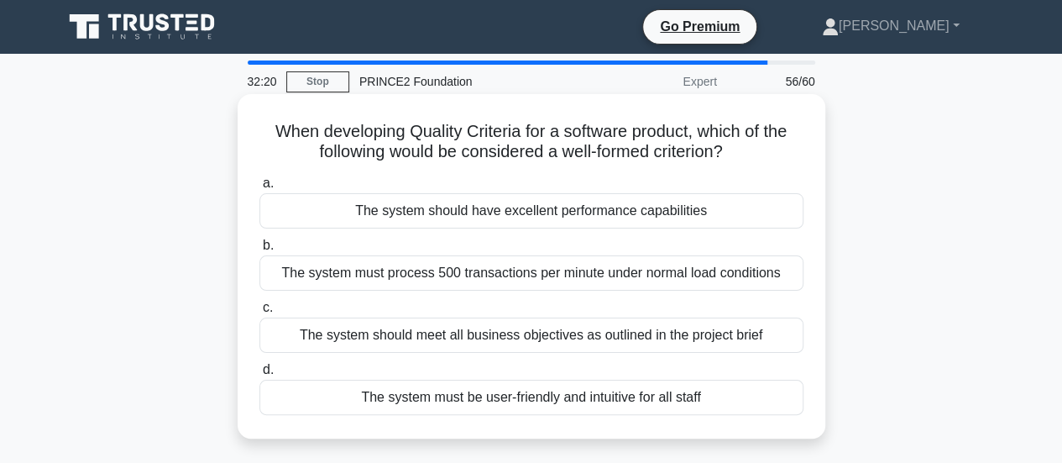
click at [355, 274] on div "The system must process 500 transactions per minute under normal load conditions" at bounding box center [531, 272] width 544 height 35
click at [259, 251] on input "b. The system must process 500 transactions per minute under normal load condit…" at bounding box center [259, 245] width 0 height 11
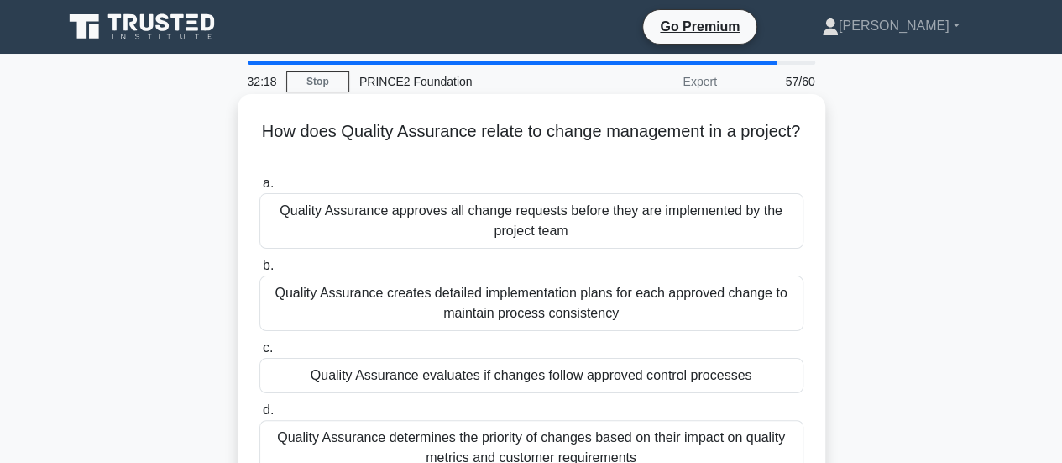
scroll to position [84, 0]
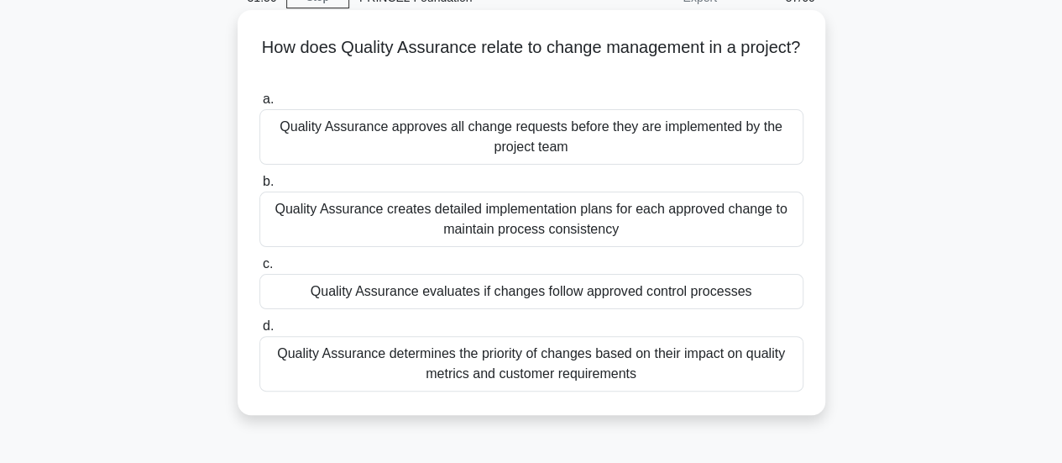
click at [319, 229] on div "Quality Assurance creates detailed implementation plans for each approved chang…" at bounding box center [531, 218] width 544 height 55
click at [259, 187] on input "b. Quality Assurance creates detailed implementation plans for each approved ch…" at bounding box center [259, 181] width 0 height 11
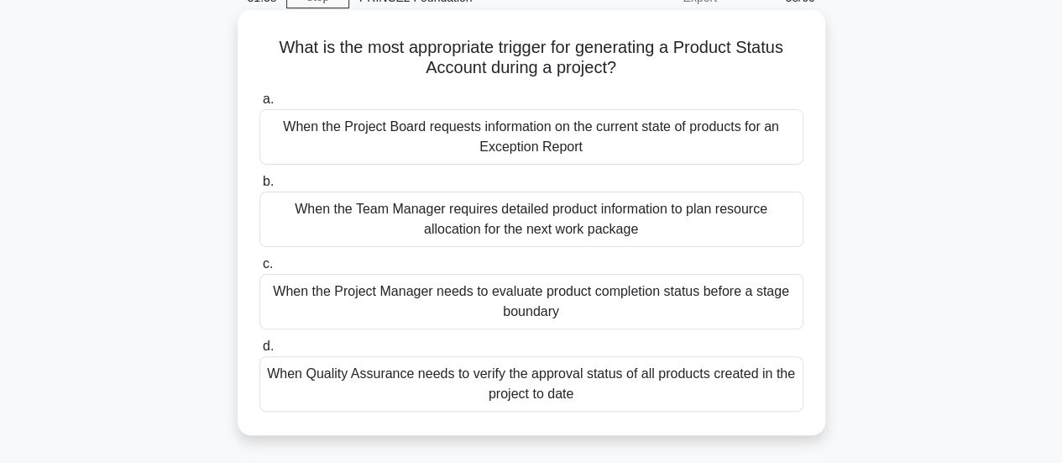
click at [349, 298] on div "When the Project Manager needs to evaluate product completion status before a s…" at bounding box center [531, 301] width 544 height 55
click at [259, 270] on input "c. When the Project Manager needs to evaluate product completion status before …" at bounding box center [259, 264] width 0 height 11
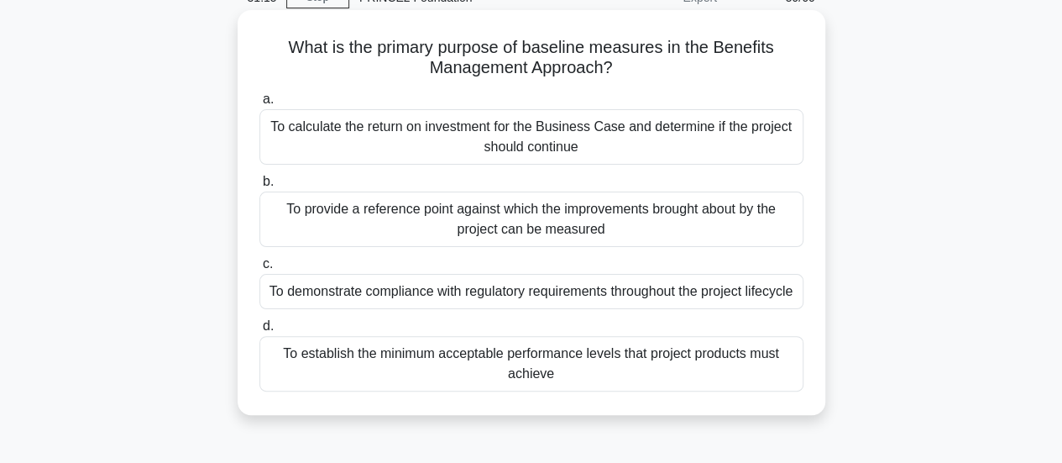
click at [428, 225] on div "To provide a reference point against which the improvements brought about by th…" at bounding box center [531, 218] width 544 height 55
click at [259, 187] on input "b. To provide a reference point against which the improvements brought about by…" at bounding box center [259, 181] width 0 height 11
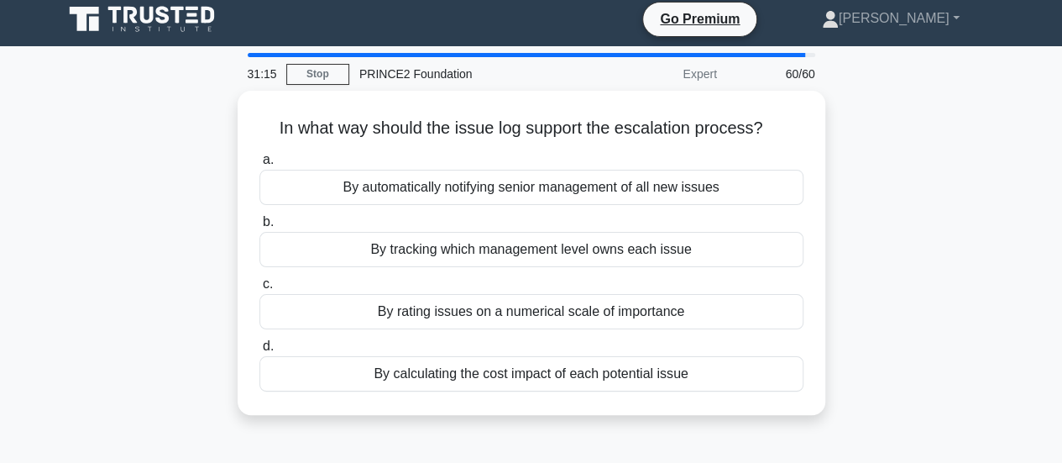
scroll to position [0, 0]
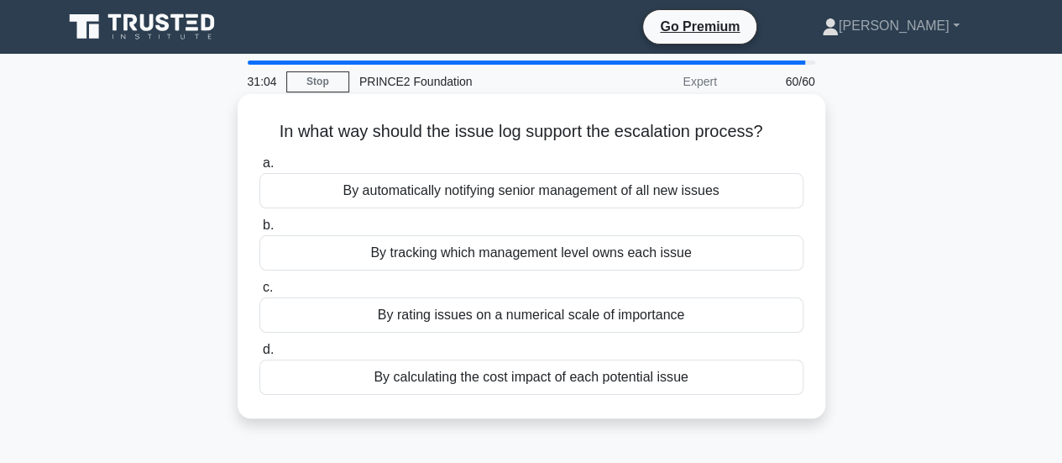
click at [427, 255] on div "By tracking which management level owns each issue" at bounding box center [531, 252] width 544 height 35
click at [259, 231] on input "b. By tracking which management level owns each issue" at bounding box center [259, 225] width 0 height 11
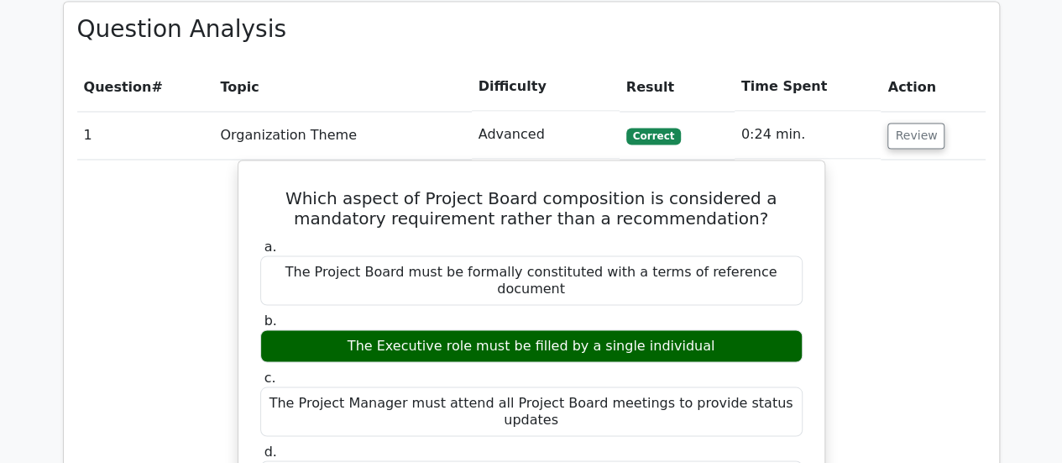
scroll to position [1091, 0]
